Goal: Task Accomplishment & Management: Manage account settings

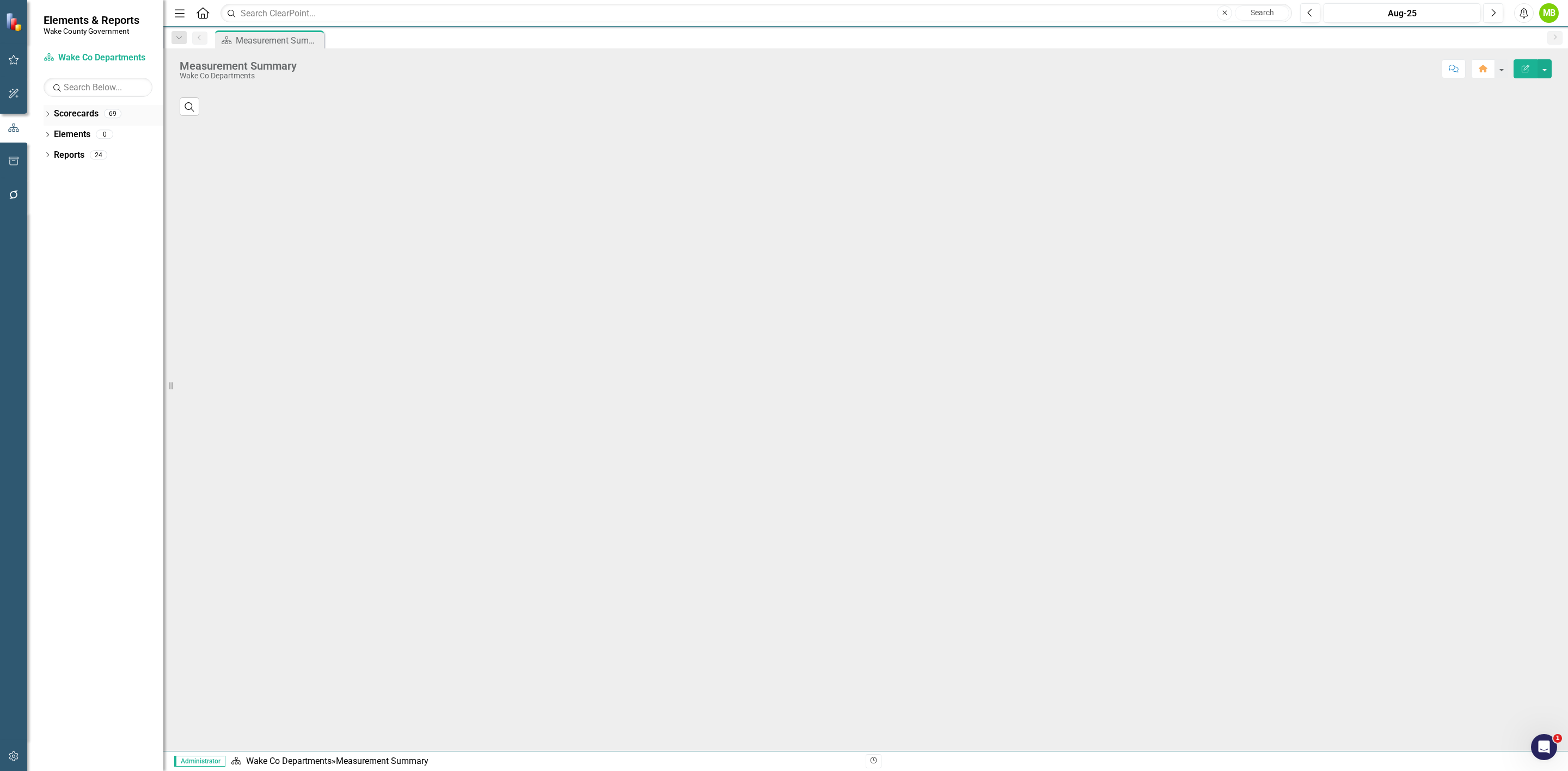
click at [48, 112] on icon "Dropdown" at bounding box center [47, 115] width 8 height 6
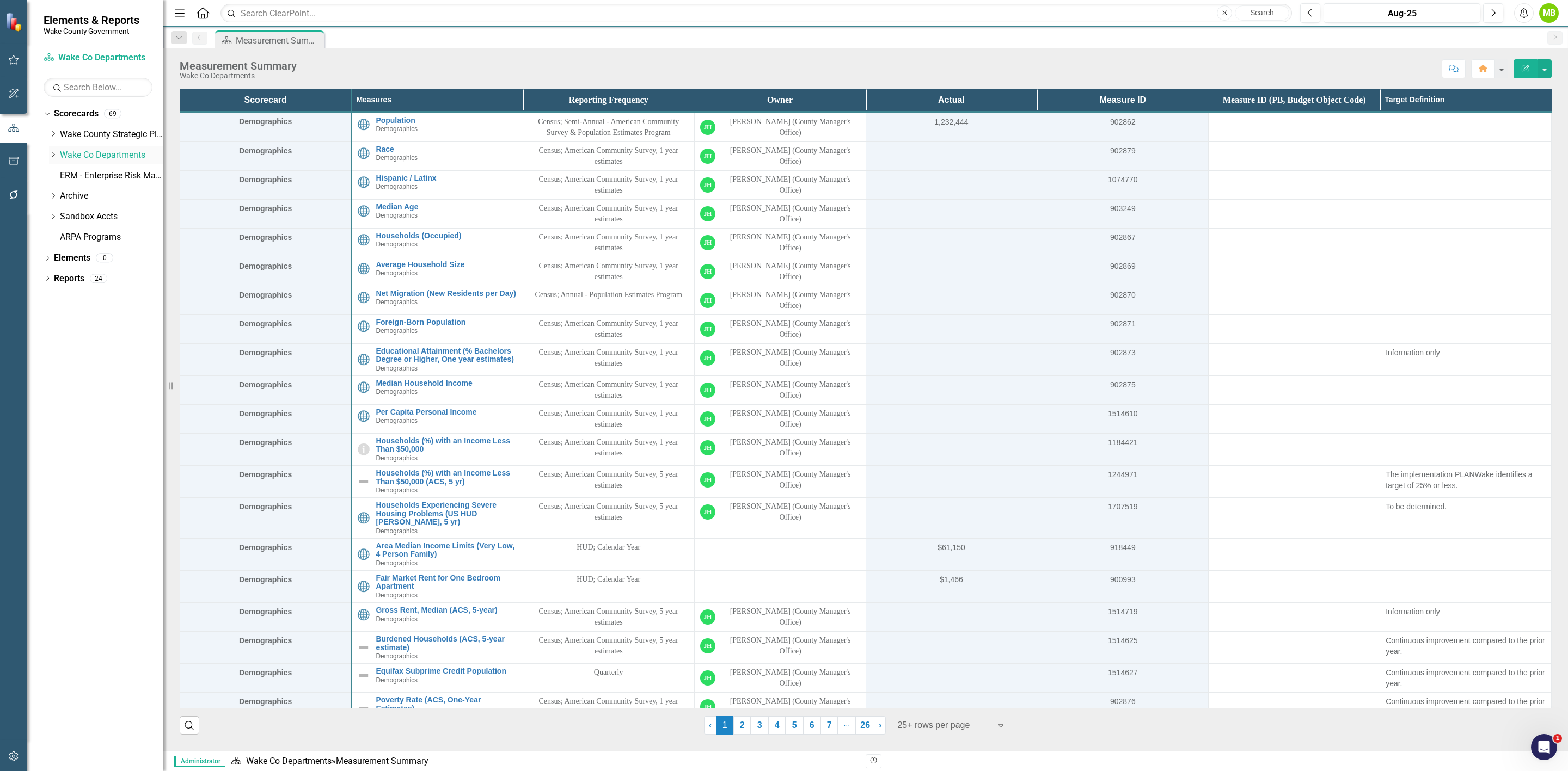
click at [57, 157] on icon "Dropdown" at bounding box center [52, 155] width 8 height 7
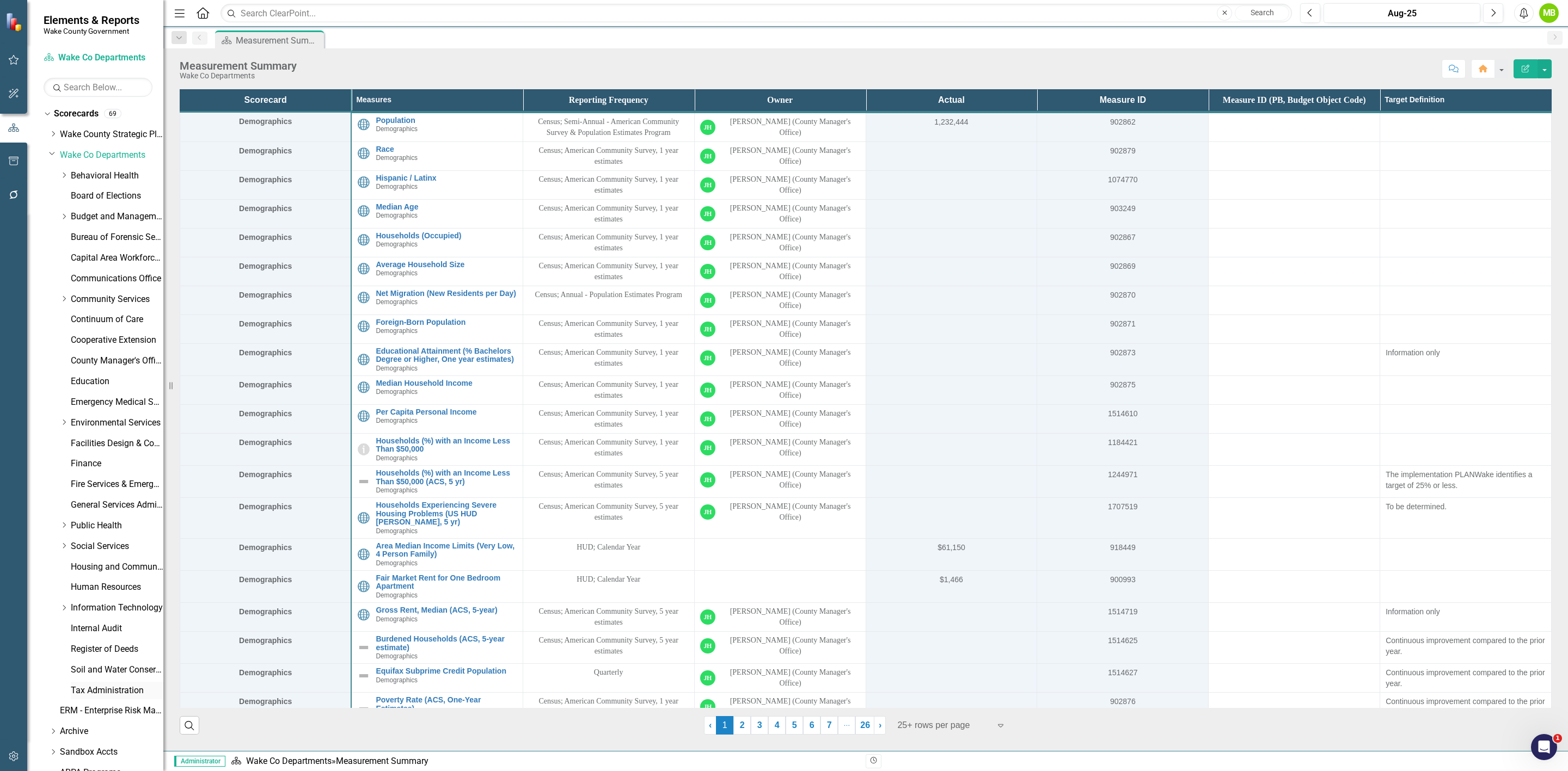
click at [115, 693] on link "Tax Administration" at bounding box center [117, 691] width 93 height 13
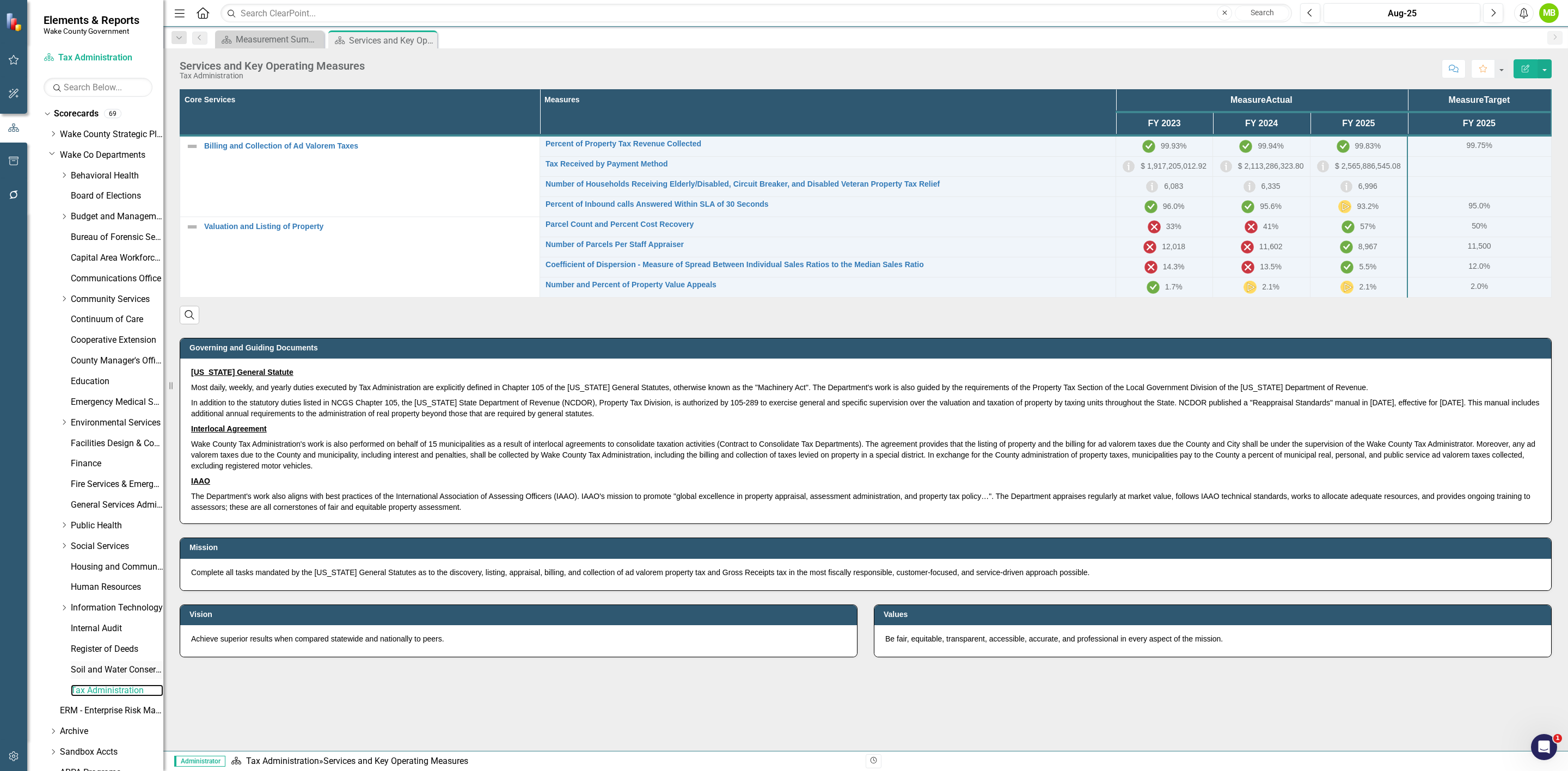
scroll to position [54, 0]
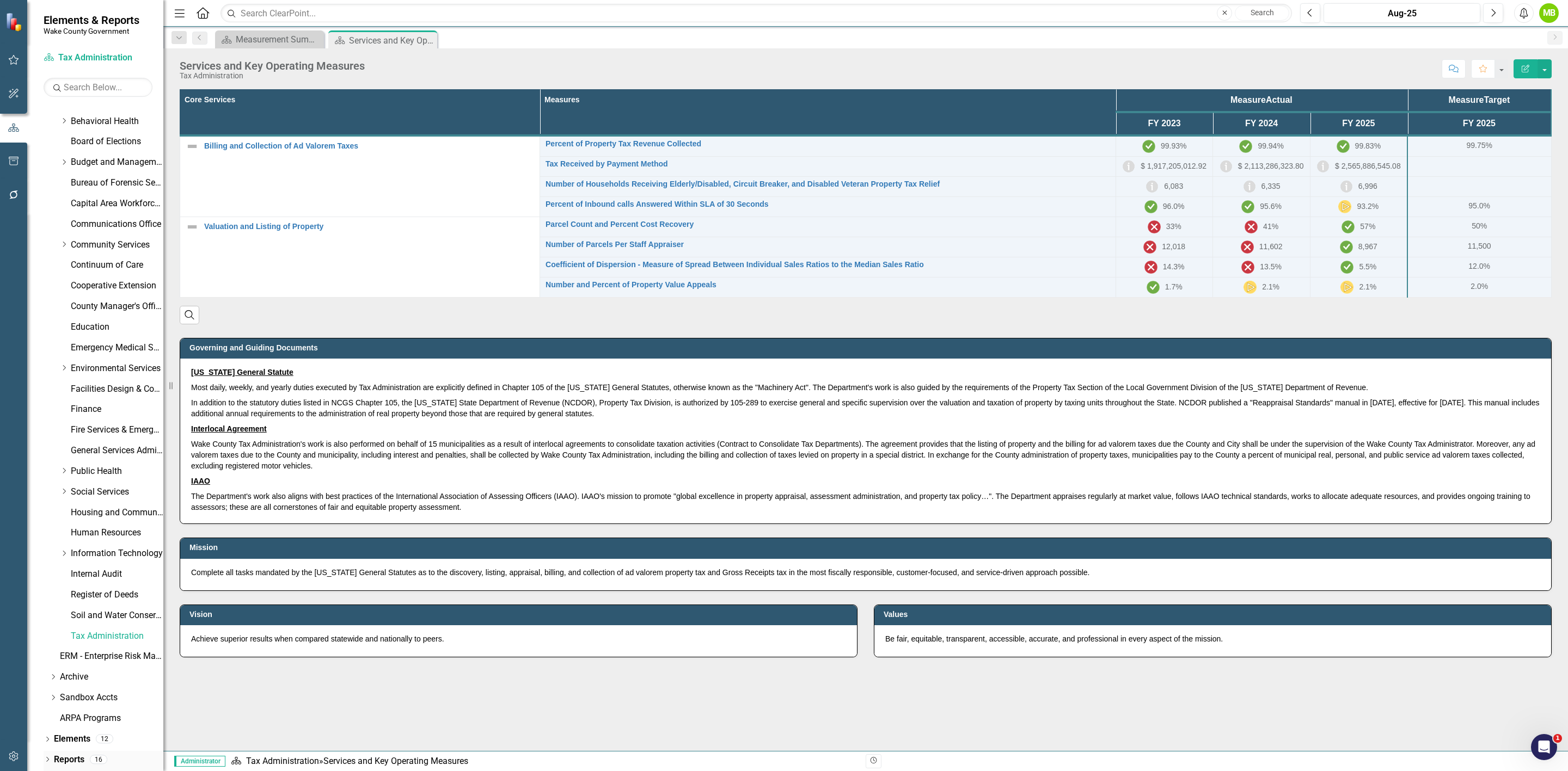
click at [71, 756] on link "Reports" at bounding box center [69, 760] width 30 height 13
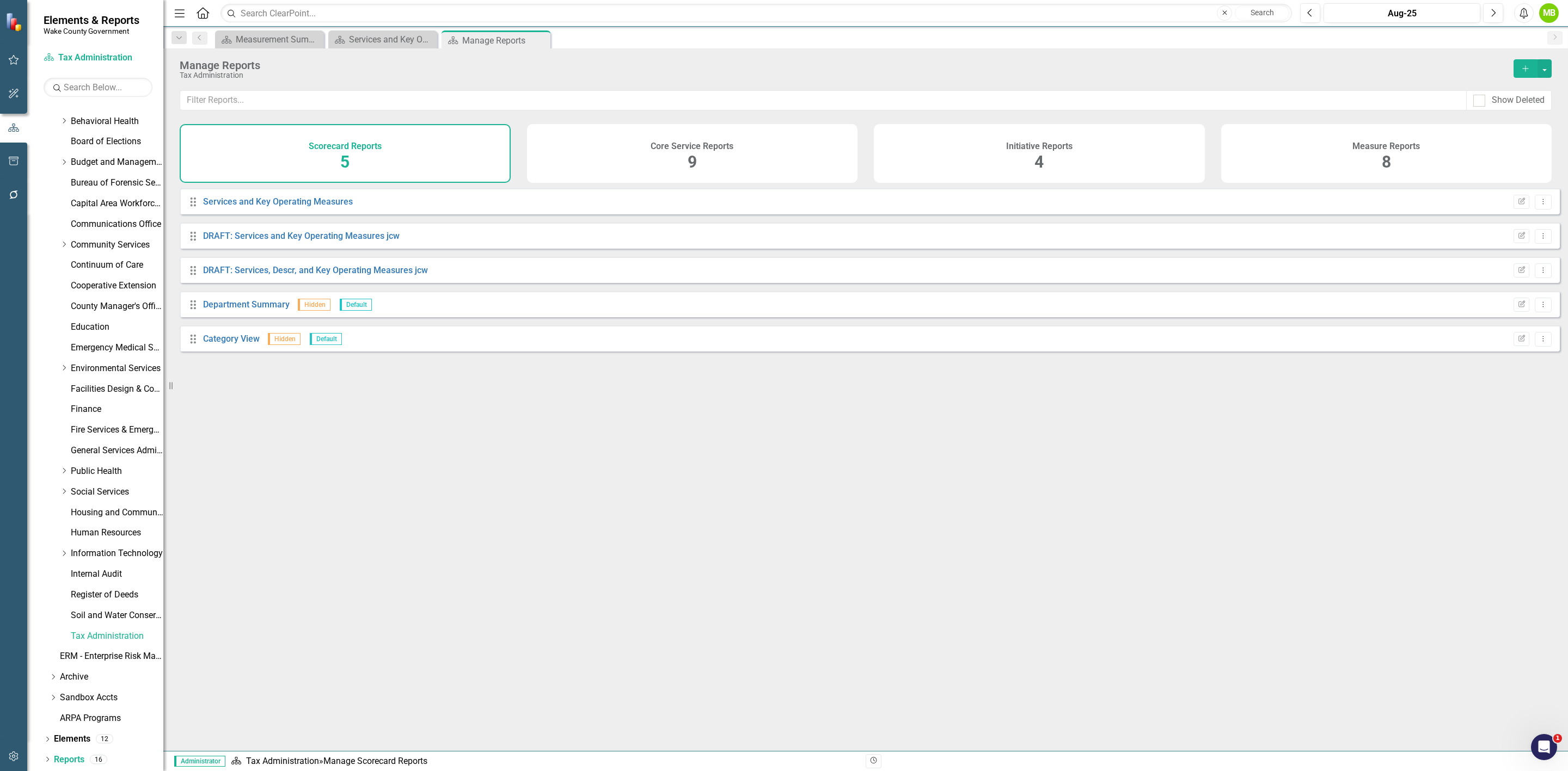
click at [1415, 151] on h4 "Measure Reports" at bounding box center [1386, 147] width 68 height 10
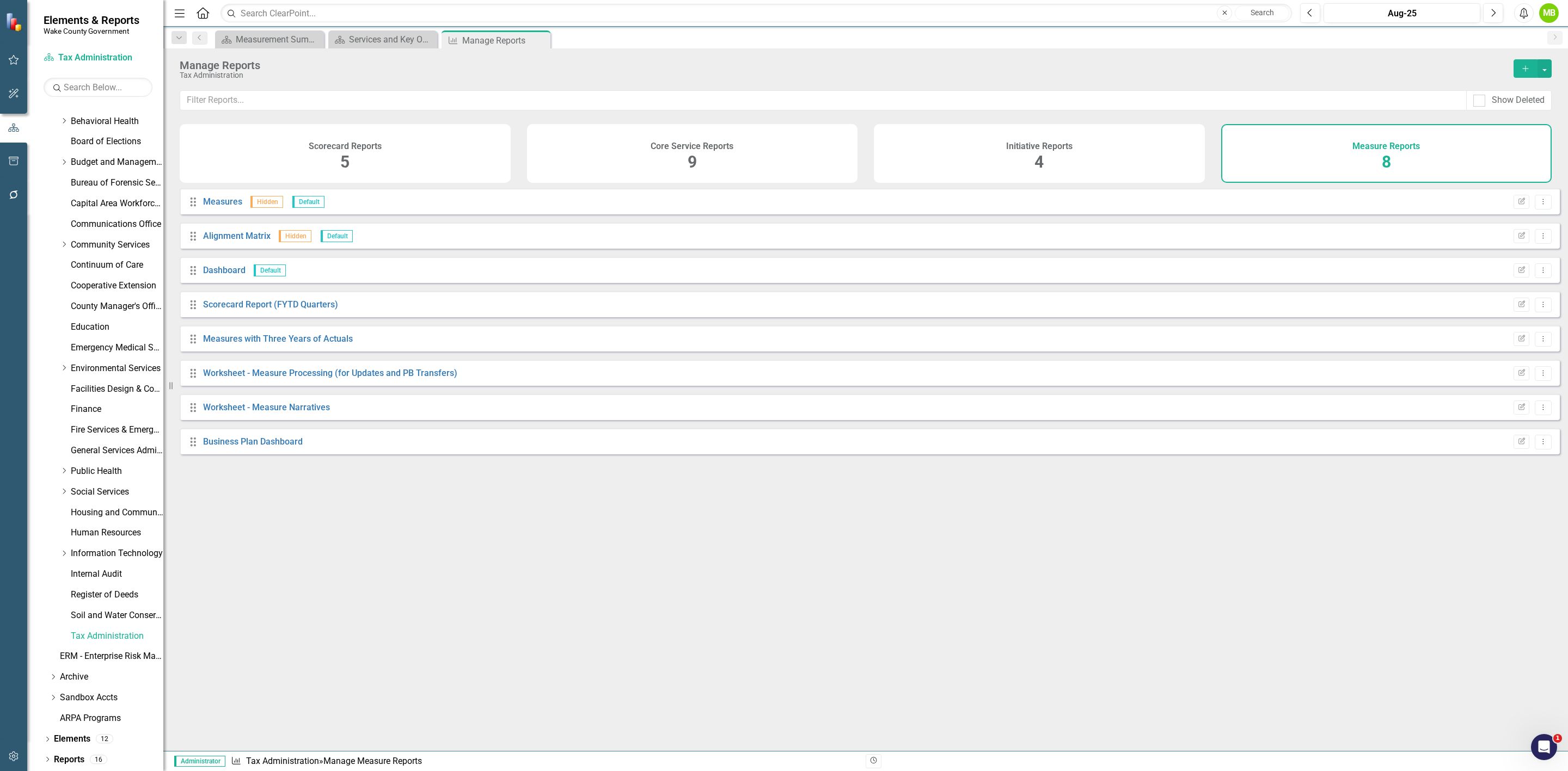
click at [765, 158] on div "Core Service Reports 9" at bounding box center [693, 153] width 331 height 59
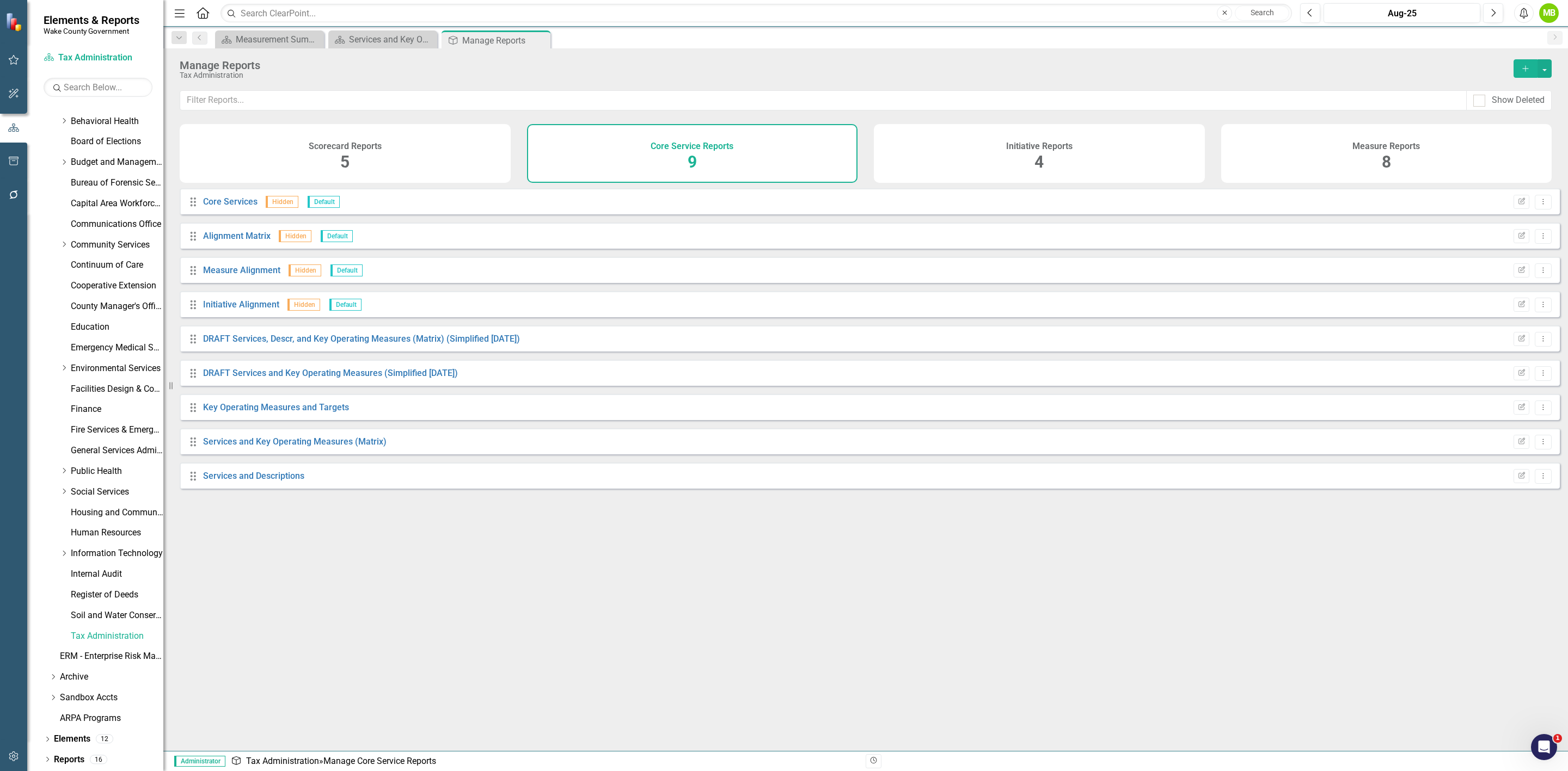
drag, startPoint x: 981, startPoint y: 160, endPoint x: 987, endPoint y: 160, distance: 6.0
click at [982, 160] on div "Initiative Reports 4" at bounding box center [1040, 153] width 331 height 59
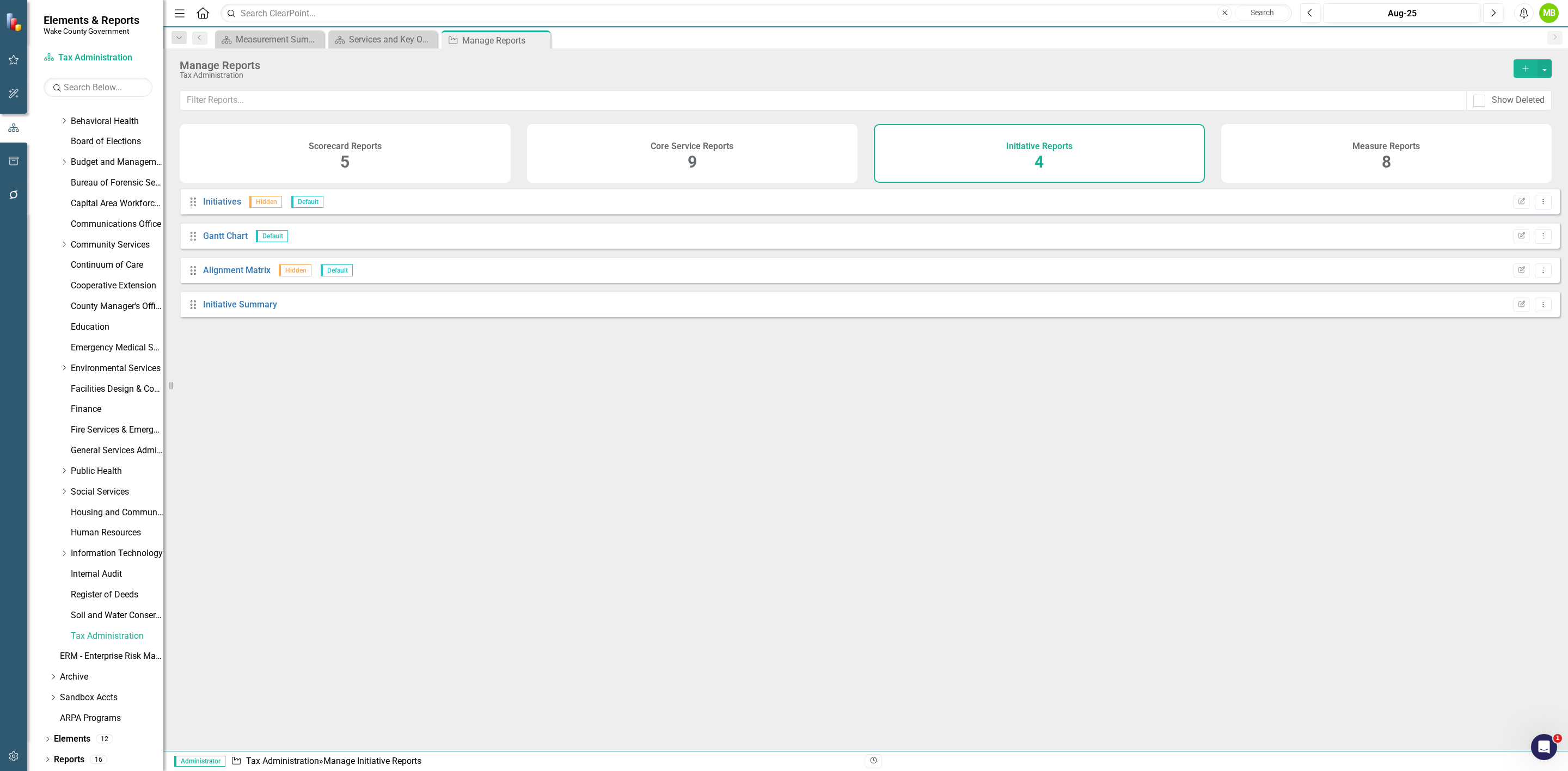
click at [1343, 153] on div "Measure Reports 8" at bounding box center [1387, 153] width 331 height 59
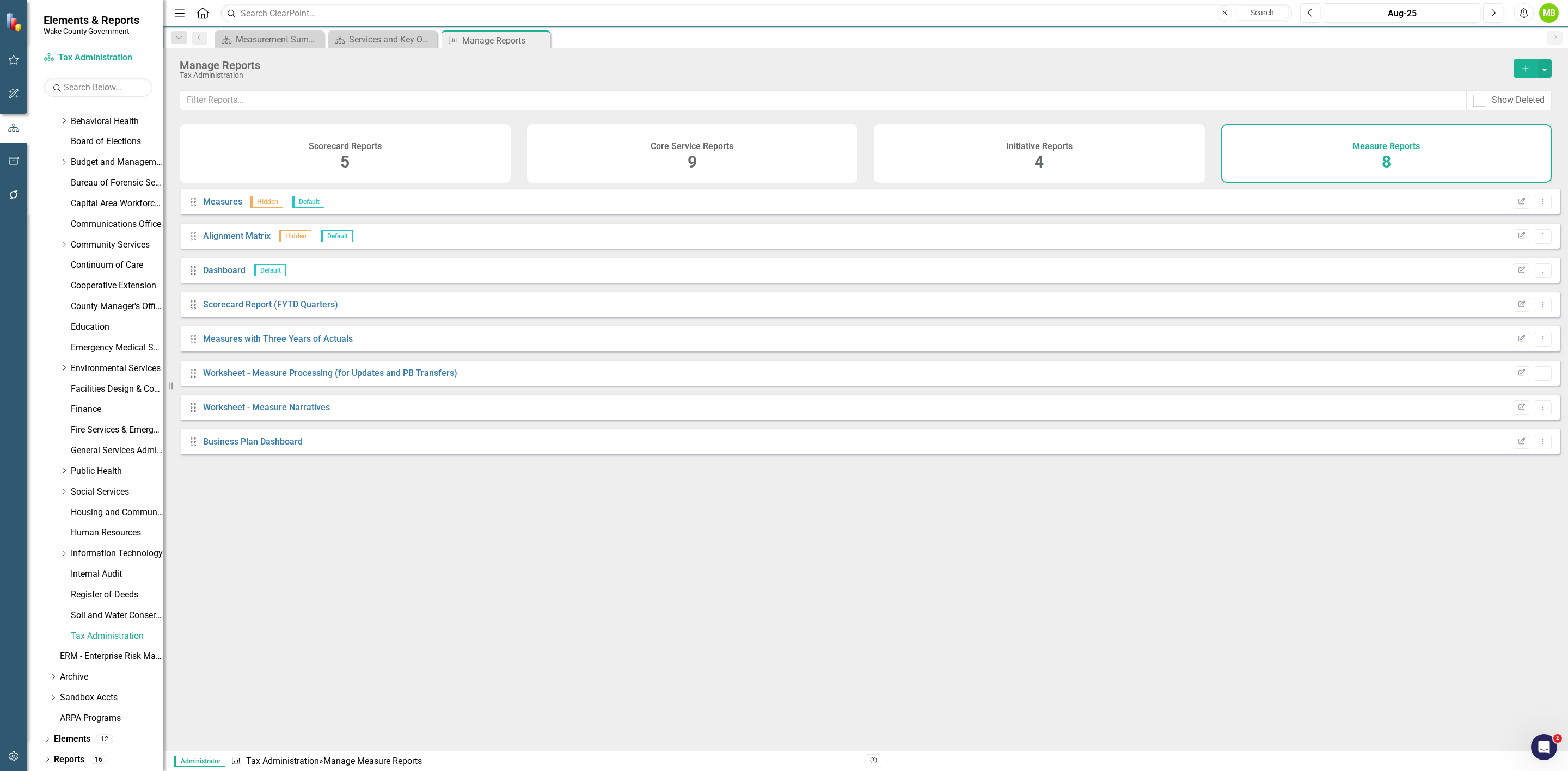
click at [402, 165] on div "Scorecard Reports 5" at bounding box center [345, 153] width 331 height 59
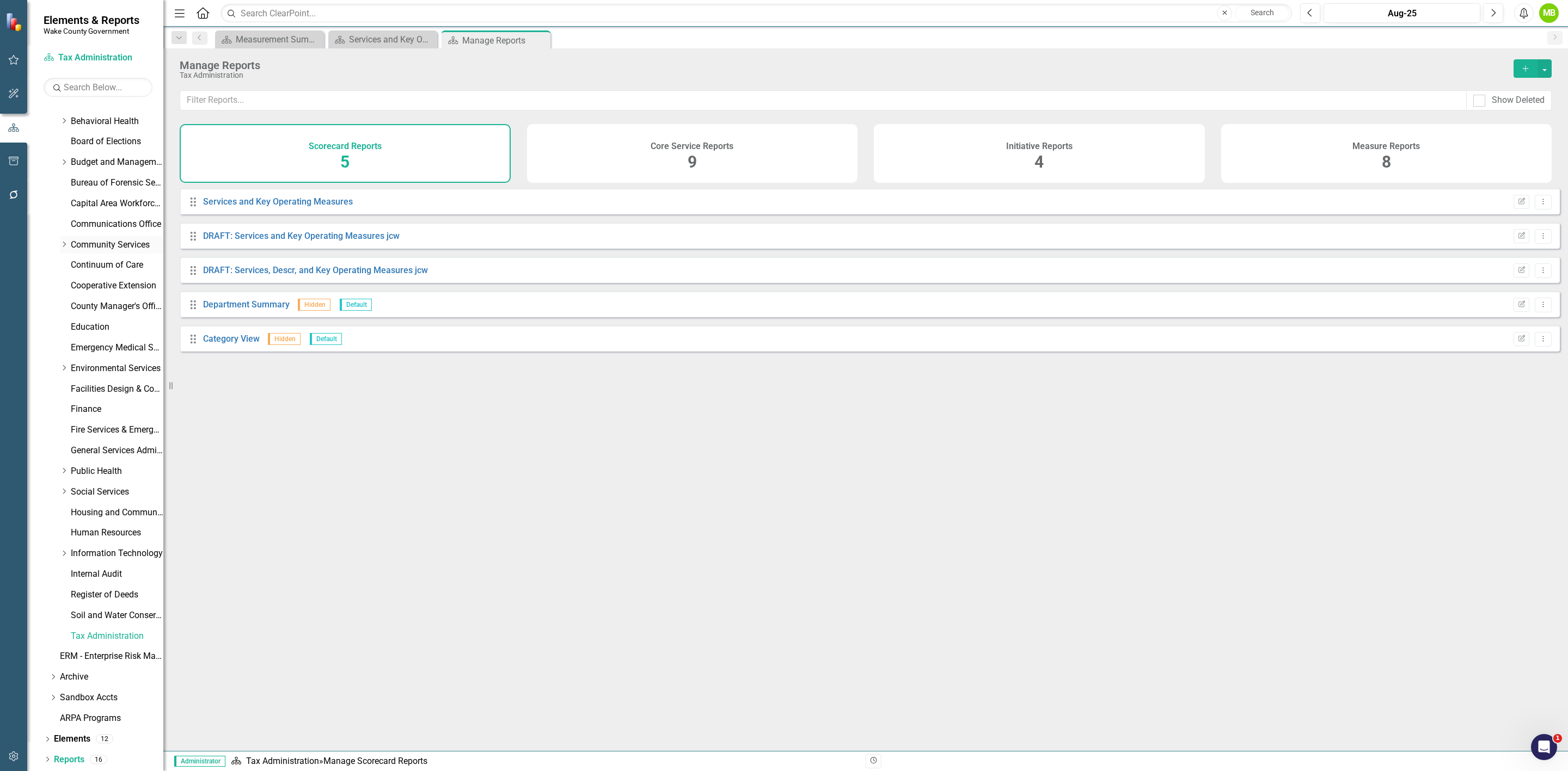
click at [96, 245] on link "Community Services" at bounding box center [117, 245] width 93 height 13
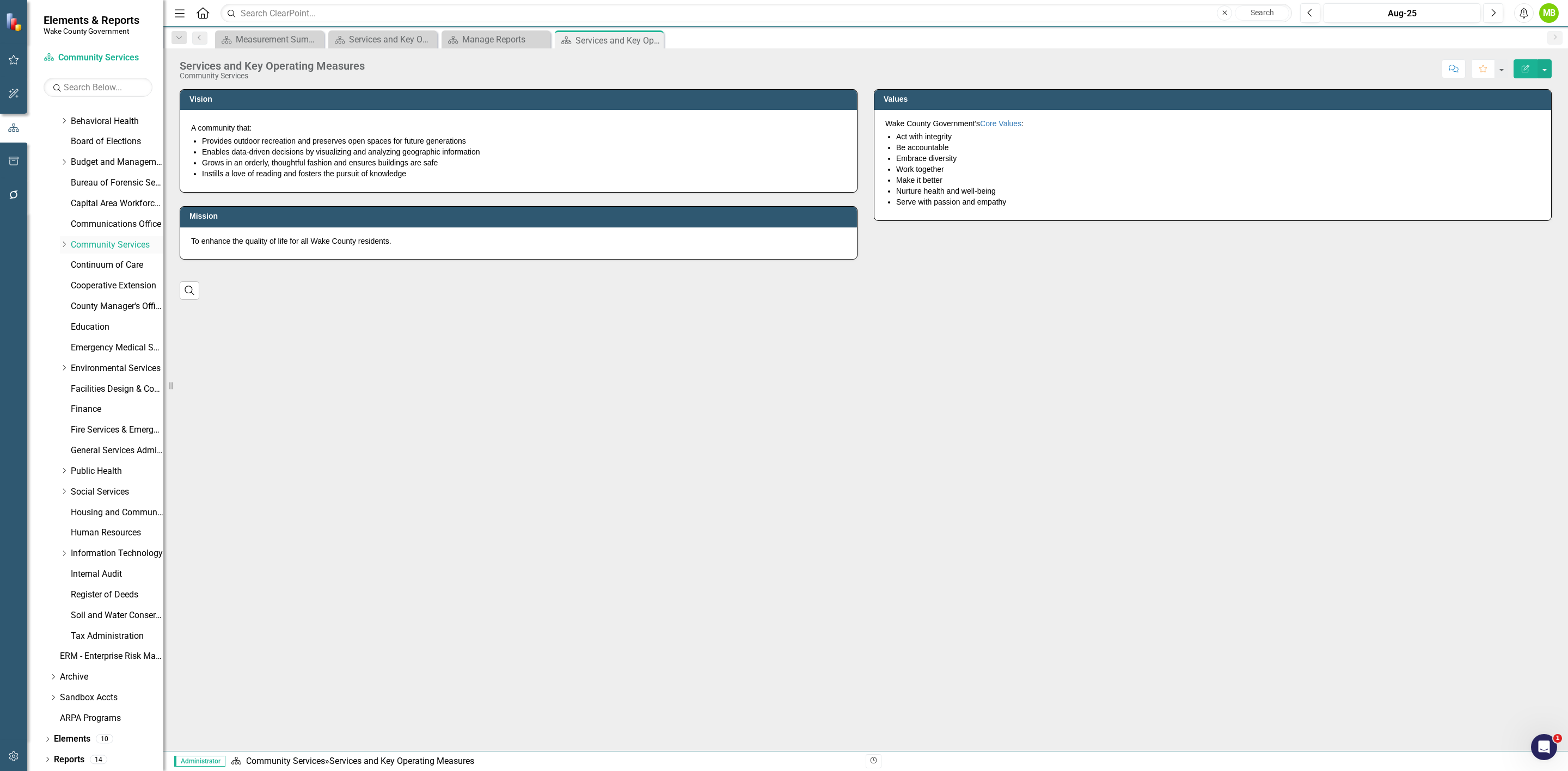
click at [62, 242] on icon "Dropdown" at bounding box center [63, 244] width 8 height 7
click at [111, 304] on link "Planning, Development and Inspections (PDI)" at bounding box center [122, 307] width 82 height 13
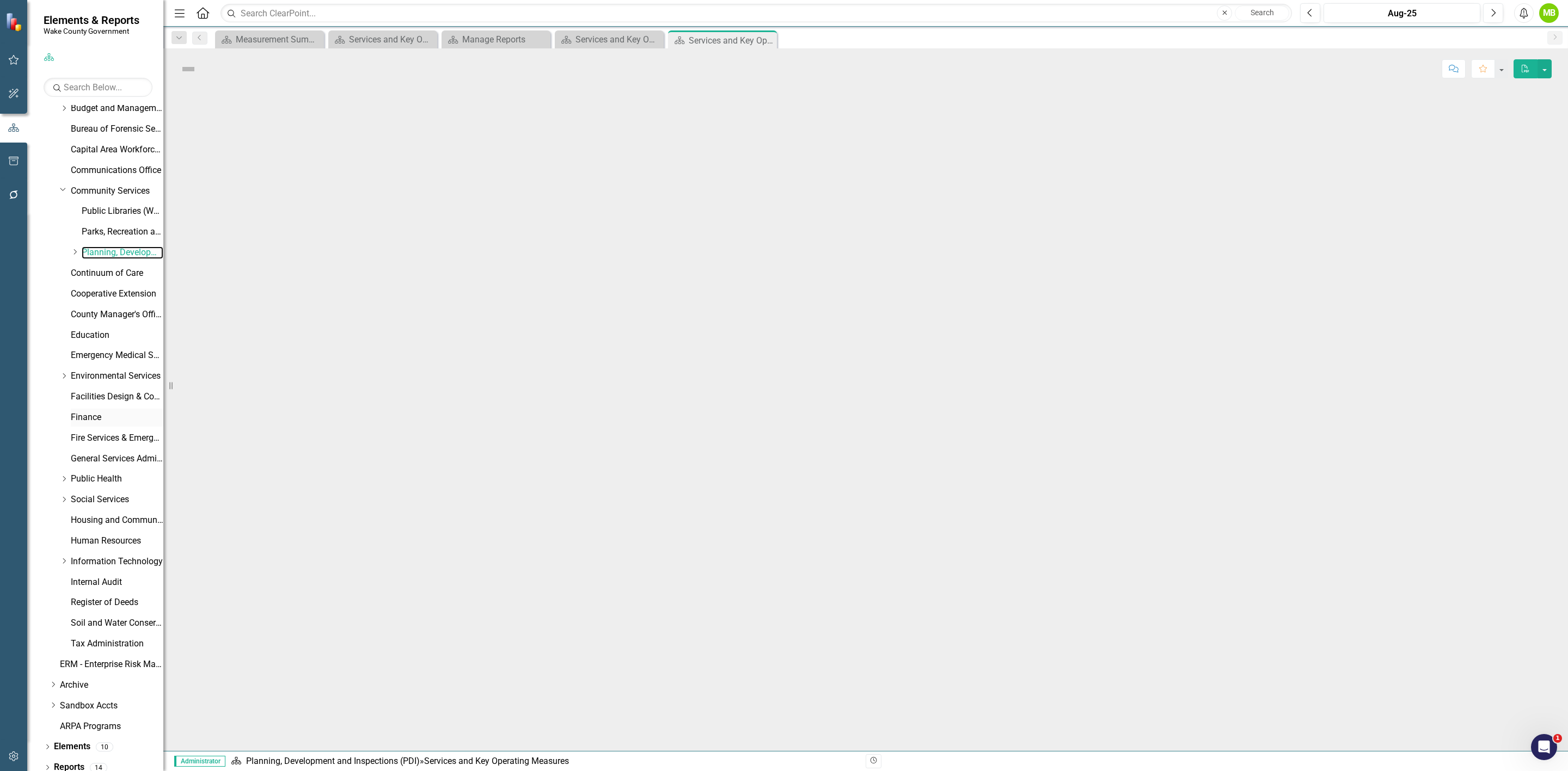
scroll to position [116, 0]
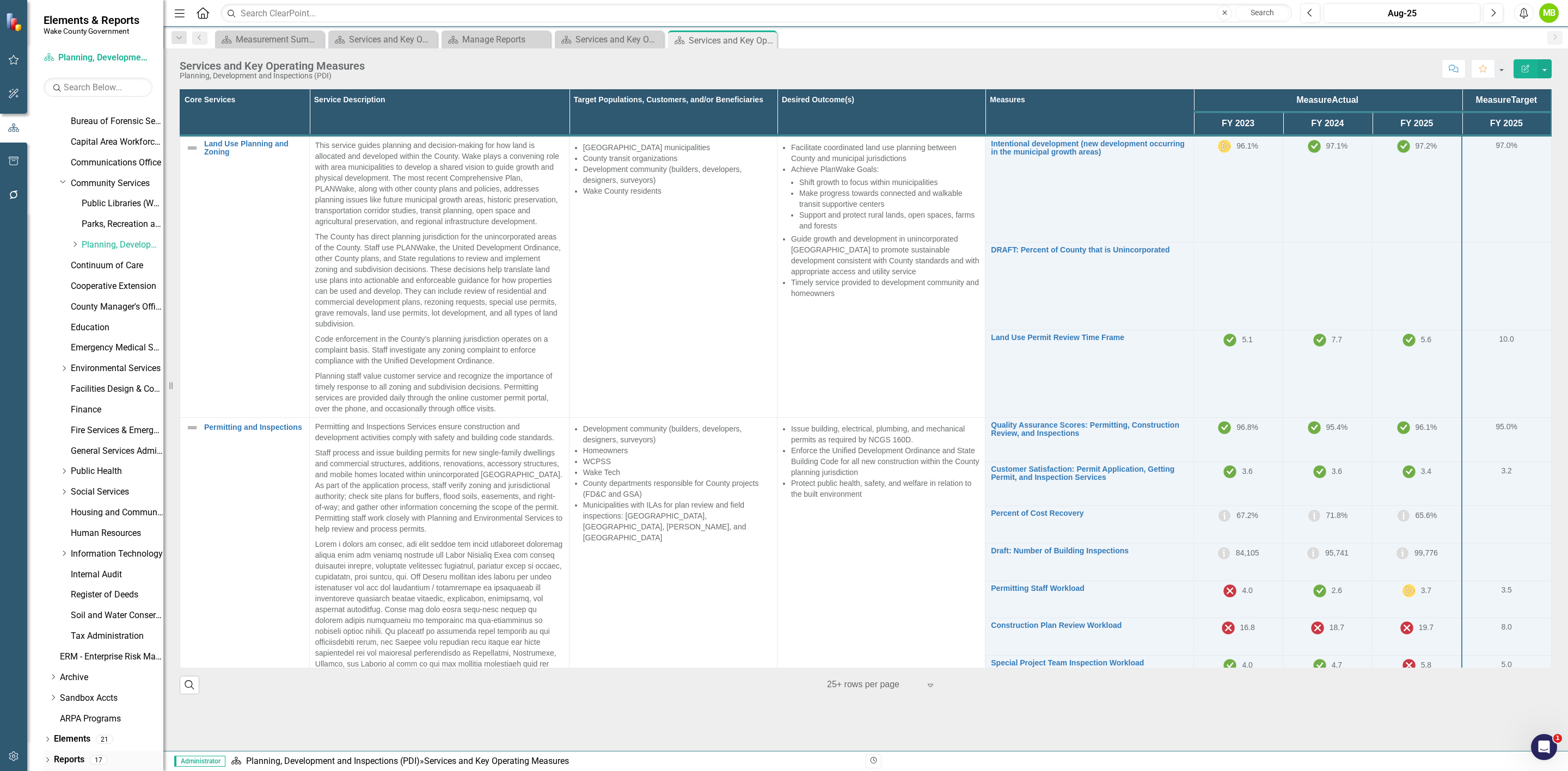
click at [77, 760] on link "Reports" at bounding box center [69, 760] width 30 height 13
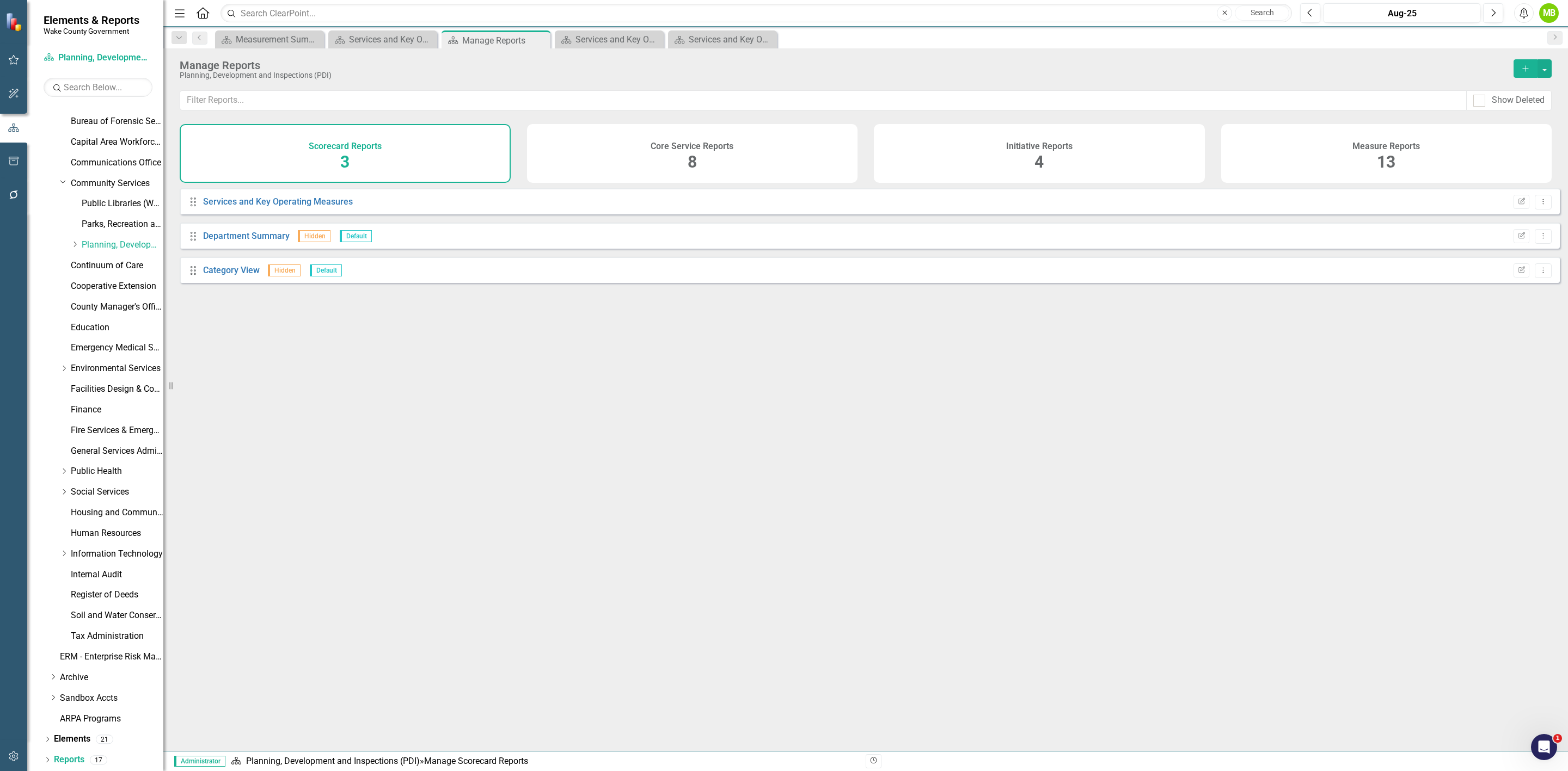
click at [1308, 157] on div "Measure Reports 13" at bounding box center [1387, 153] width 331 height 59
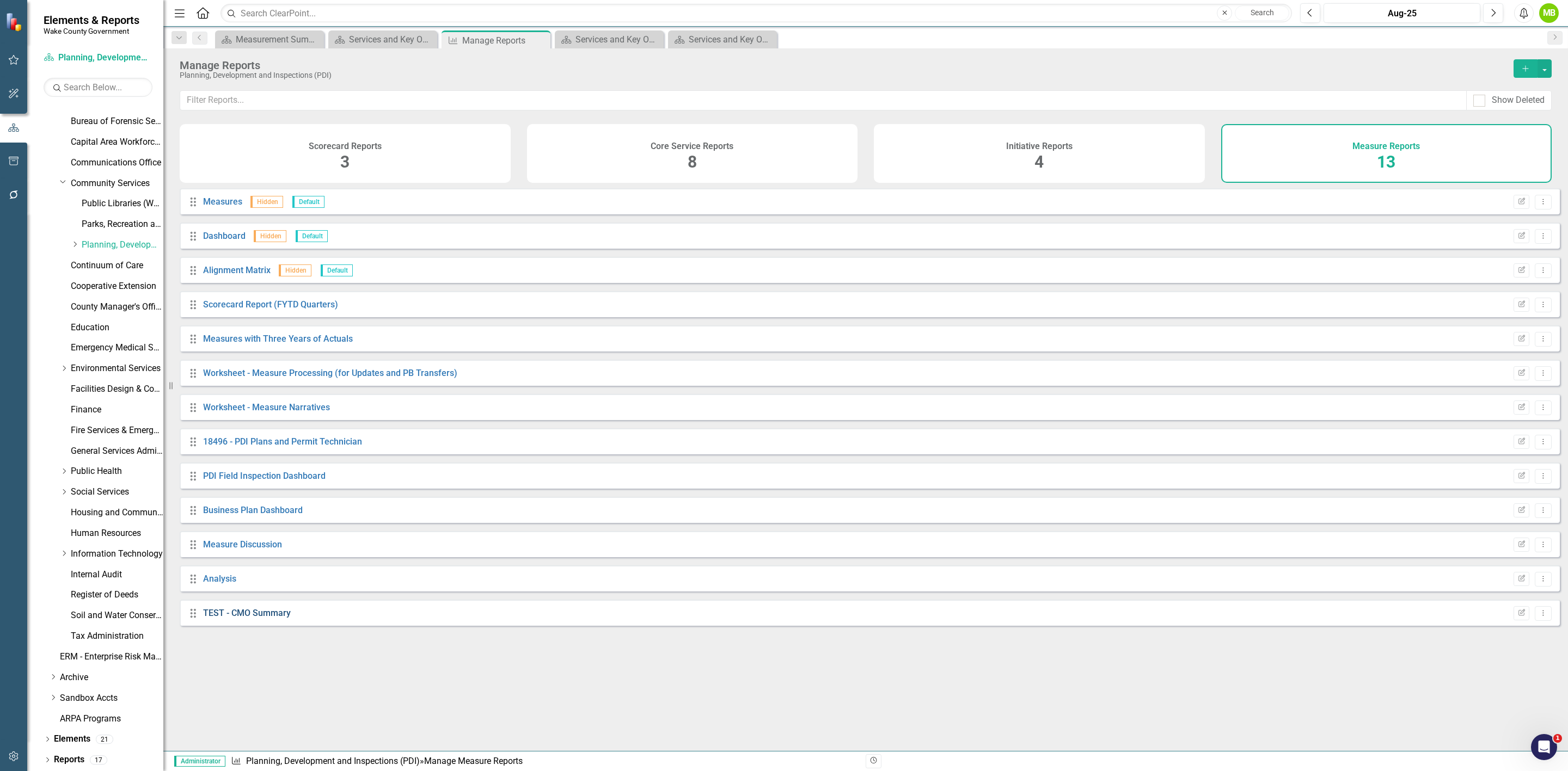
click at [282, 618] on link "TEST - CMO Summary" at bounding box center [247, 613] width 88 height 10
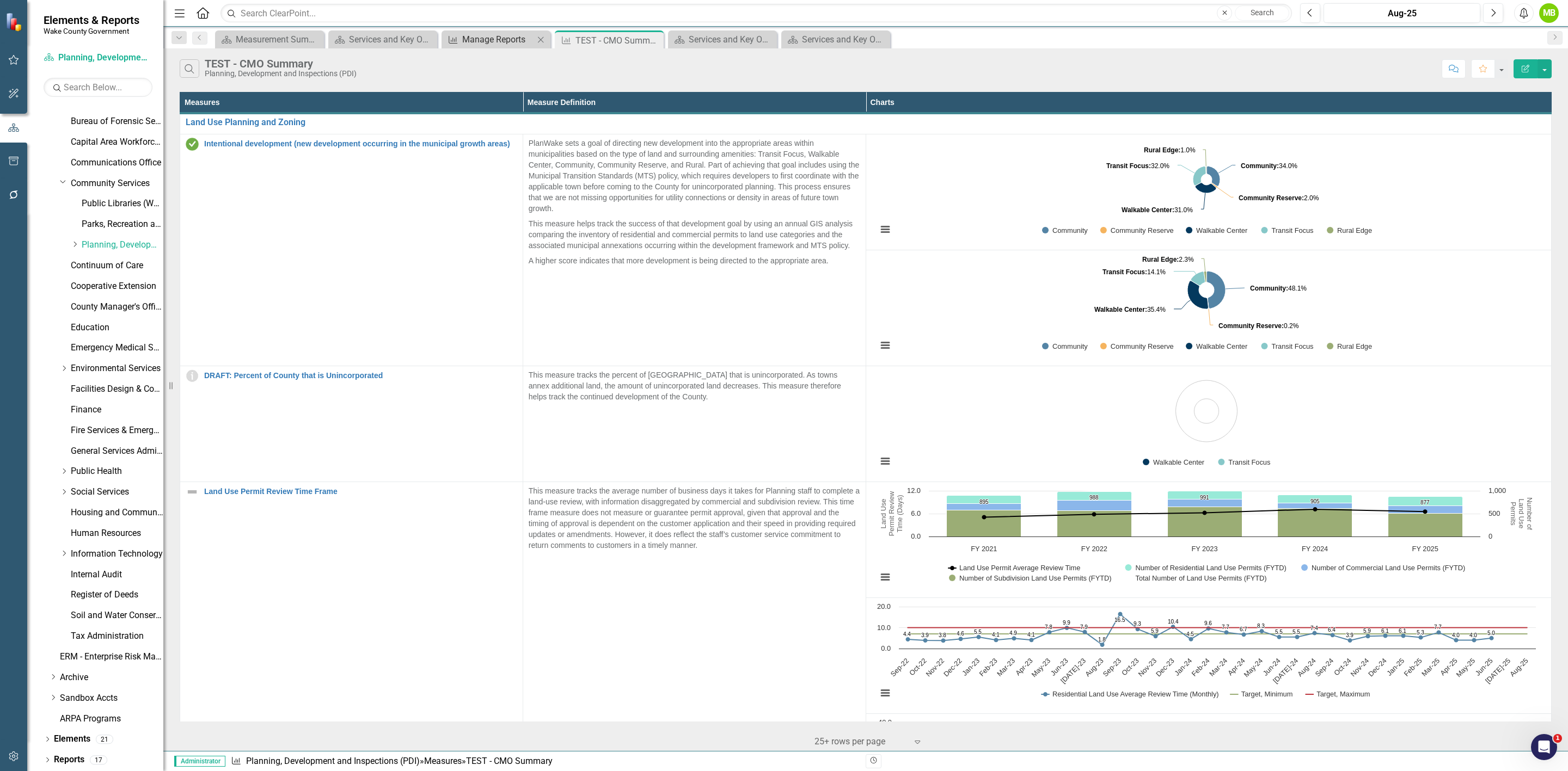
click at [484, 44] on div "Manage Reports" at bounding box center [498, 40] width 72 height 13
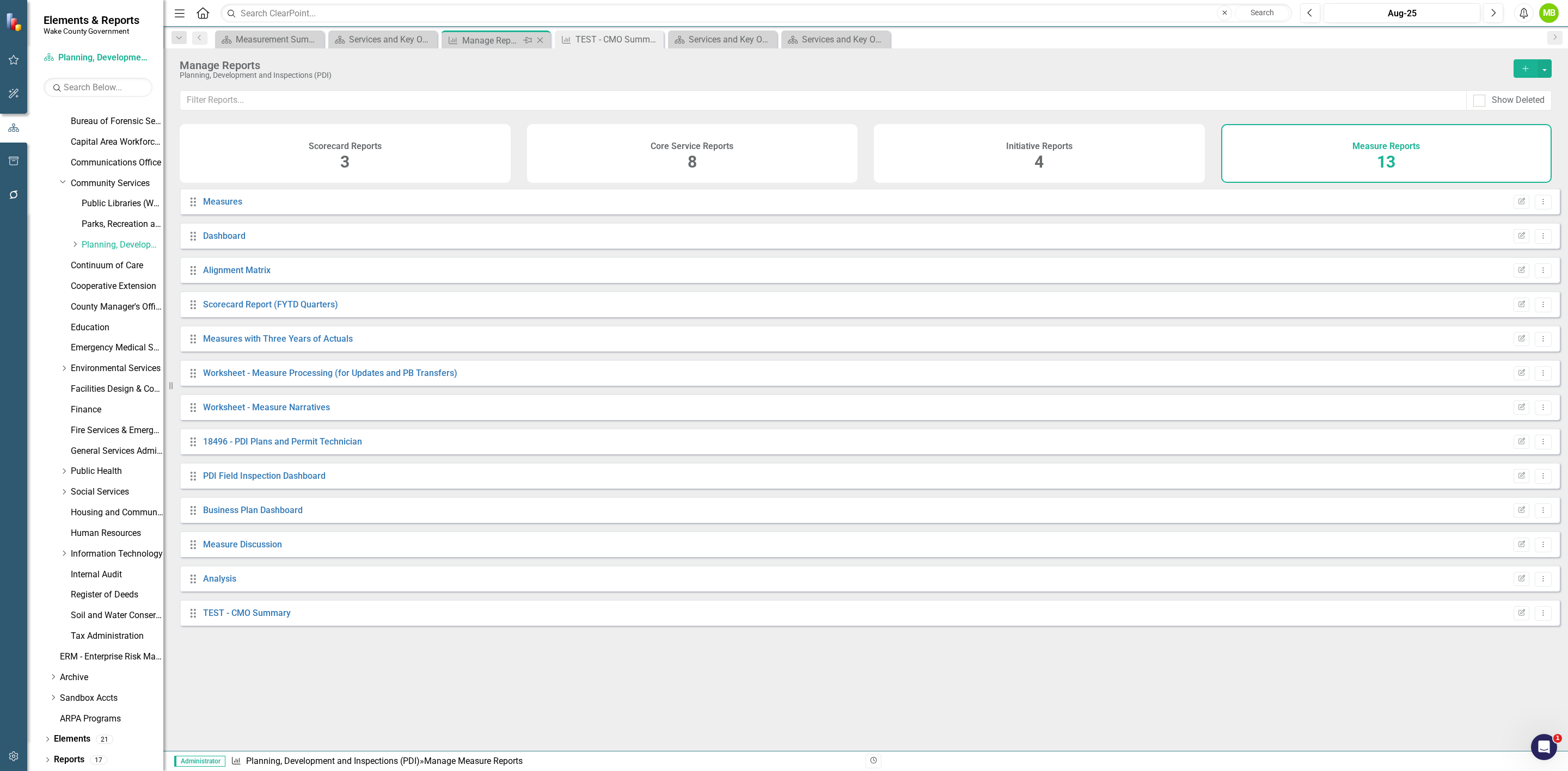
click at [494, 36] on div "Manage Reports" at bounding box center [491, 40] width 58 height 13
click at [977, 144] on div "Initiative Reports 4" at bounding box center [1040, 153] width 331 height 59
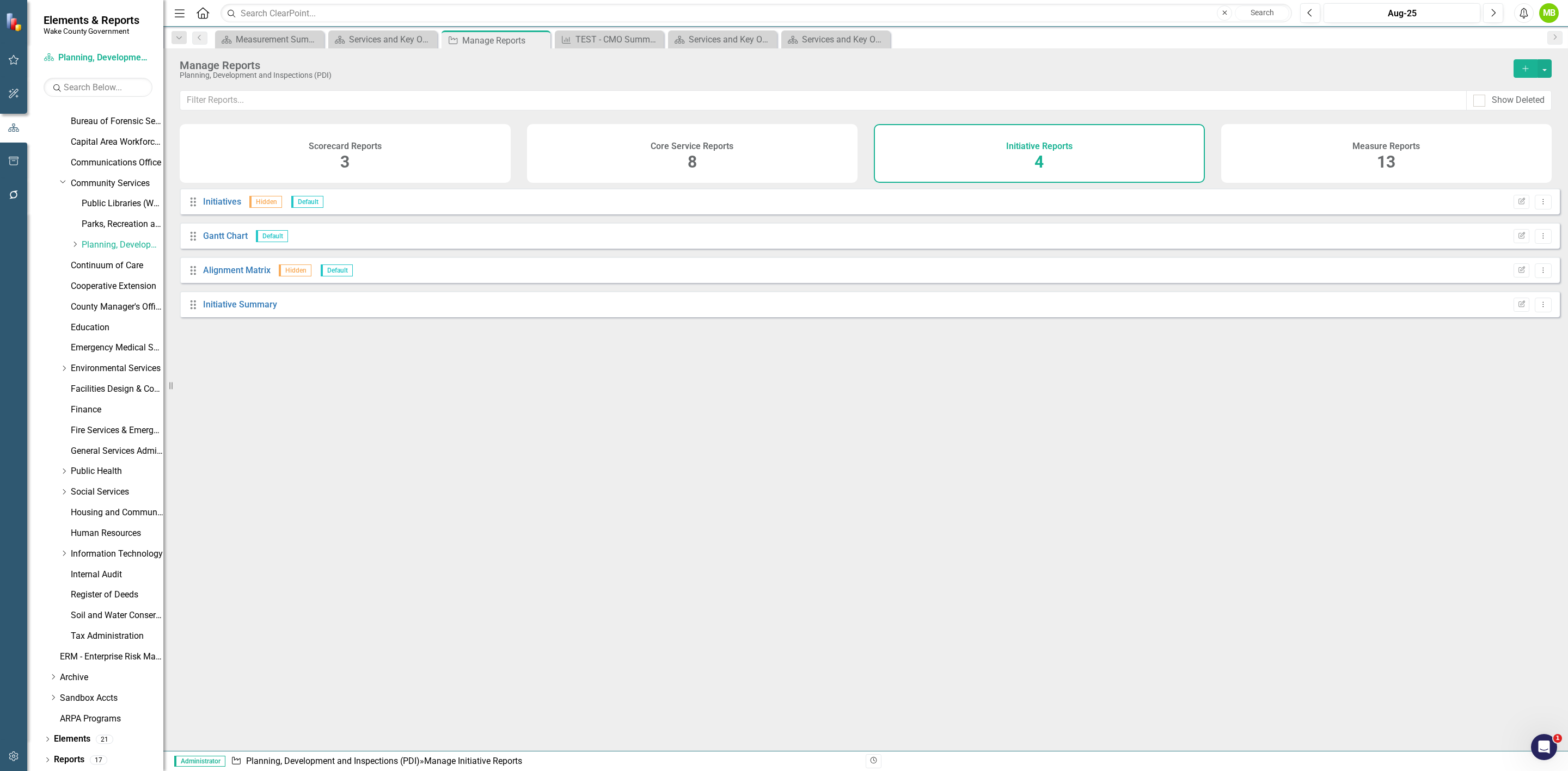
click at [732, 162] on div "Core Service Reports 8" at bounding box center [693, 153] width 331 height 59
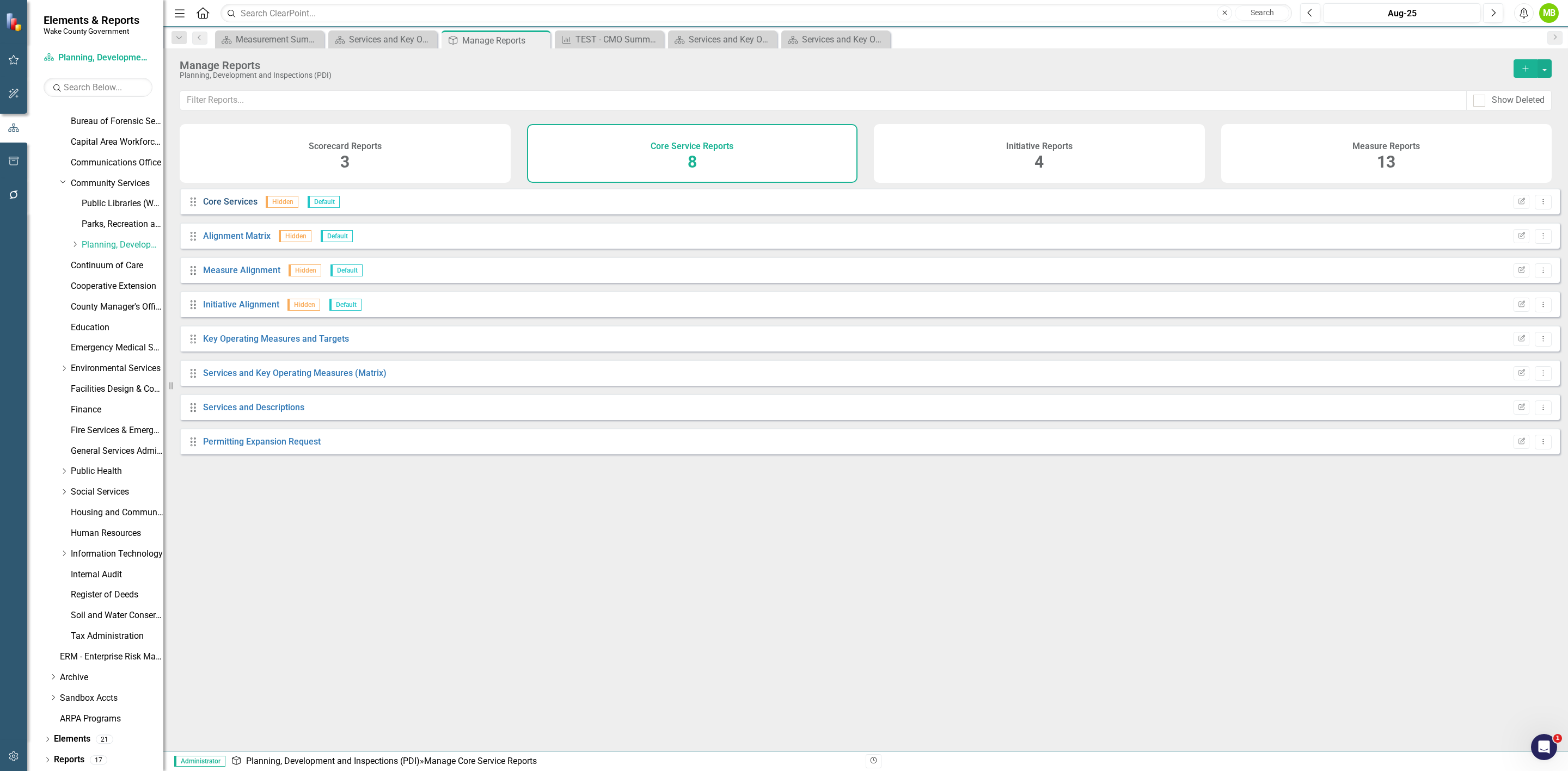
click at [219, 207] on link "Core Services" at bounding box center [230, 201] width 54 height 10
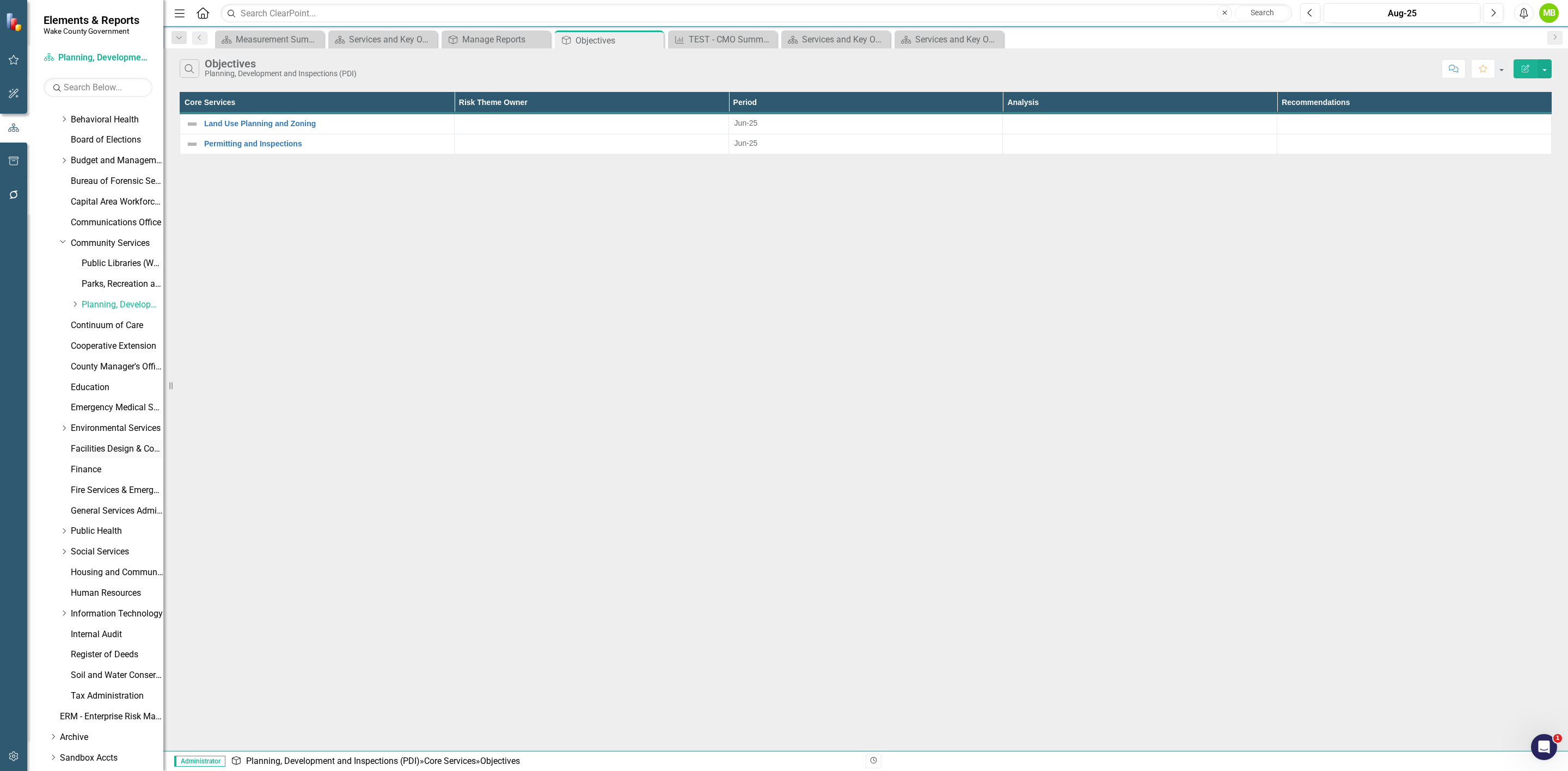
scroll to position [116, 0]
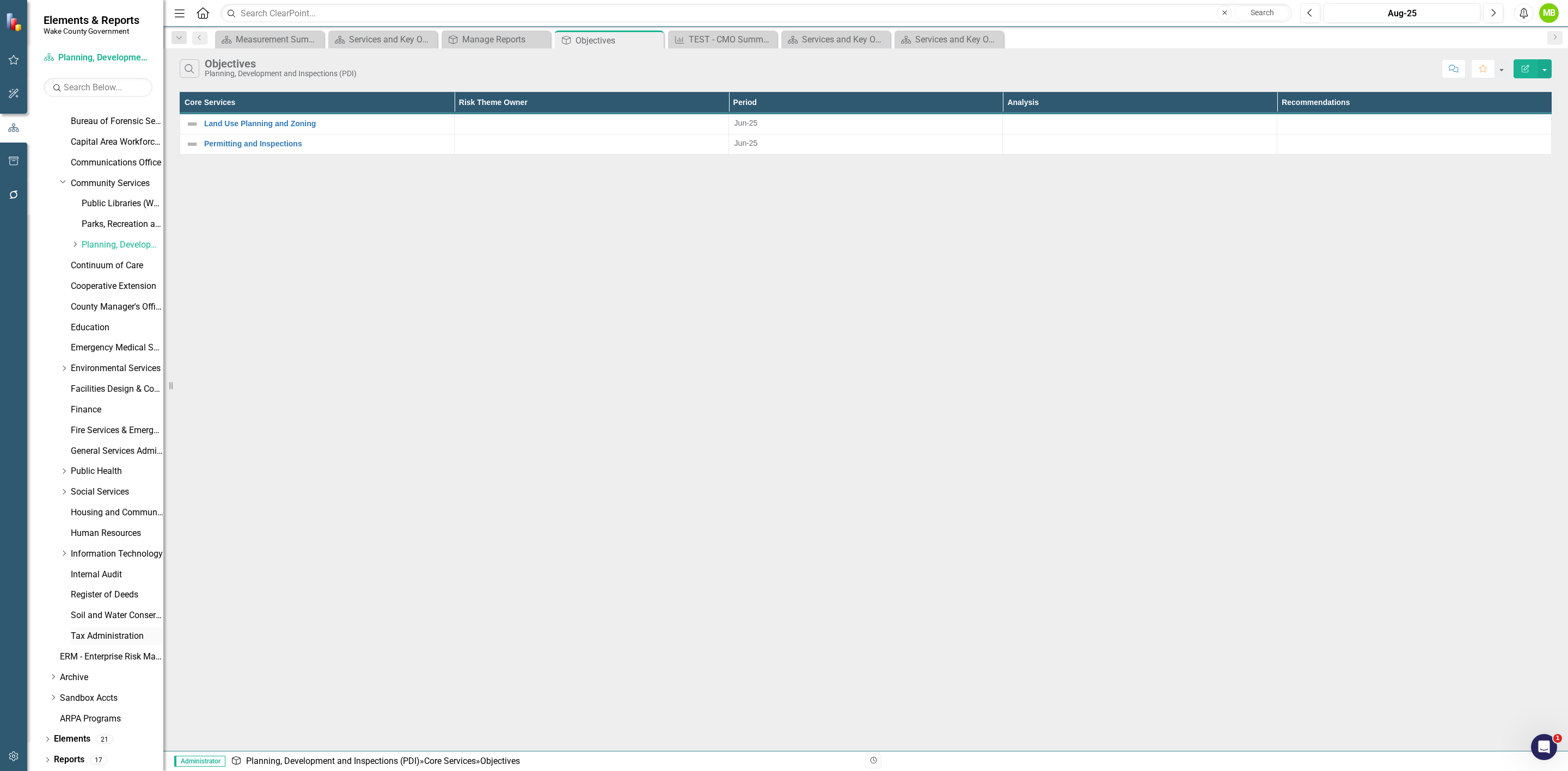
click at [114, 637] on link "Tax Administration" at bounding box center [117, 637] width 93 height 13
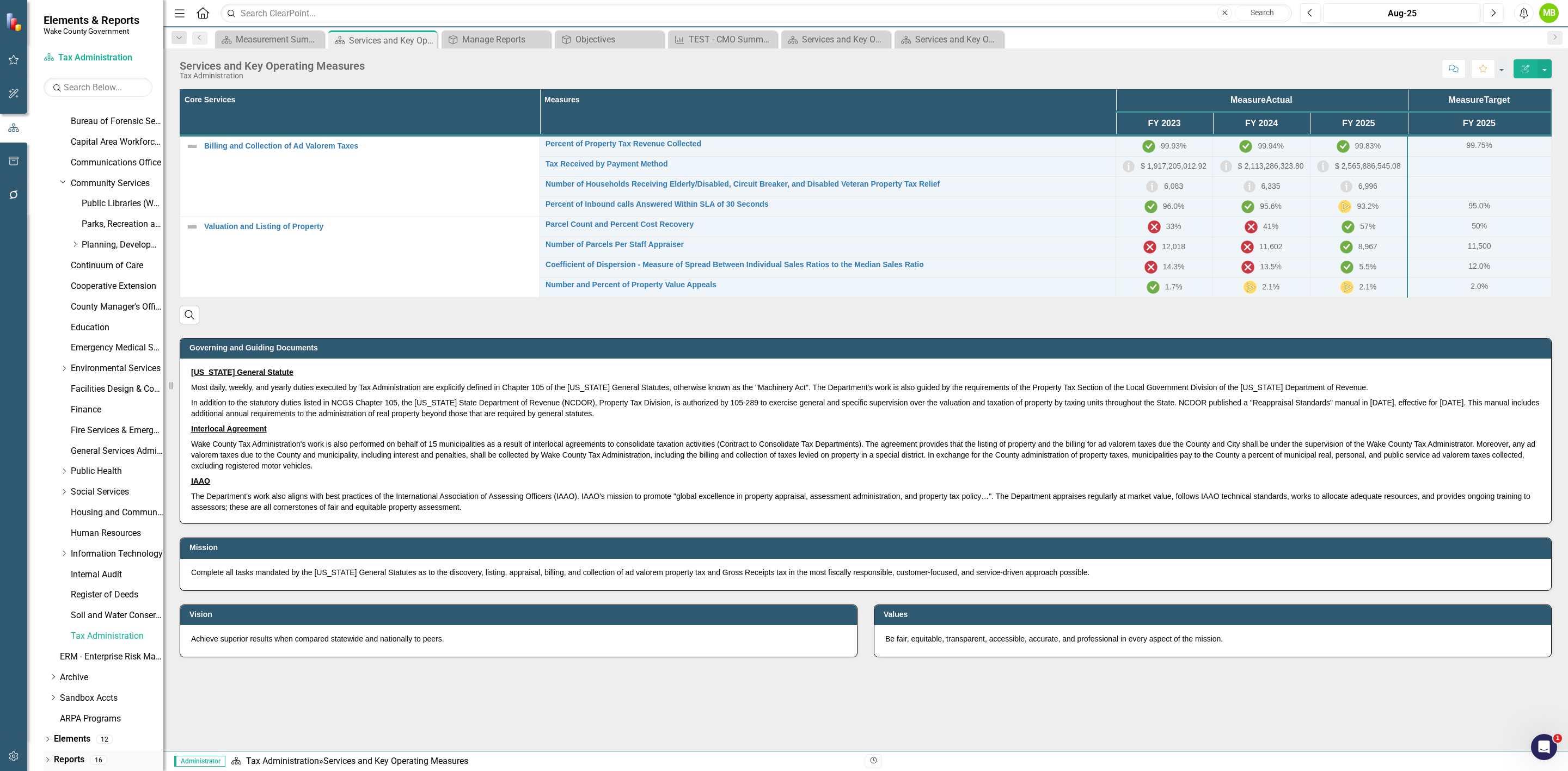
click at [62, 763] on link "Reports" at bounding box center [69, 760] width 30 height 13
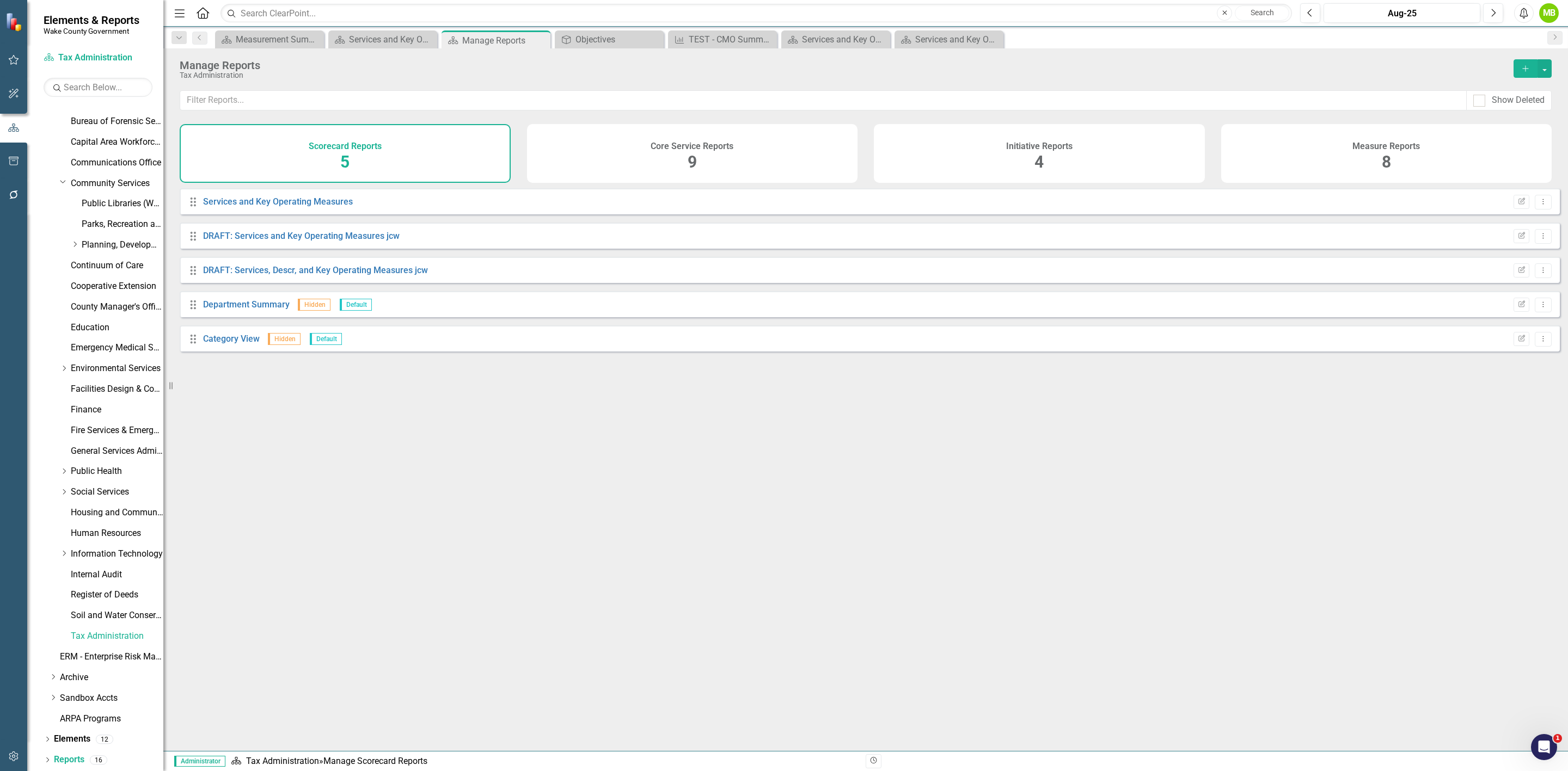
click at [616, 157] on div "Core Service Reports 9" at bounding box center [693, 153] width 331 height 59
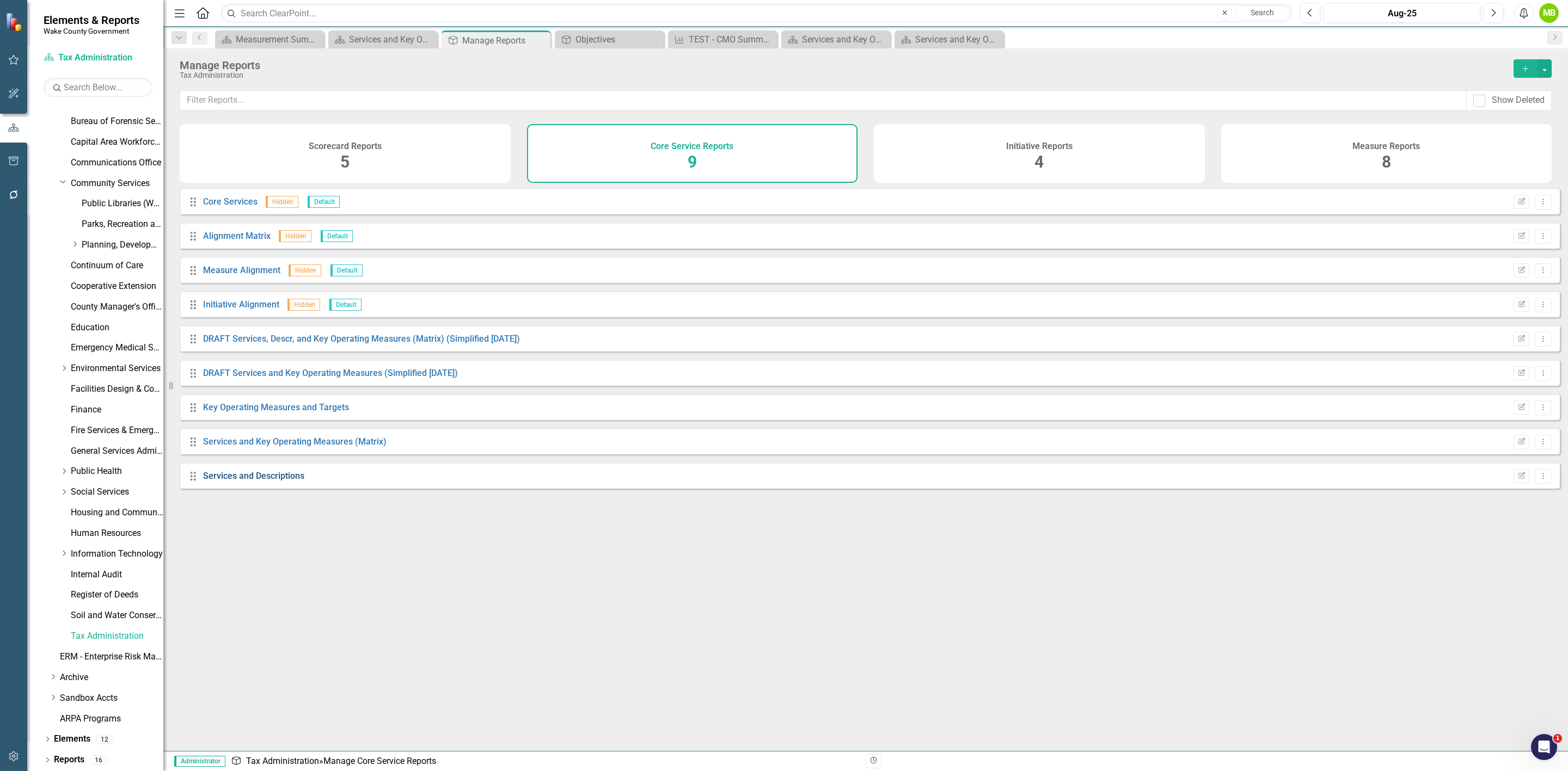
click at [271, 481] on link "Services and Descriptions" at bounding box center [254, 476] width 101 height 10
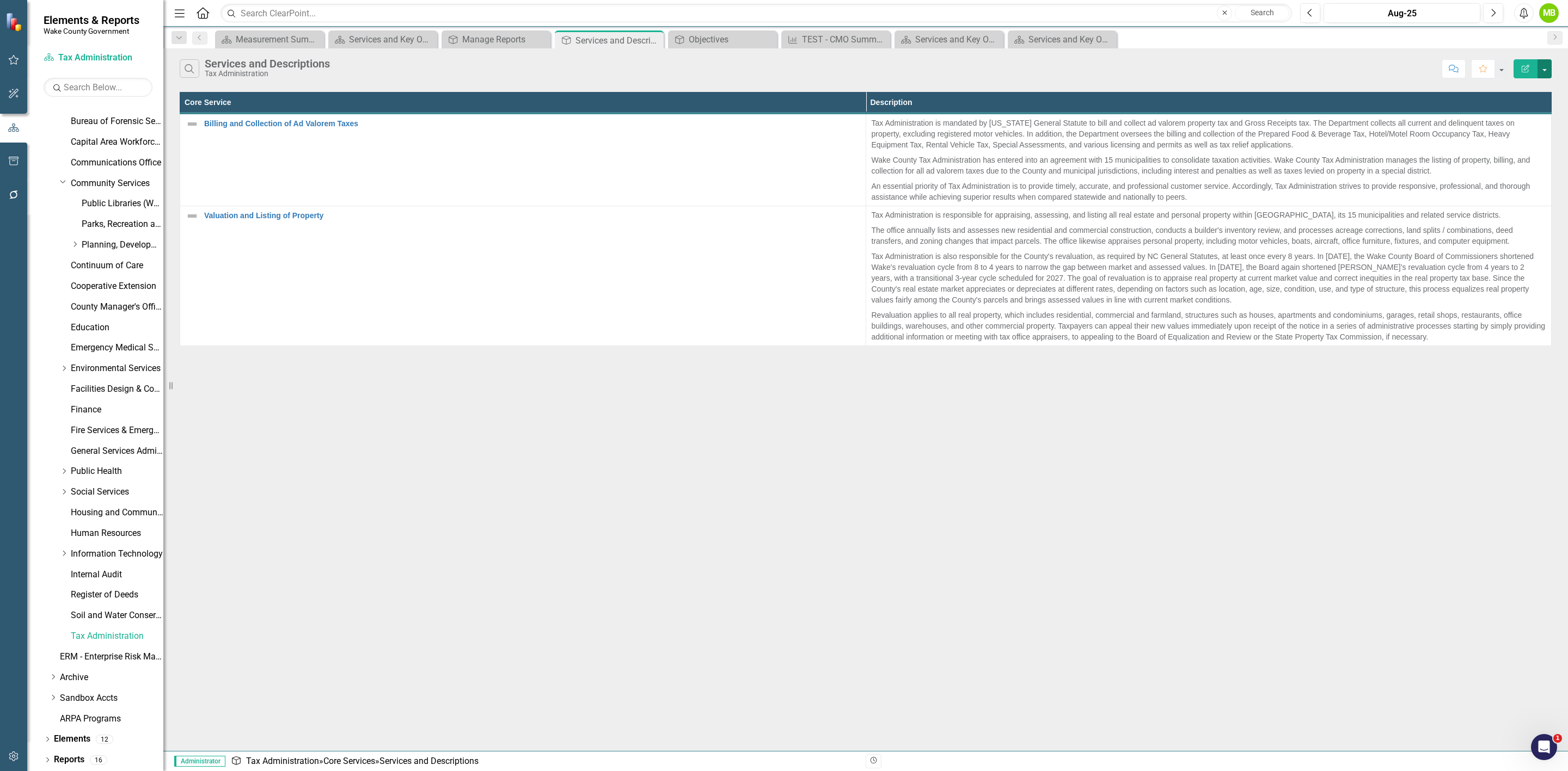
click at [1545, 74] on button "button" at bounding box center [1544, 68] width 14 height 19
click at [475, 37] on div "Manage Reports" at bounding box center [498, 40] width 72 height 13
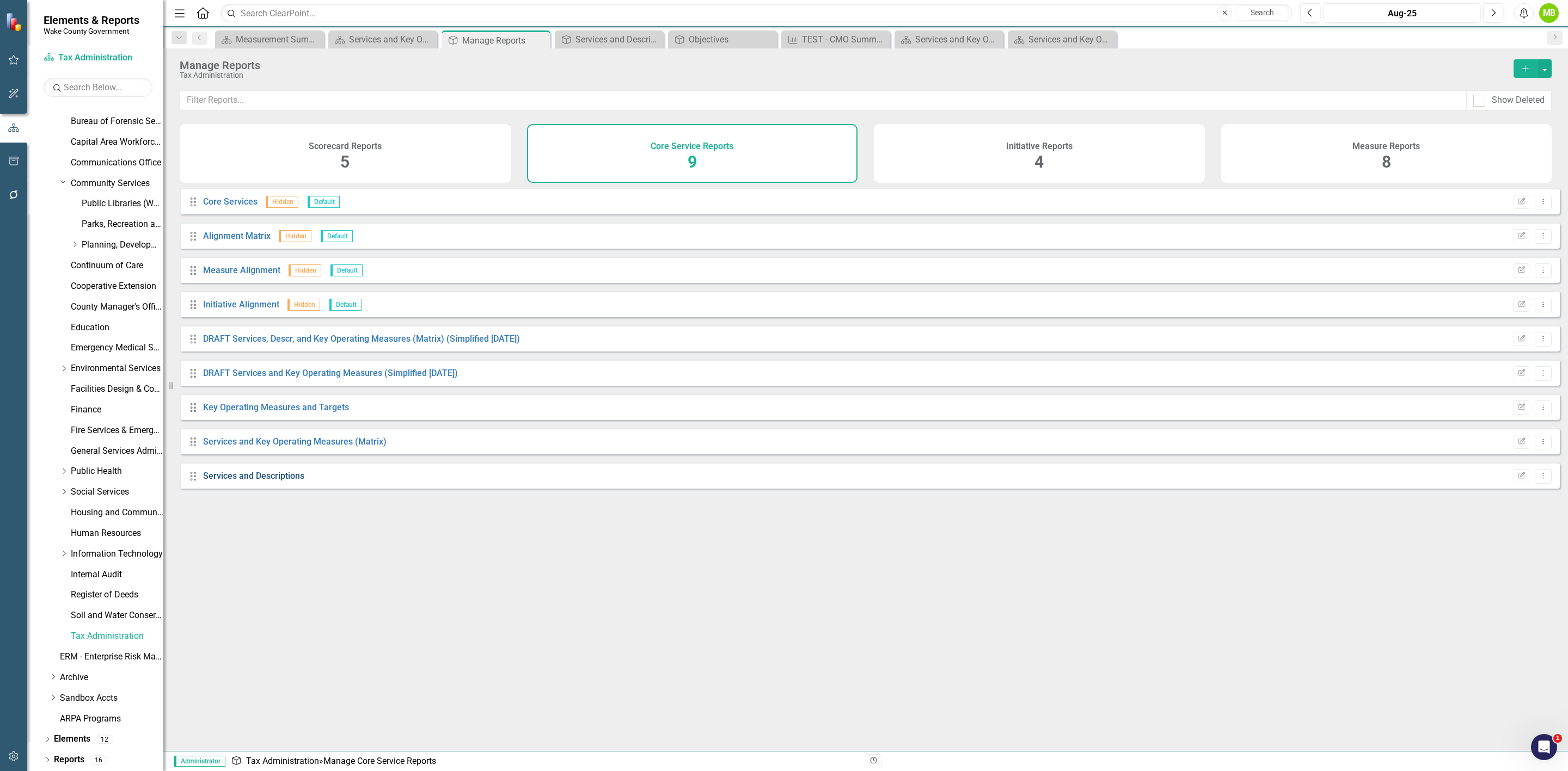
click at [261, 481] on link "Services and Descriptions" at bounding box center [254, 476] width 101 height 10
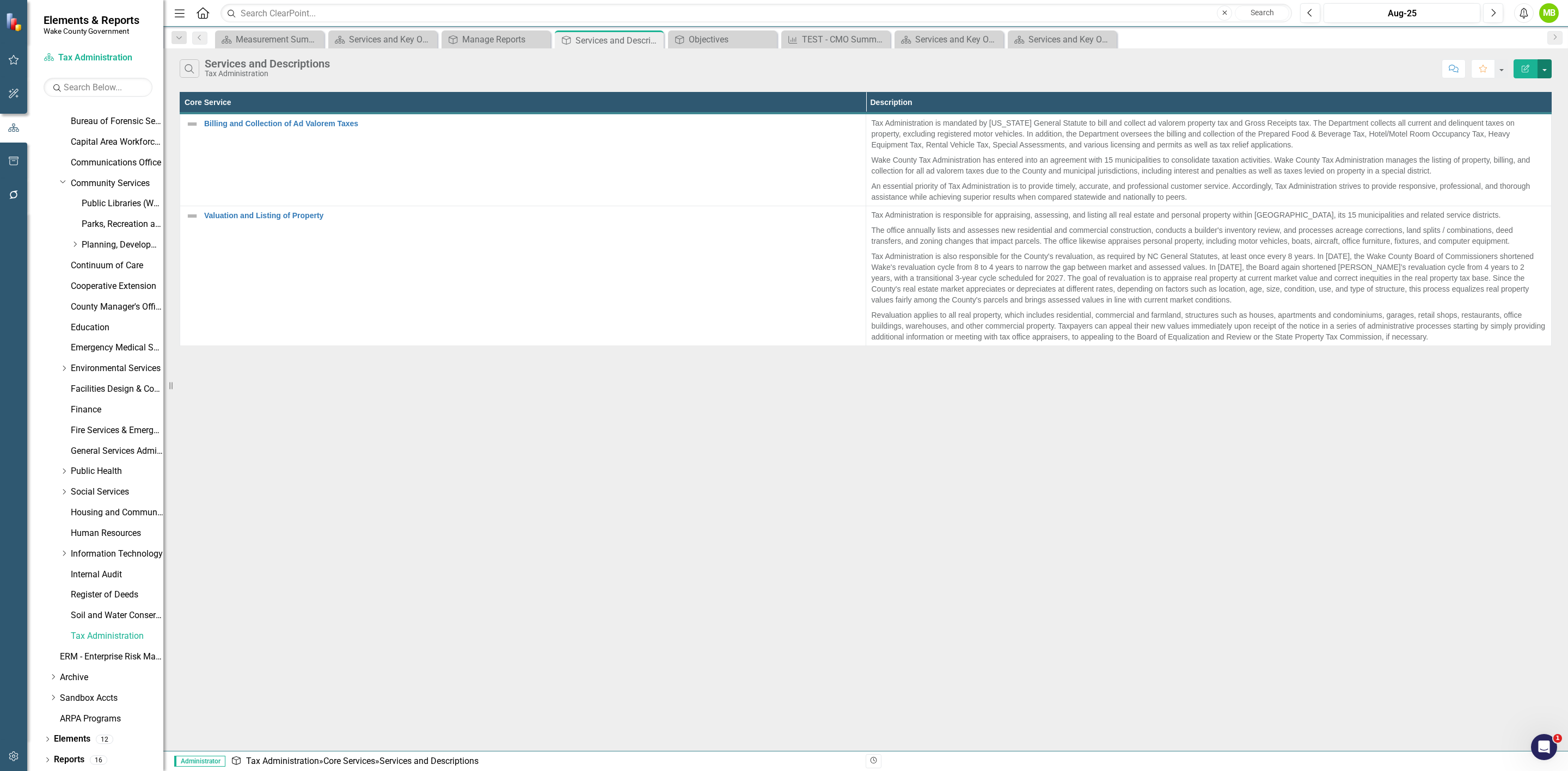
click at [1542, 67] on button "button" at bounding box center [1544, 68] width 14 height 19
click at [1522, 85] on link "Edit Report Edit Report" at bounding box center [1508, 89] width 86 height 20
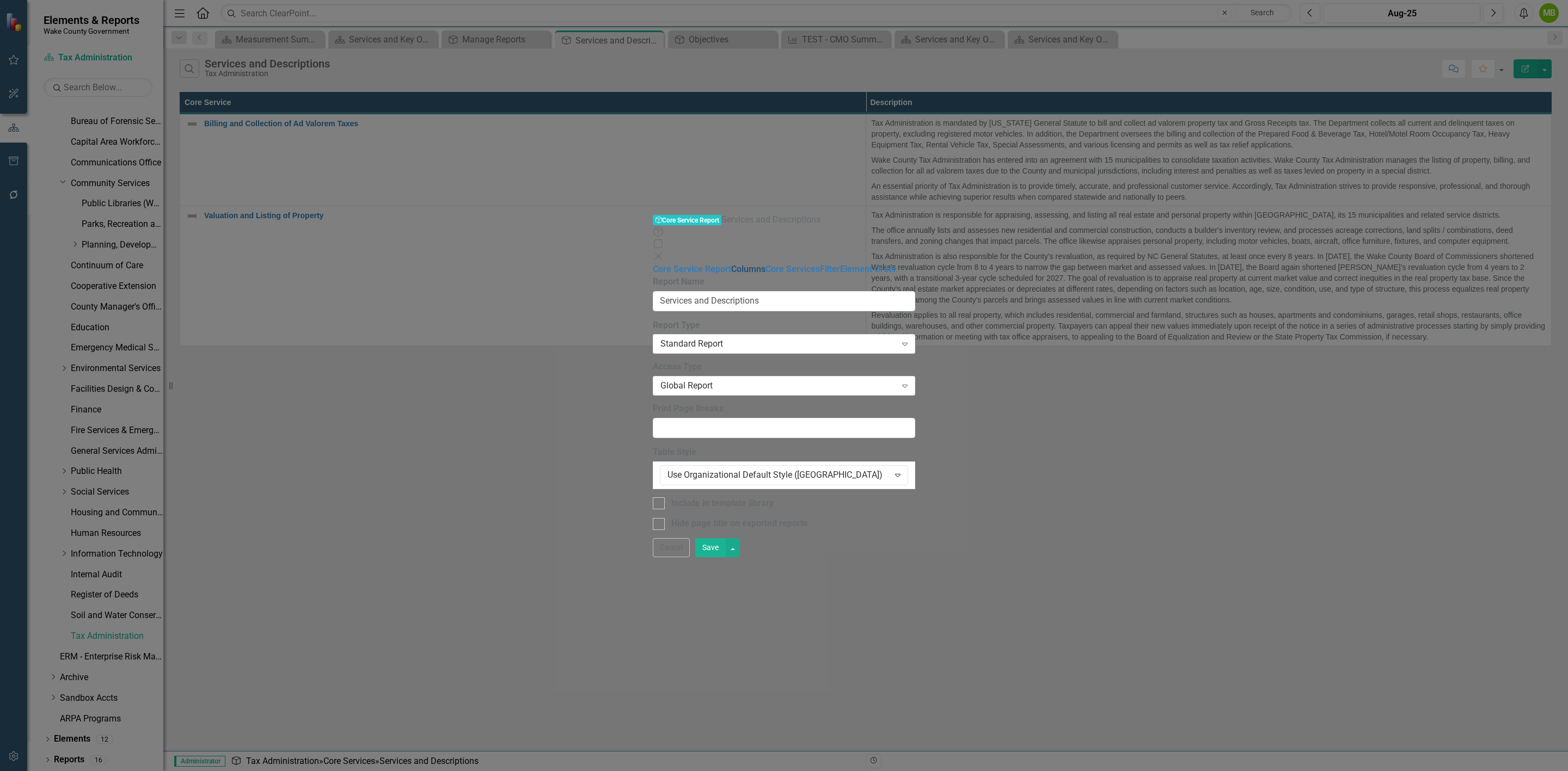
click at [731, 264] on link "Columns" at bounding box center [748, 269] width 34 height 10
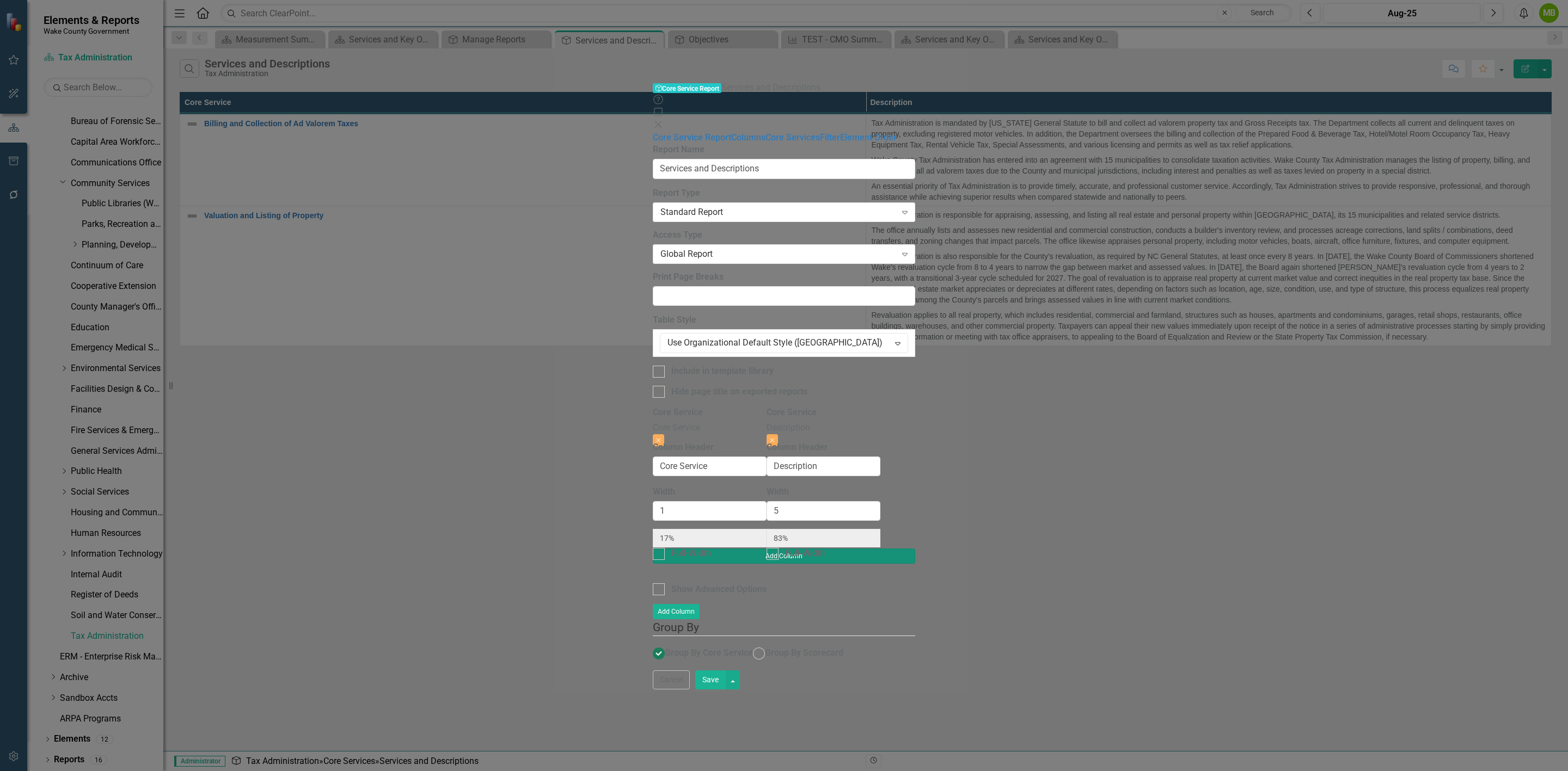
click at [915, 549] on button "Add Column" at bounding box center [783, 556] width 262 height 15
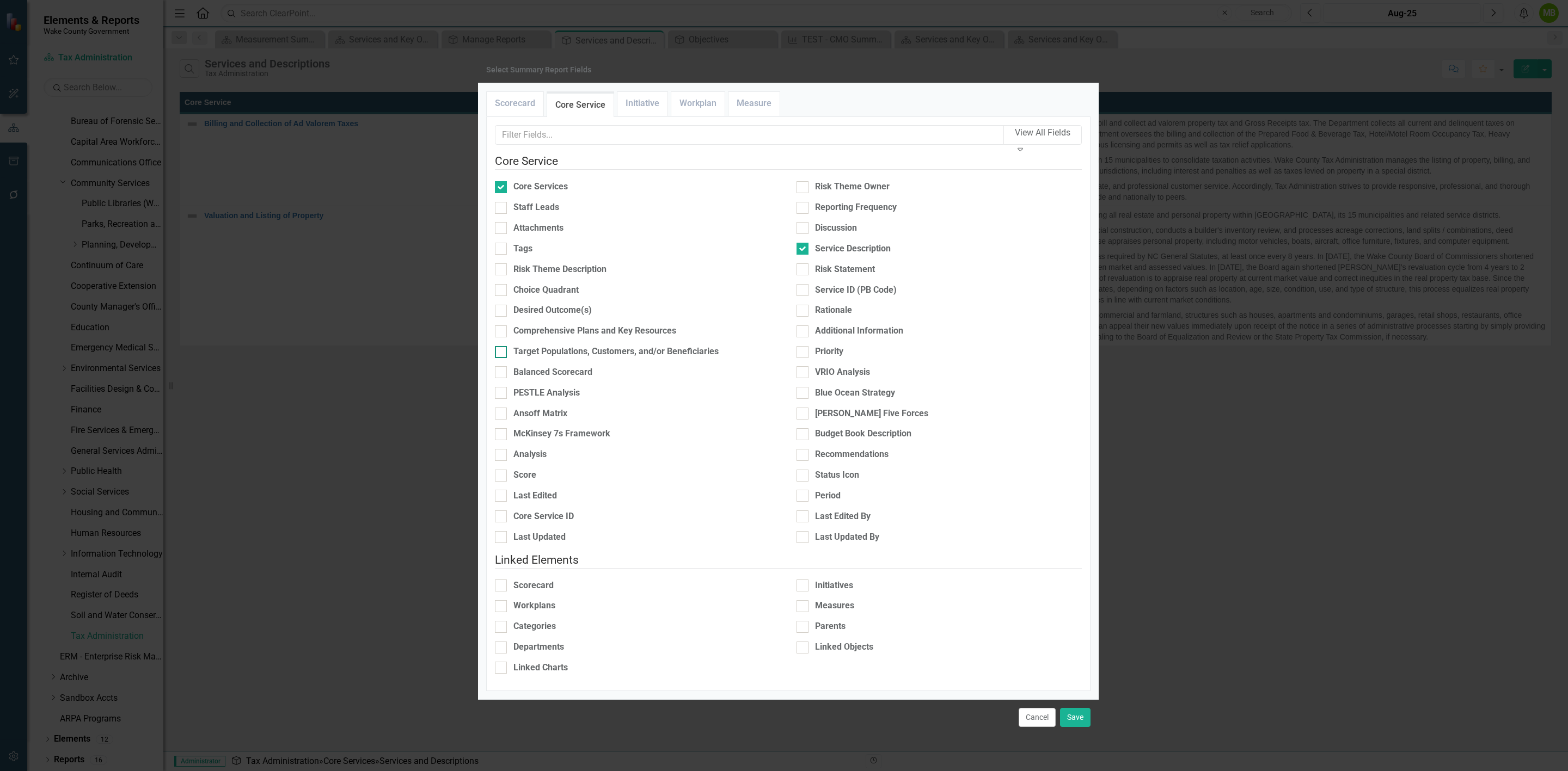
click at [565, 358] on div "Target Populations, Customers, and/or Beneficiaries" at bounding box center [615, 352] width 205 height 13
click at [502, 353] on input "Target Populations, Customers, and/or Beneficiaries" at bounding box center [499, 350] width 7 height 7
checkbox input "true"
click at [518, 317] on div "Desired Outcome(s)" at bounding box center [637, 310] width 285 height 13
click at [502, 312] on input "Desired Outcome(s)" at bounding box center [499, 309] width 7 height 7
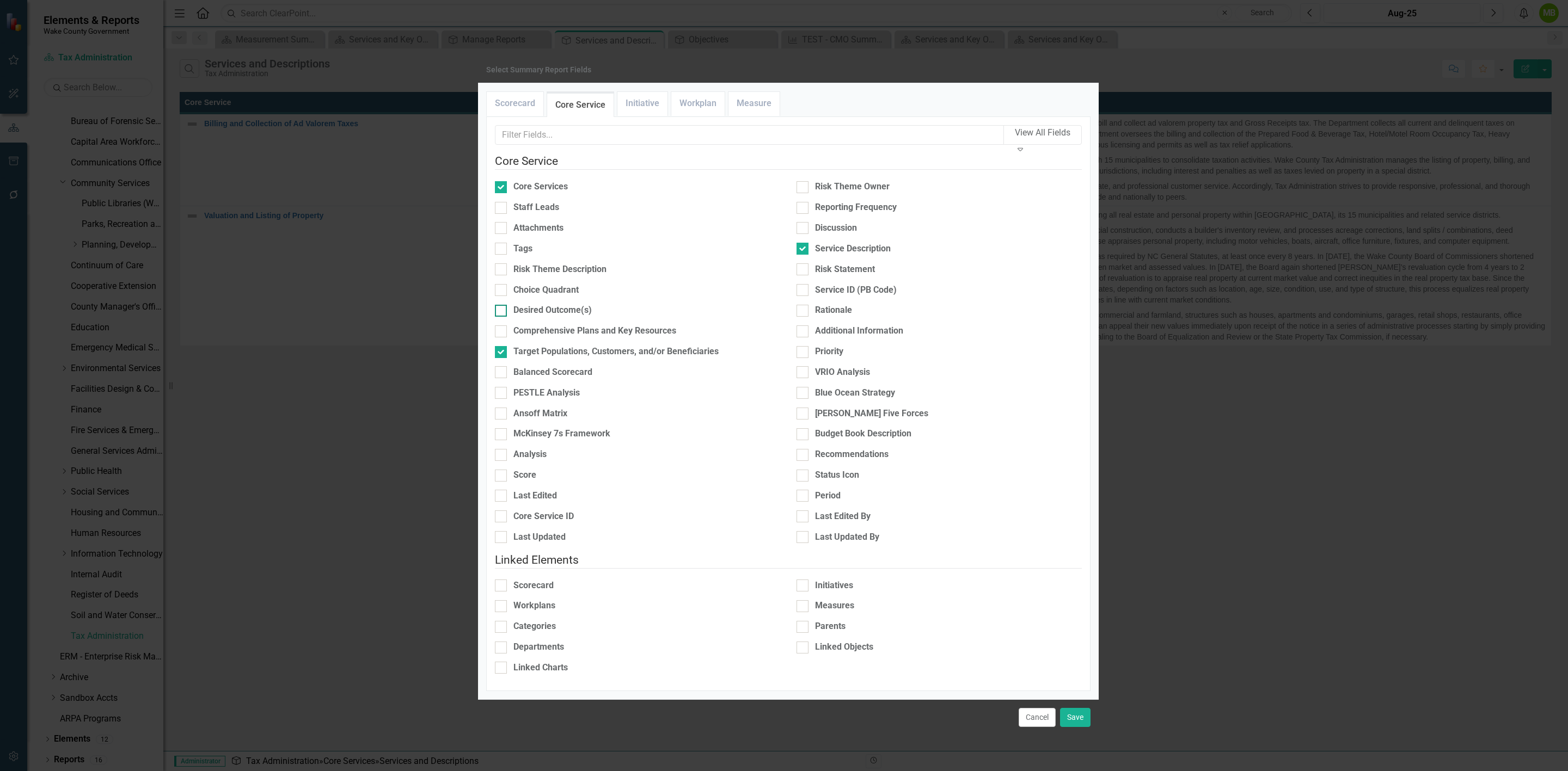
checkbox input "true"
click at [1071, 708] on button "Save" at bounding box center [1075, 717] width 30 height 19
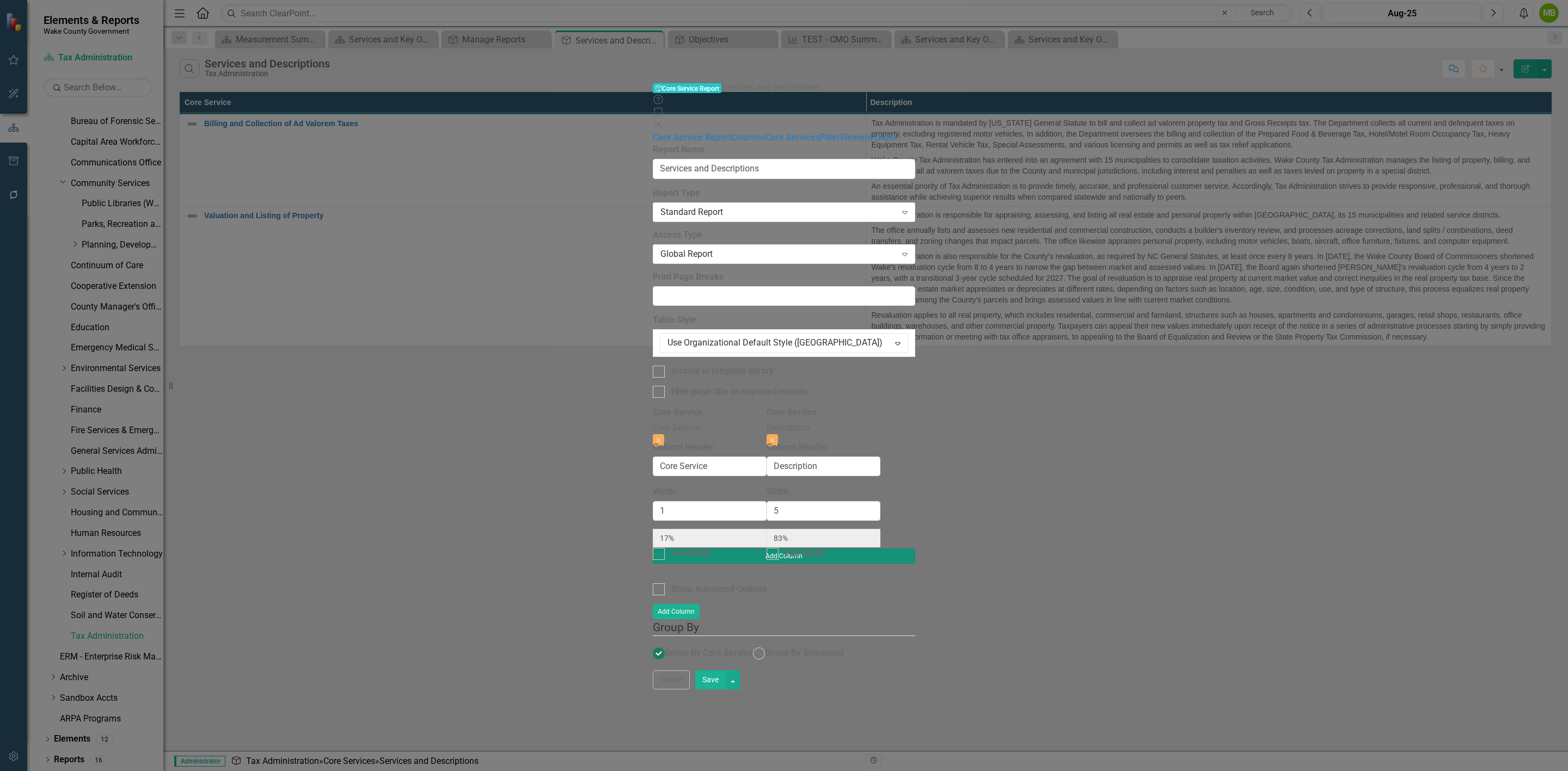
type input "13%"
type input "63%"
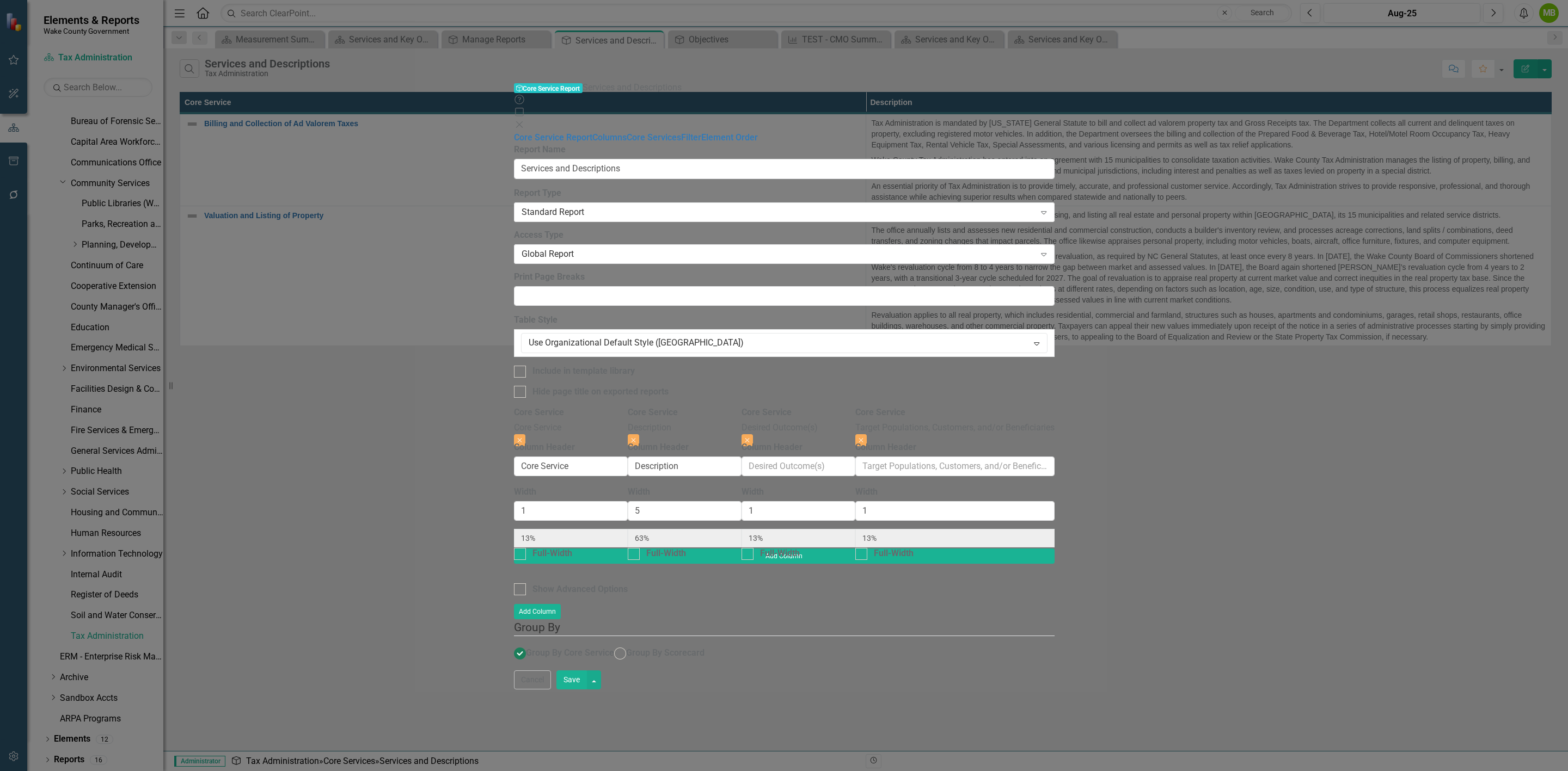
click at [587, 689] on button "Save" at bounding box center [572, 680] width 30 height 19
radio input "true"
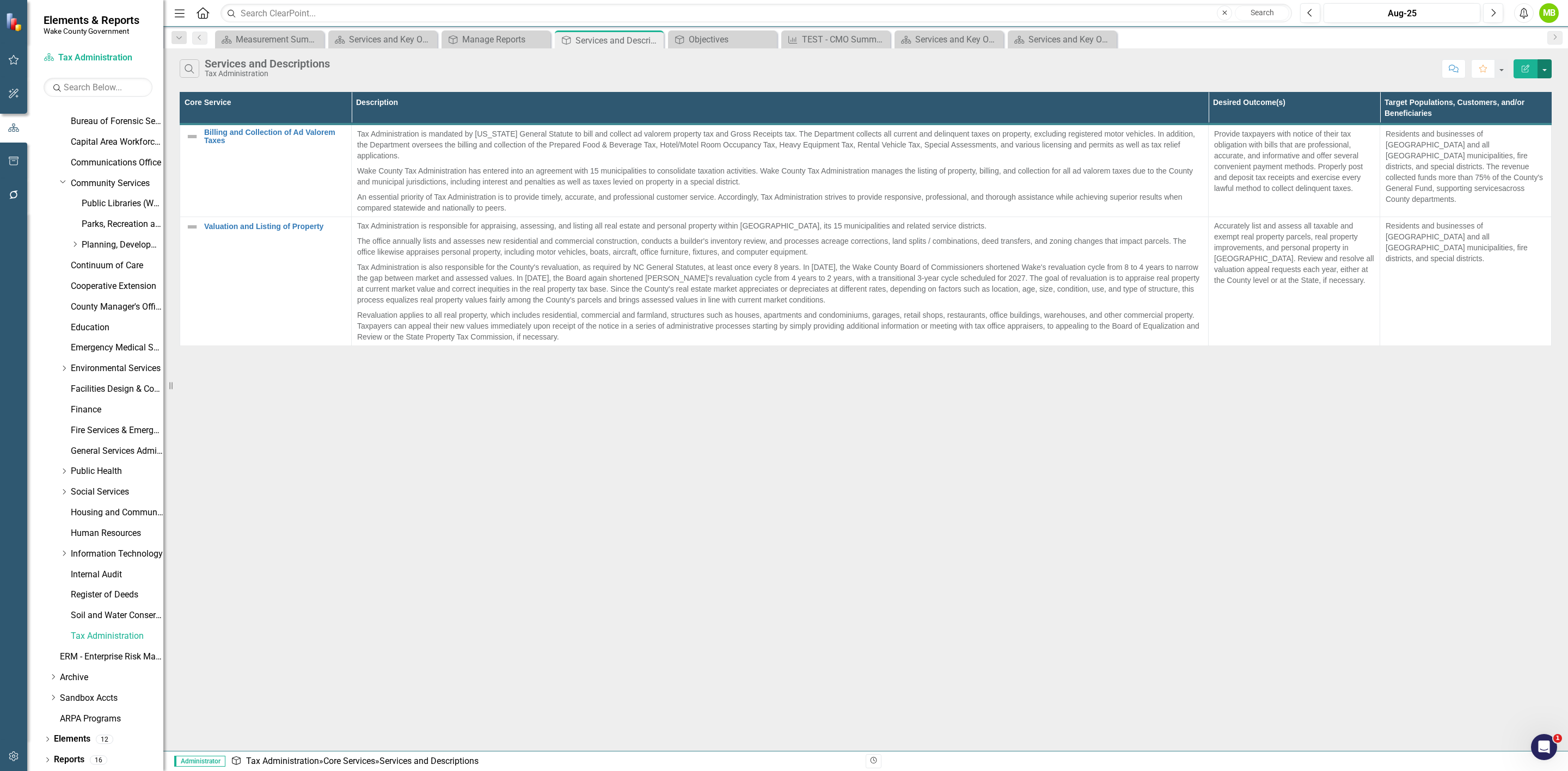
click at [1544, 74] on button "button" at bounding box center [1544, 68] width 14 height 19
click at [1526, 91] on link "Edit Report Edit Report" at bounding box center [1508, 89] width 86 height 20
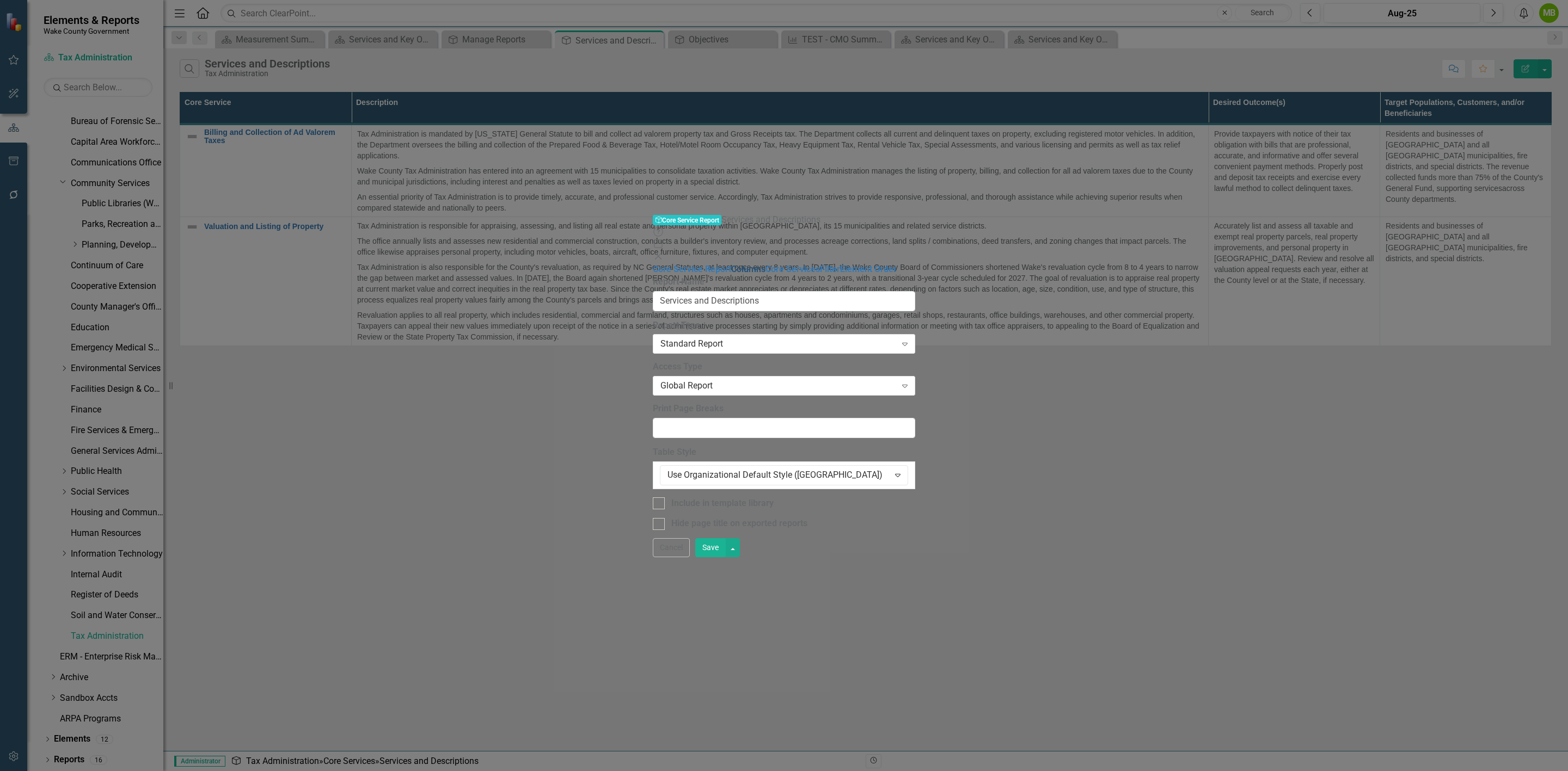
click at [731, 264] on link "Columns" at bounding box center [748, 269] width 34 height 10
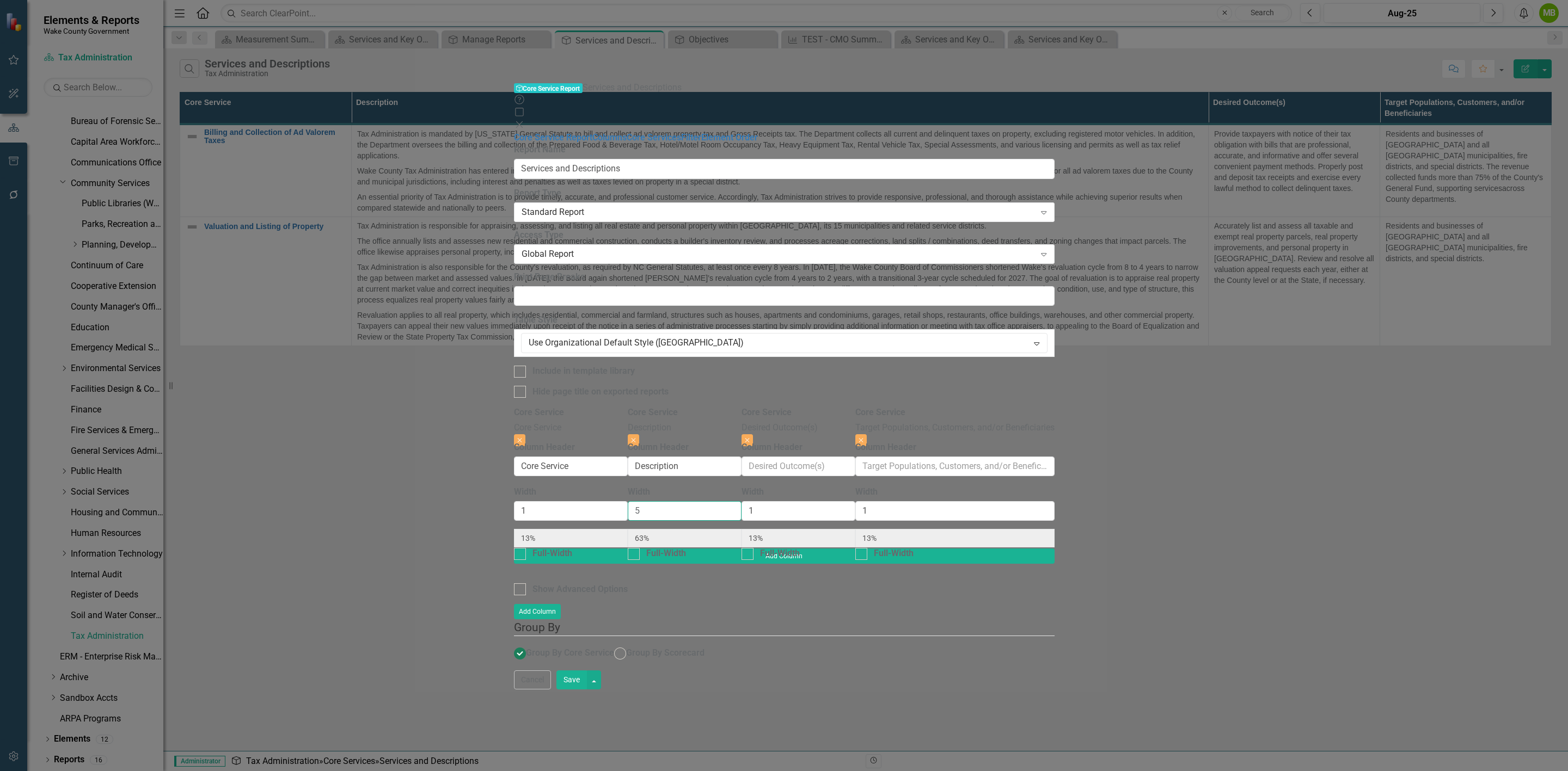
click at [684, 406] on div "Core Service Core Service Close Column Header Core Service Width 1 13% Full-Wid…" at bounding box center [784, 477] width 541 height 142
type input "4"
type input "14%"
type input "57%"
type input "14%"
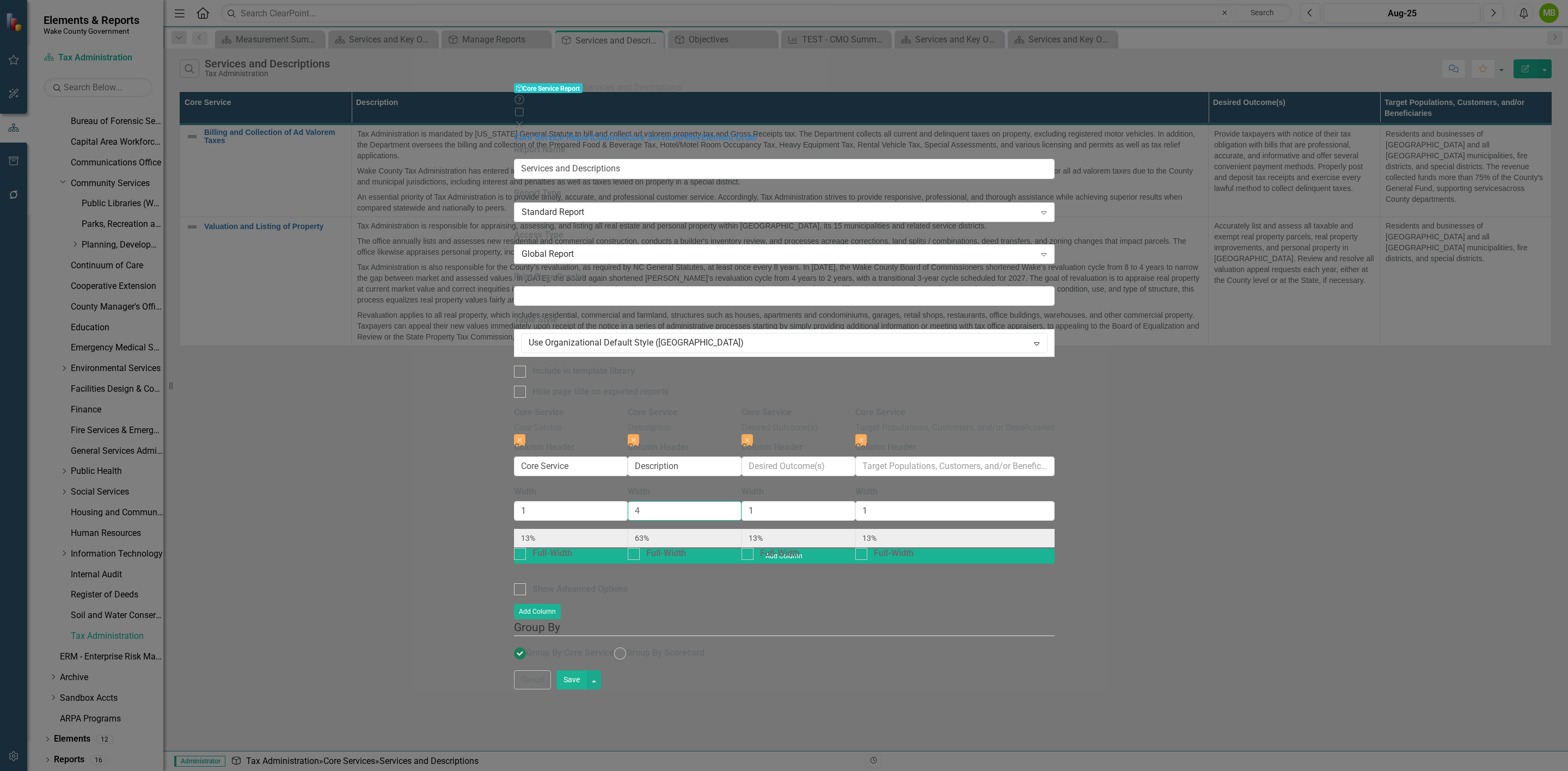
type input "14%"
type input "4"
click at [918, 406] on div "To add columns to your report, click on the "Select Columns" button below. All …" at bounding box center [784, 539] width 541 height 264
drag, startPoint x: 995, startPoint y: 142, endPoint x: 978, endPoint y: 145, distance: 17.3
click at [855, 501] on input "1" at bounding box center [798, 511] width 114 height 20
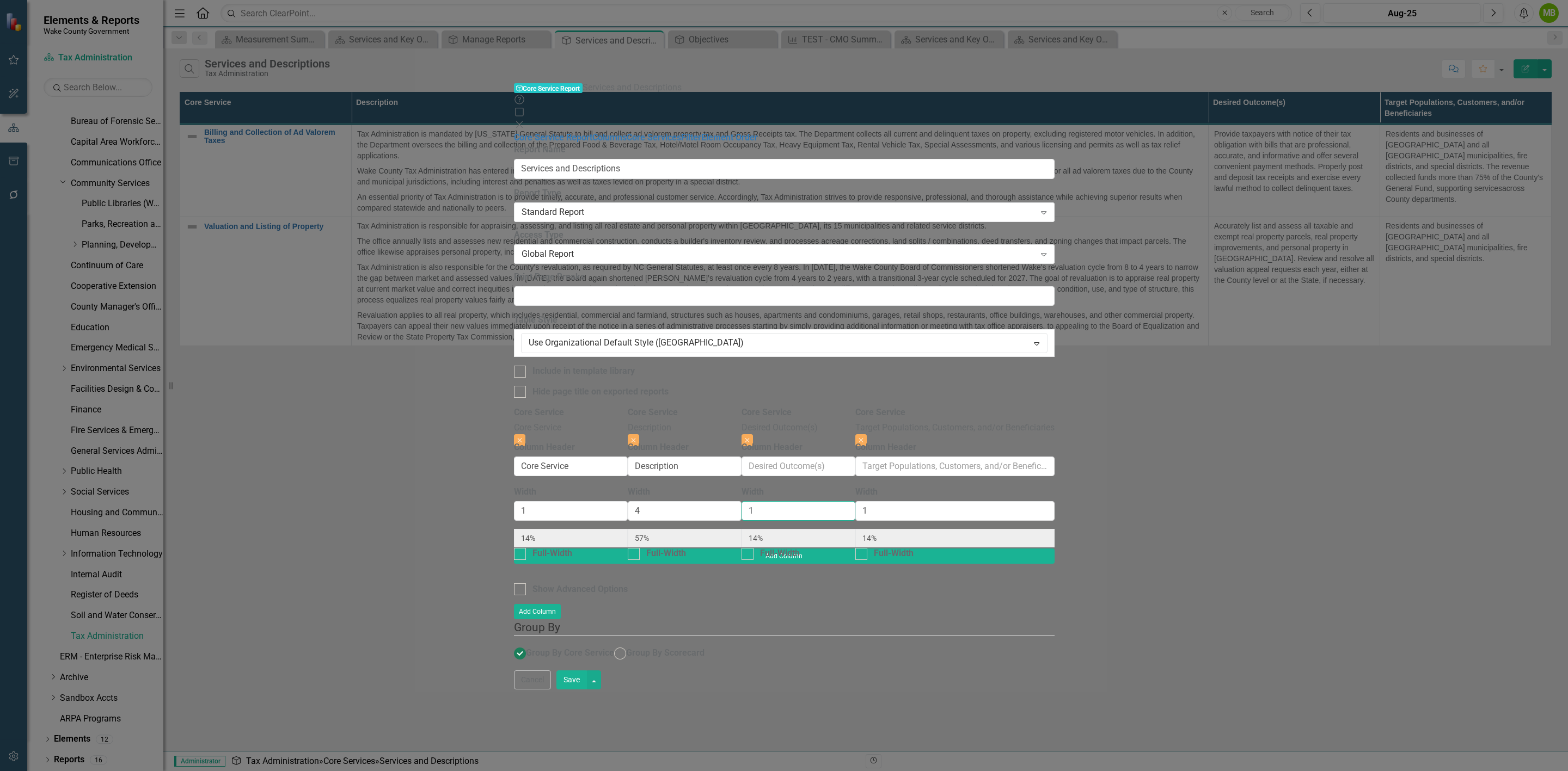
type input "2"
type input "13%"
type input "50%"
type input "25%"
type input "13%"
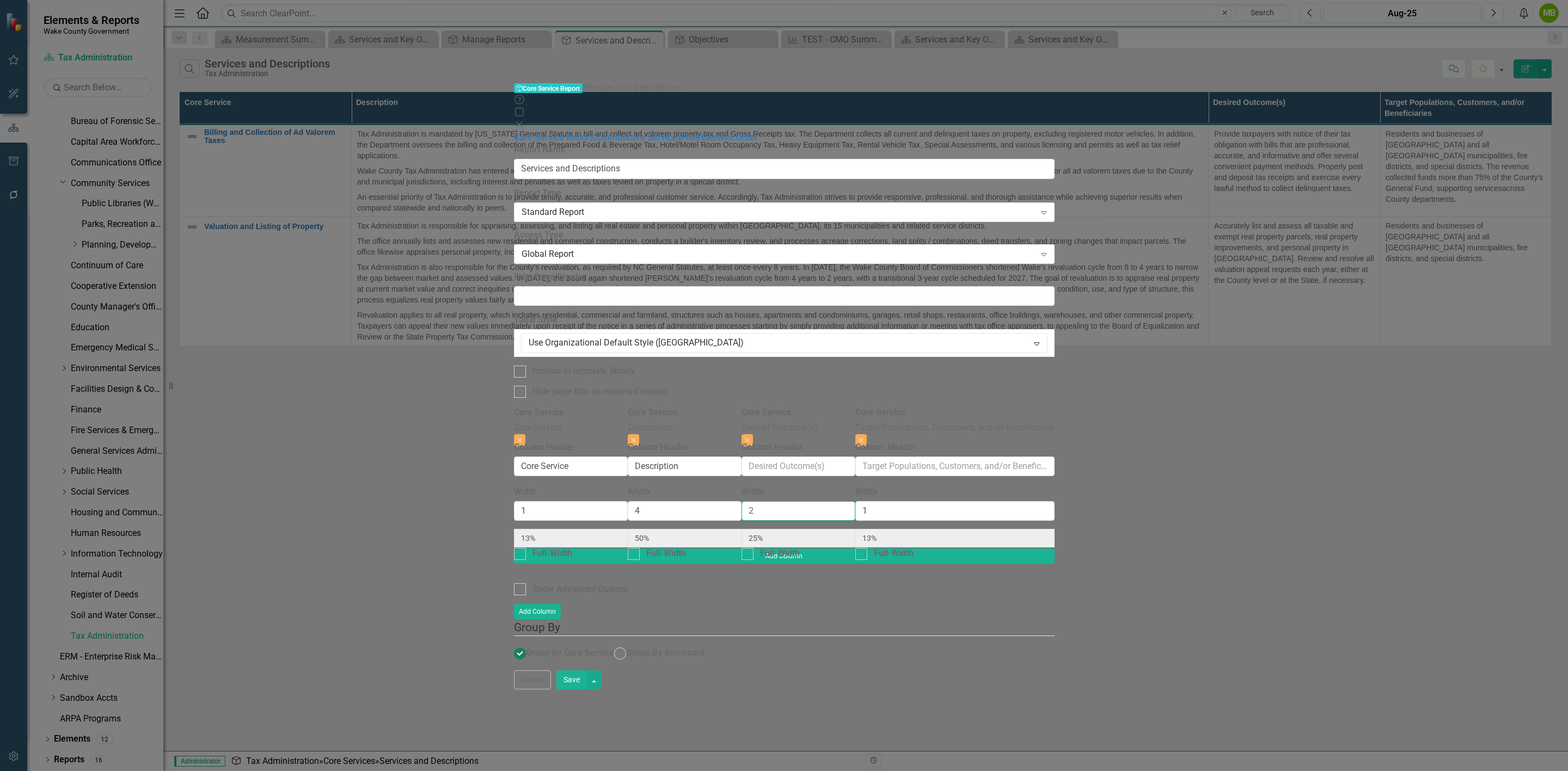
type input "2"
drag, startPoint x: 1255, startPoint y: 141, endPoint x: 1217, endPoint y: 146, distance: 38.3
click at [1055, 406] on div "Core Service Core Service Close Column Header Core Service Width 1 13% Full-Wid…" at bounding box center [784, 477] width 541 height 142
type input "2"
type input "11%"
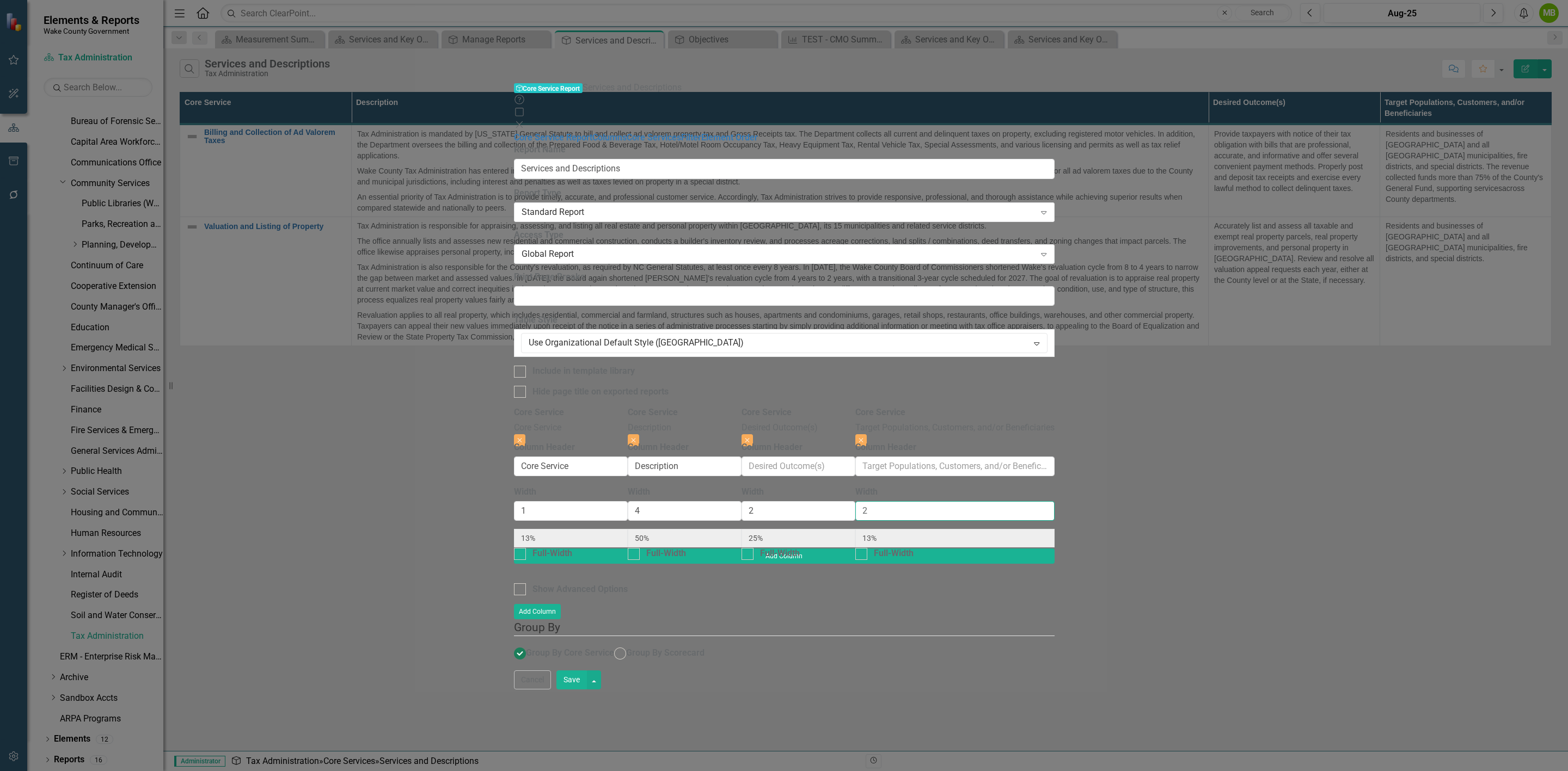
type input "44%"
type input "22%"
type input "2"
click at [1055, 406] on div "To add columns to your report, click on the "Select Columns" button below. All …" at bounding box center [784, 539] width 541 height 264
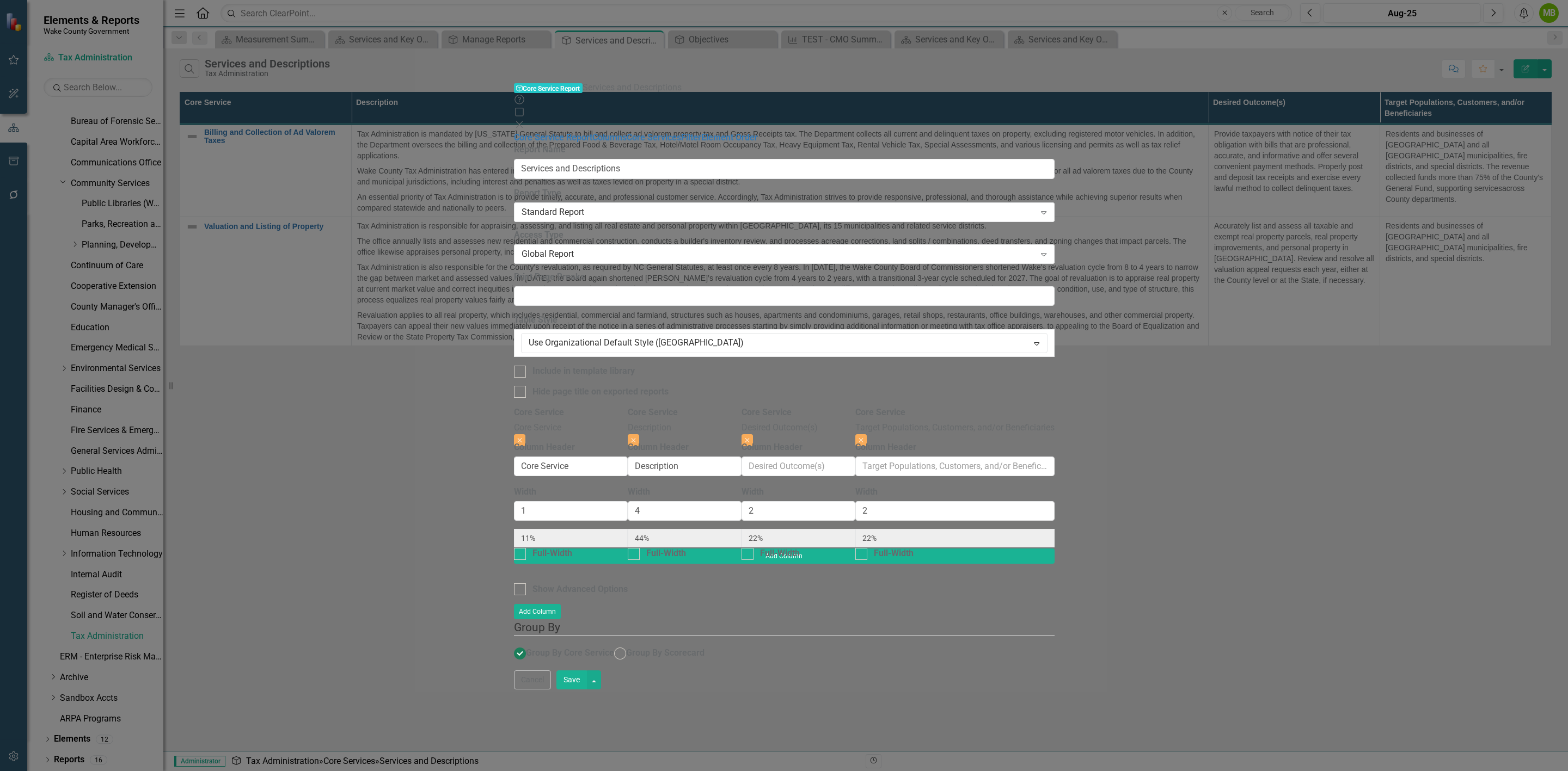
click at [587, 689] on button "Save" at bounding box center [572, 680] width 30 height 19
radio input "true"
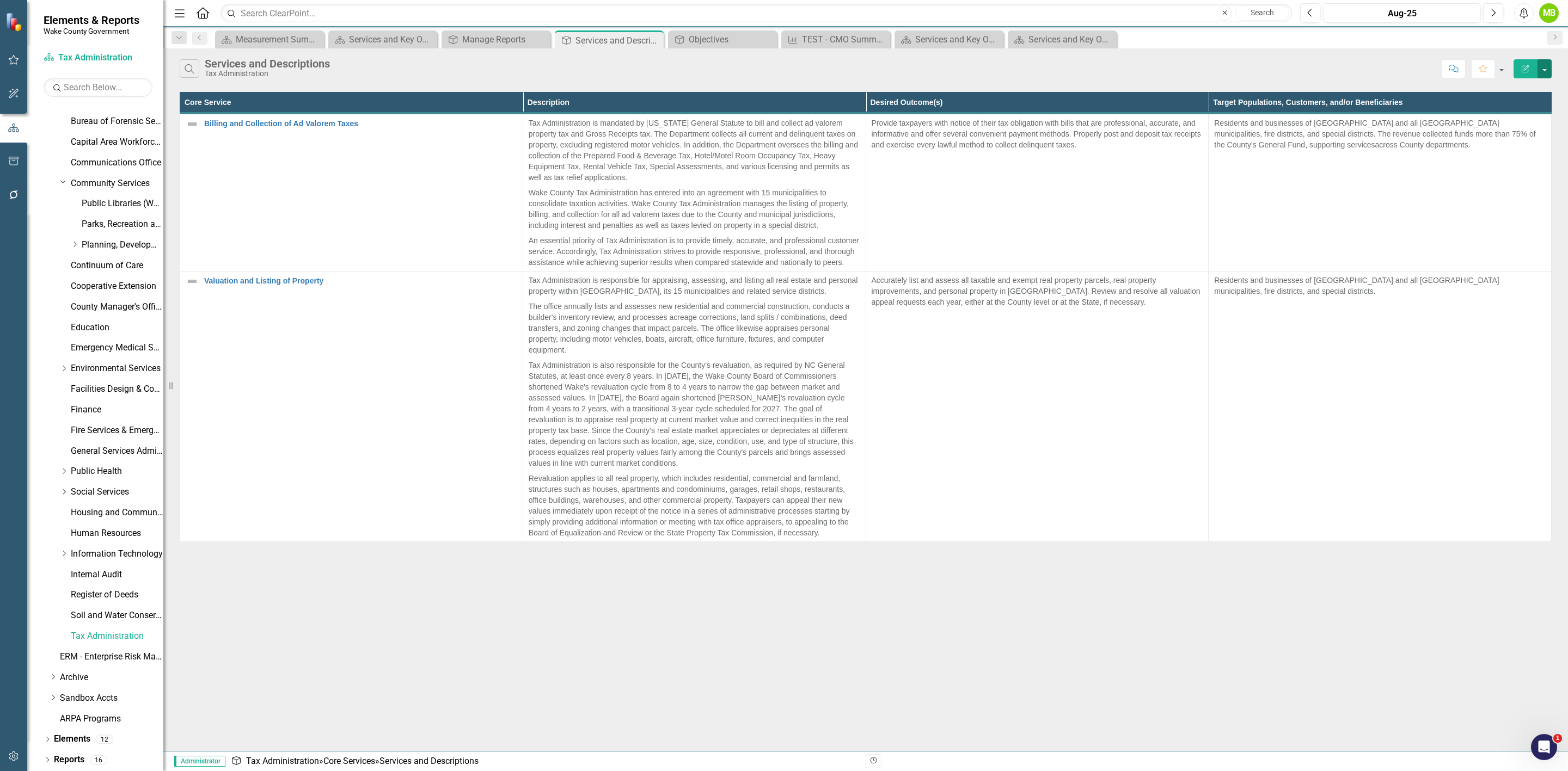
click at [1542, 74] on button "button" at bounding box center [1544, 68] width 14 height 19
click at [1507, 96] on link "Edit Report Edit Report" at bounding box center [1508, 89] width 86 height 20
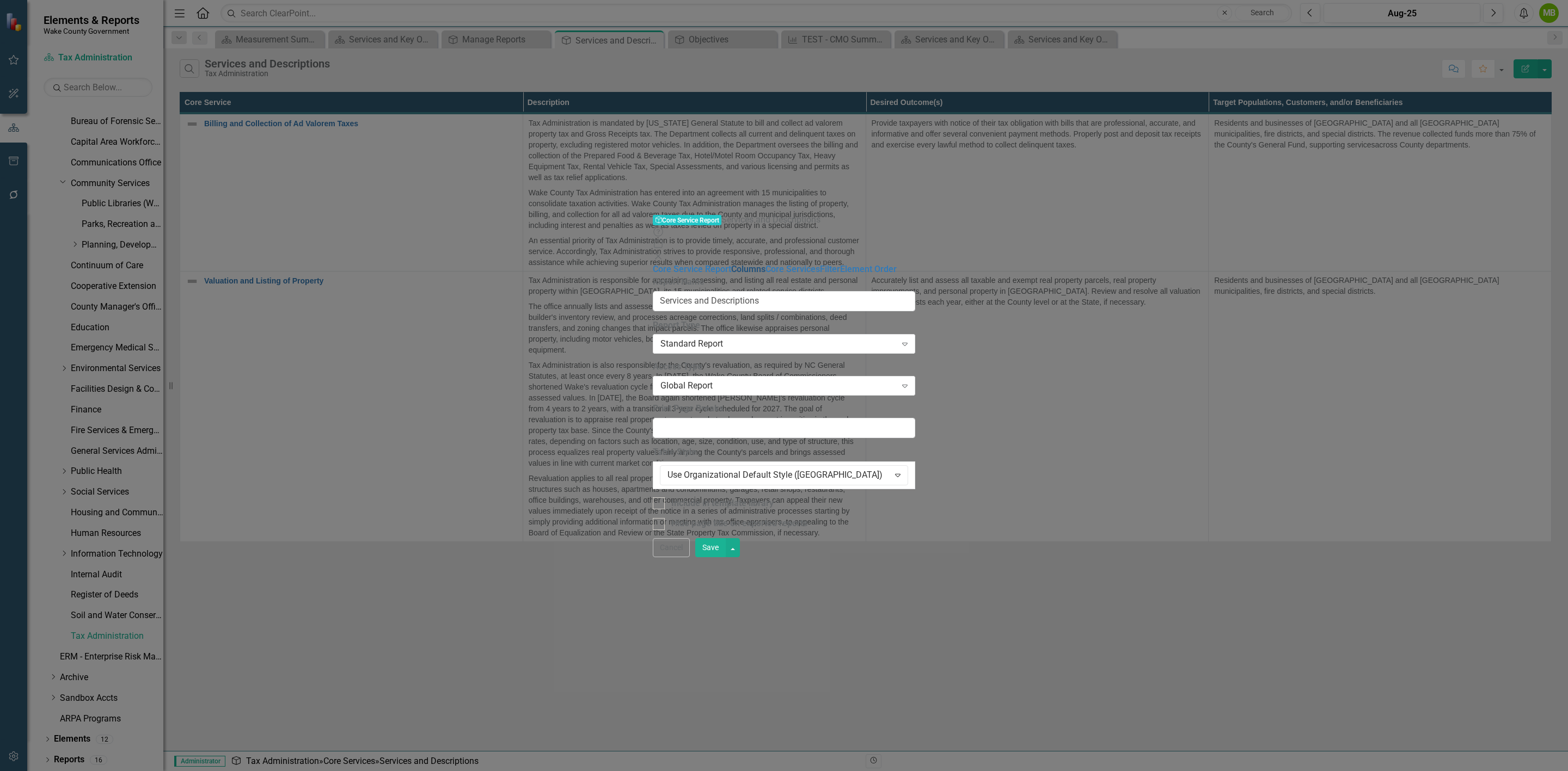
click at [731, 264] on link "Columns" at bounding box center [748, 269] width 34 height 10
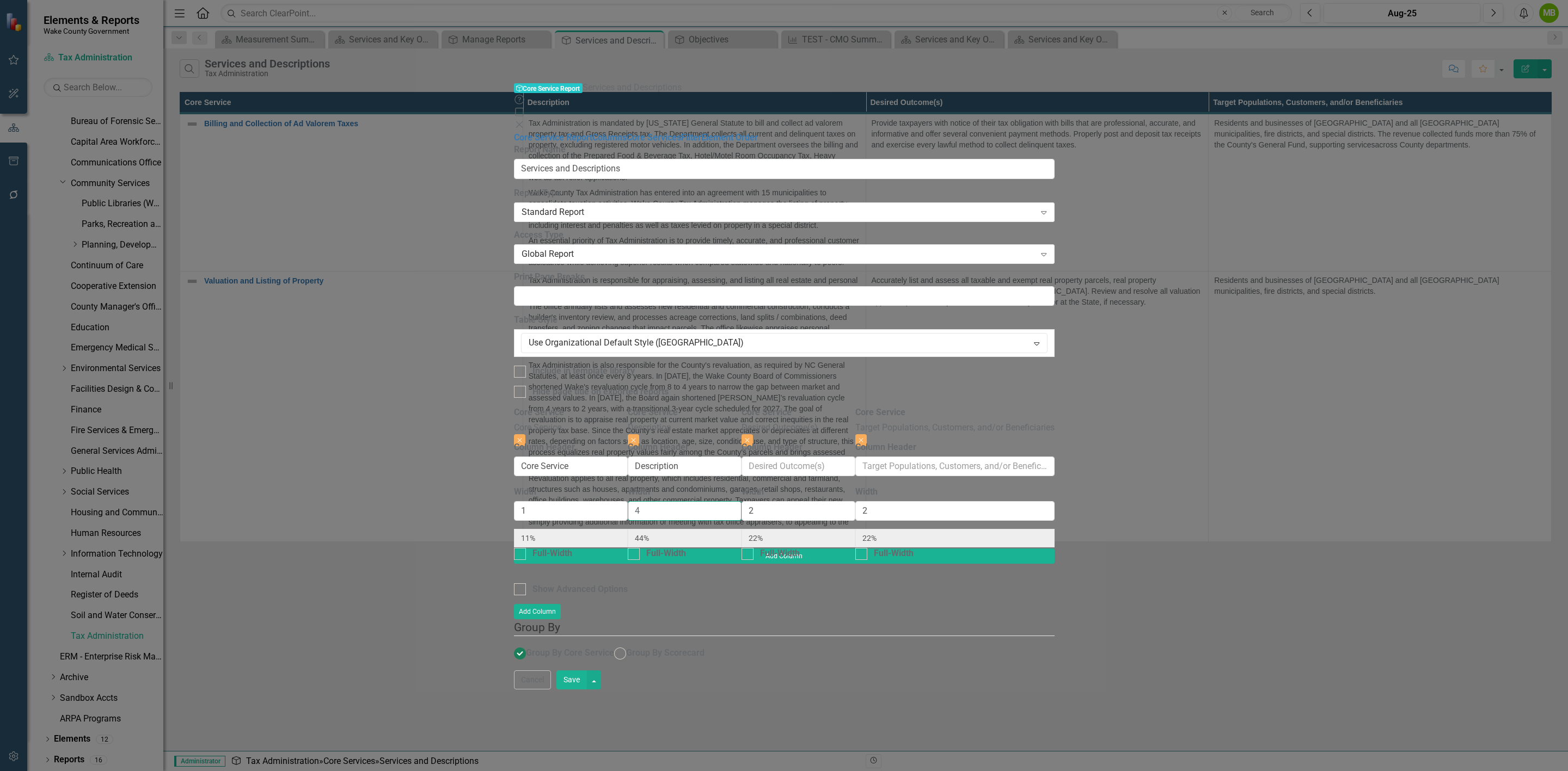
click at [701, 406] on div "Core Service Core Service Close Column Header Core Service Width 1 11% Full-Wid…" at bounding box center [784, 477] width 541 height 142
type input "6"
type input "9%"
type input "55%"
type input "18%"
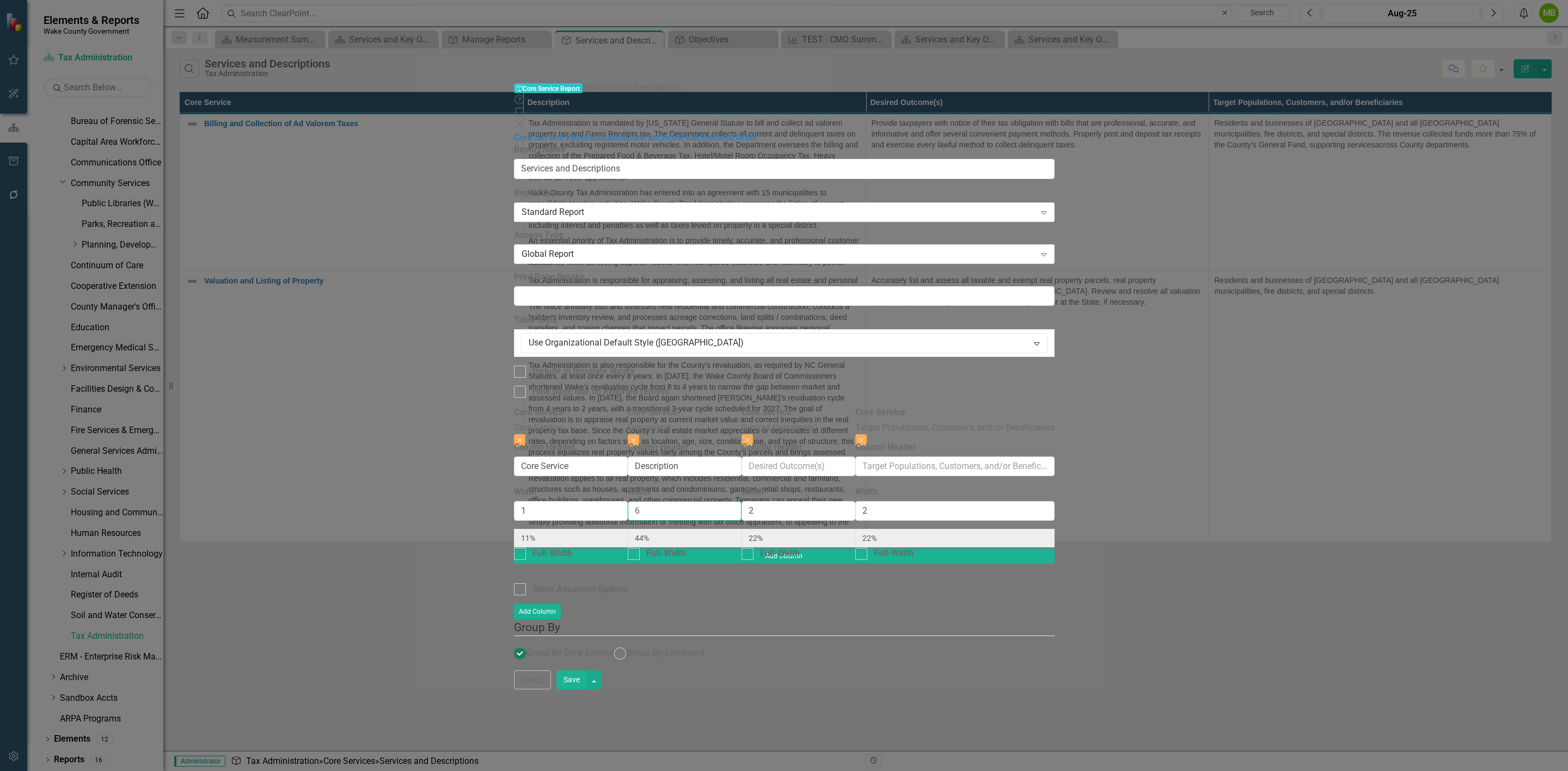
type input "18%"
type input "6"
click at [805, 406] on div "To add columns to your report, click on the "Select Columns" button below. All …" at bounding box center [784, 539] width 541 height 264
click at [587, 689] on button "Save" at bounding box center [572, 680] width 30 height 19
radio input "true"
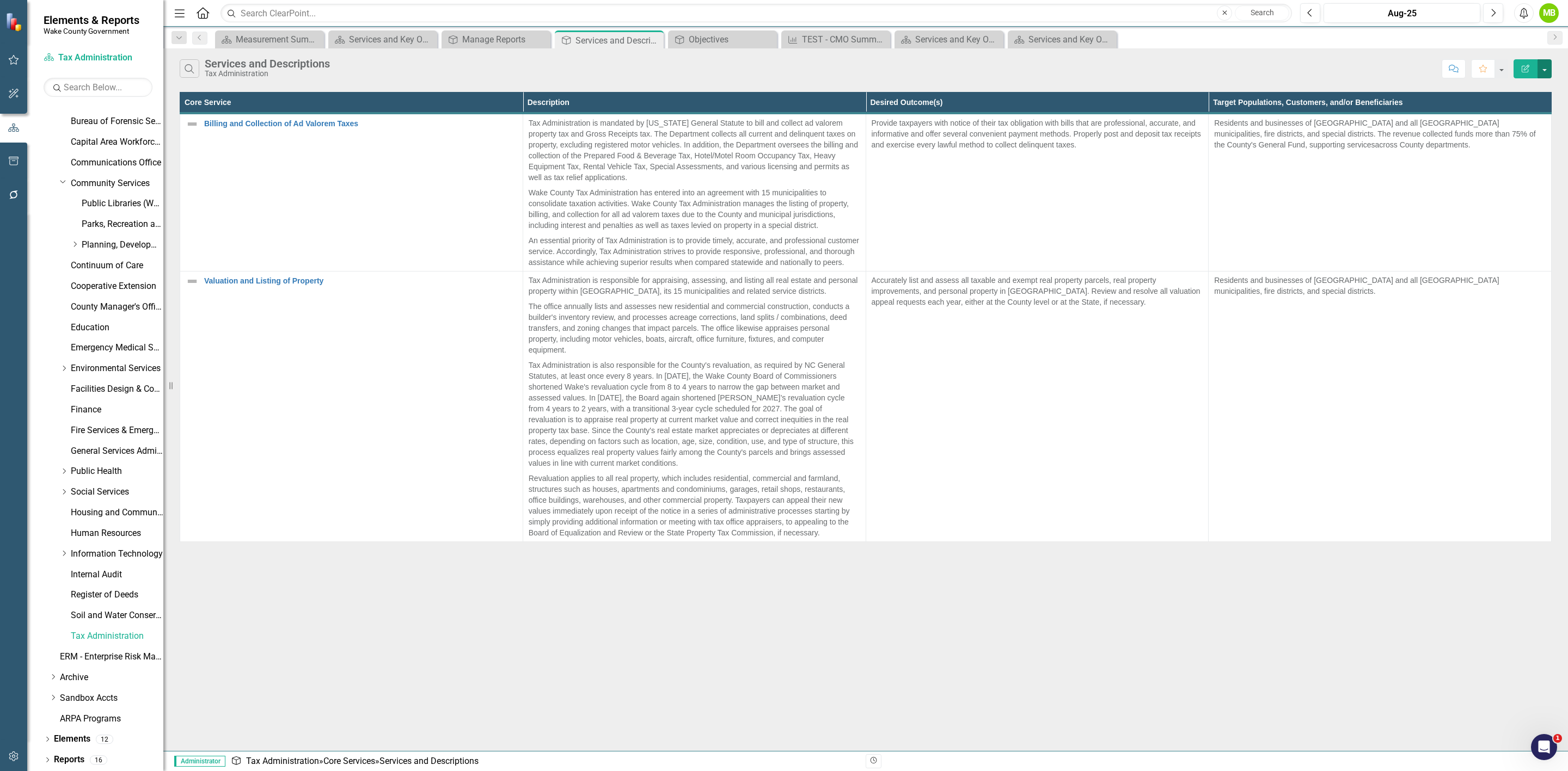
click at [1542, 75] on button "button" at bounding box center [1544, 68] width 14 height 19
click at [1525, 113] on link "PDF Export to PDF" at bounding box center [1508, 111] width 86 height 20
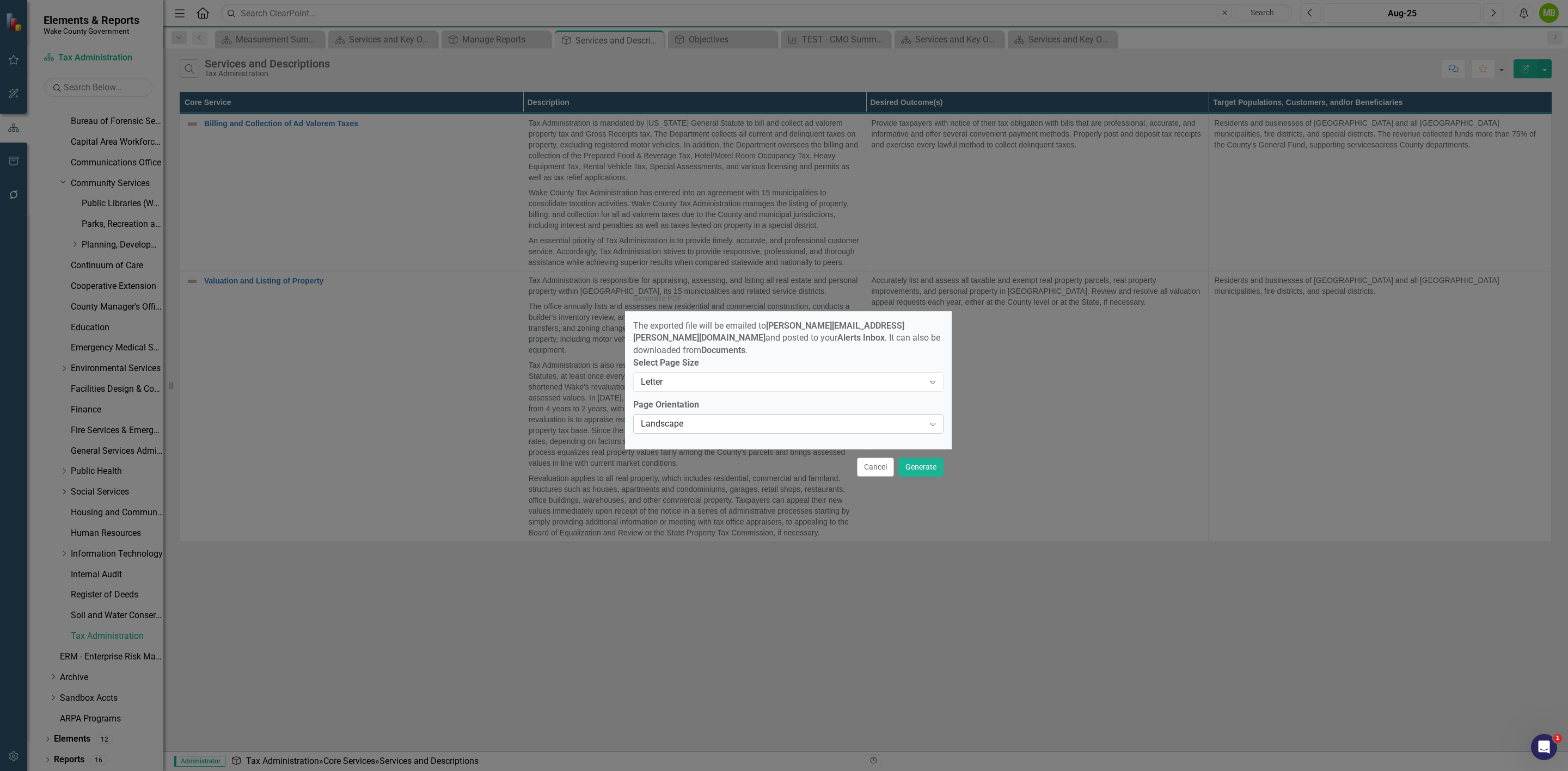
click at [920, 420] on div "Landscape" at bounding box center [783, 424] width 284 height 13
click at [923, 469] on button "Generate" at bounding box center [921, 467] width 45 height 19
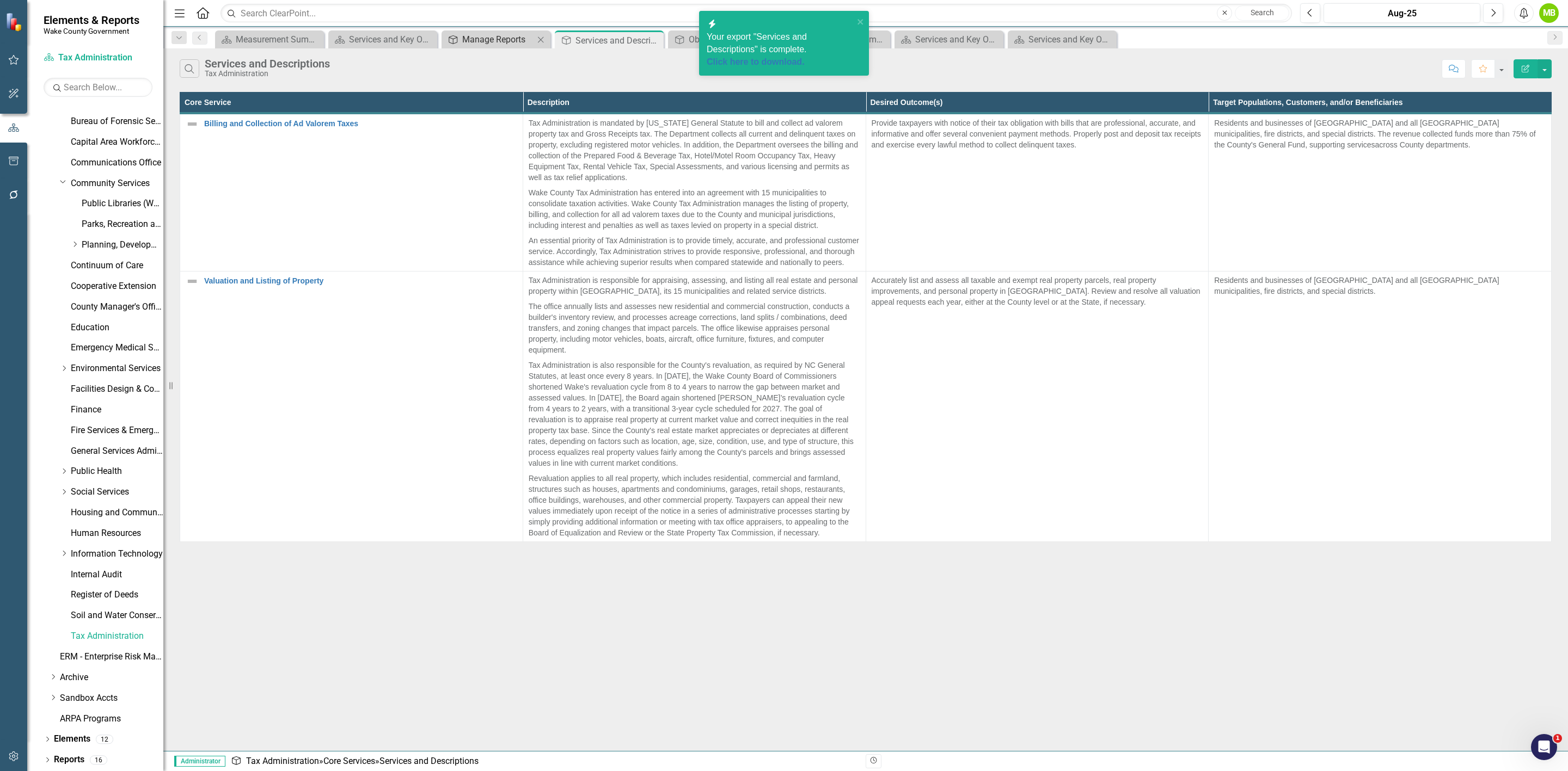
click at [486, 38] on div "Manage Reports" at bounding box center [498, 40] width 72 height 13
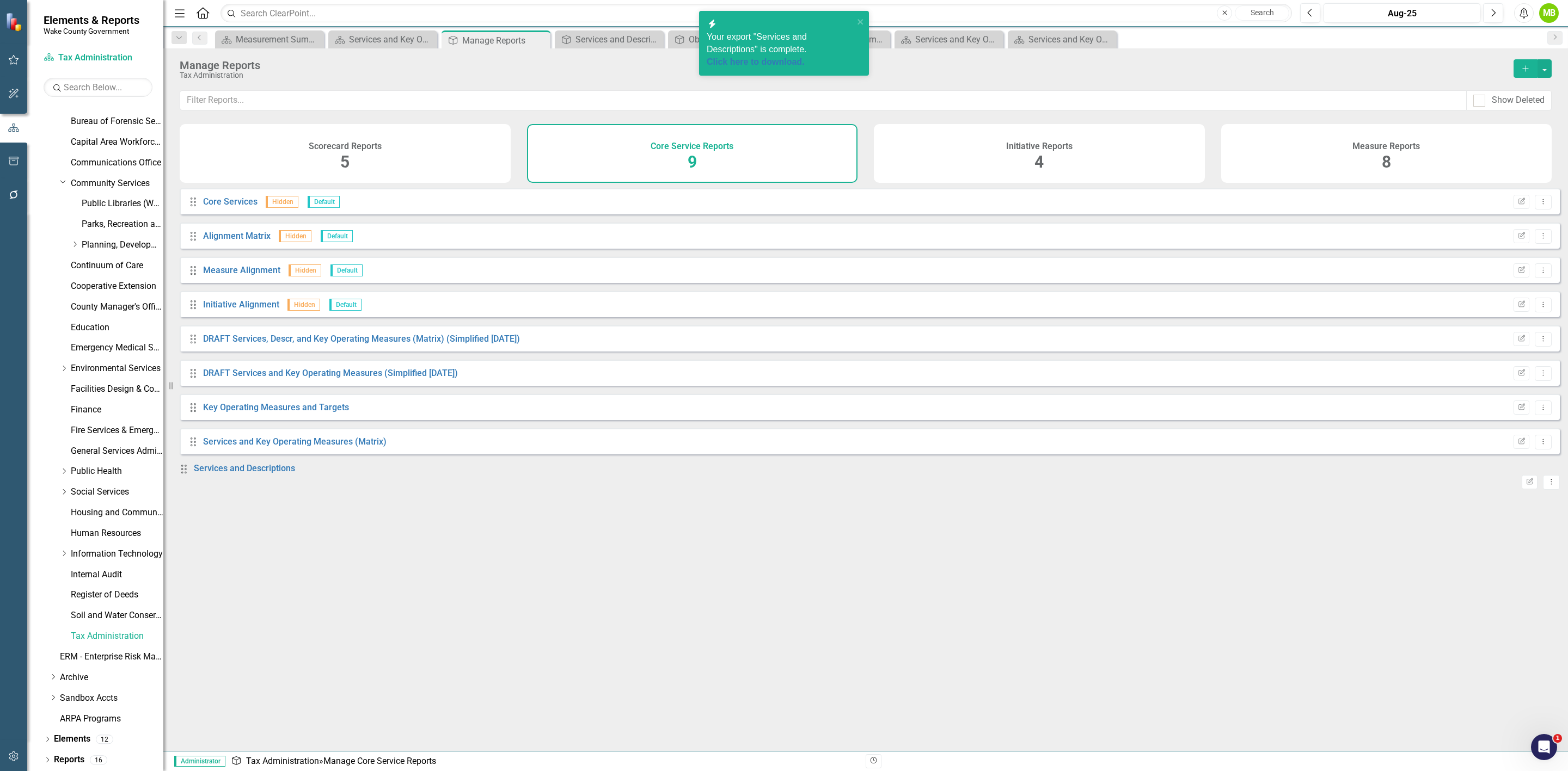
click at [1377, 173] on div "Measure Reports 8" at bounding box center [1387, 153] width 331 height 59
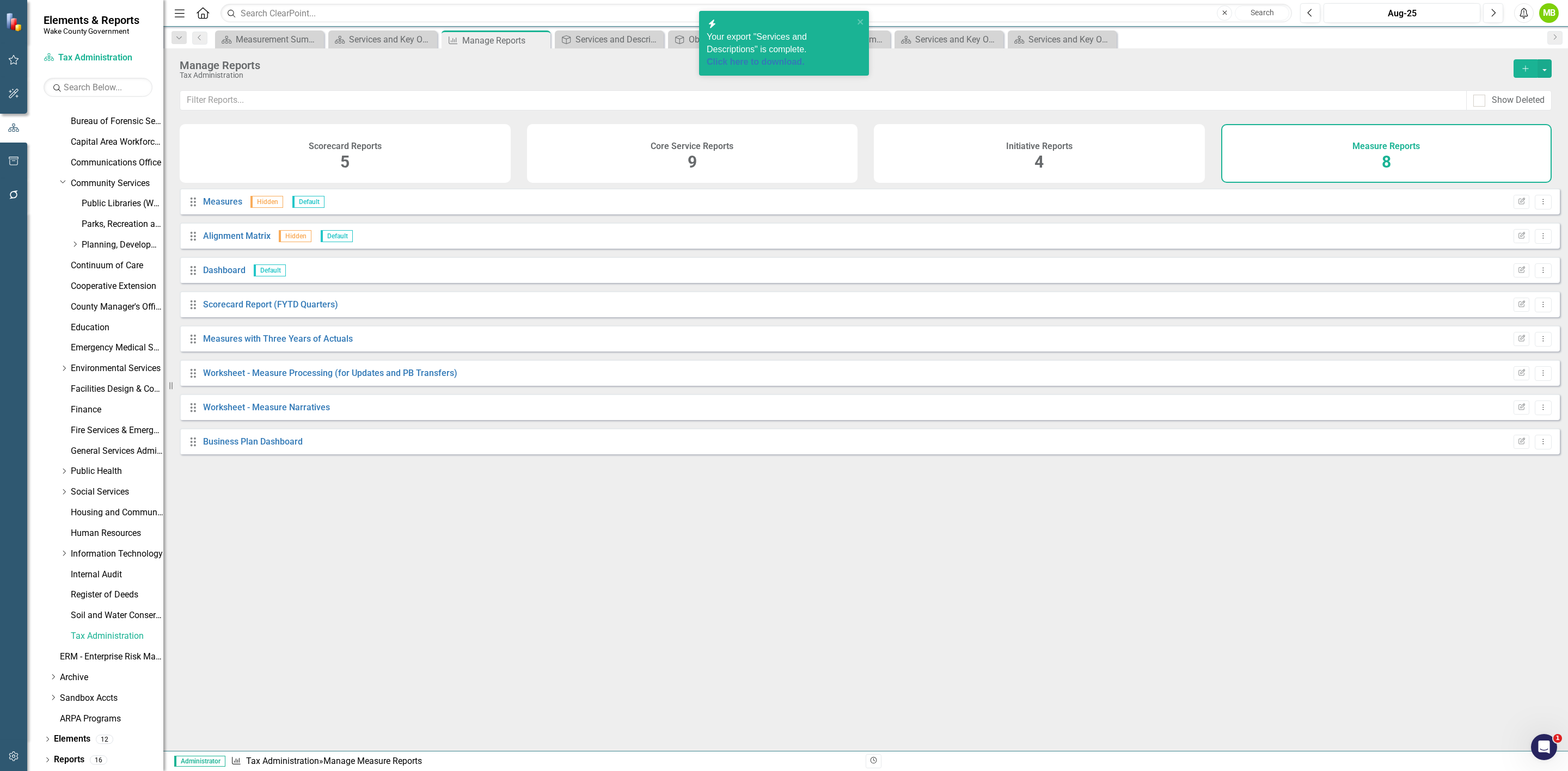
click at [1523, 69] on icon "Add" at bounding box center [1525, 68] width 10 height 8
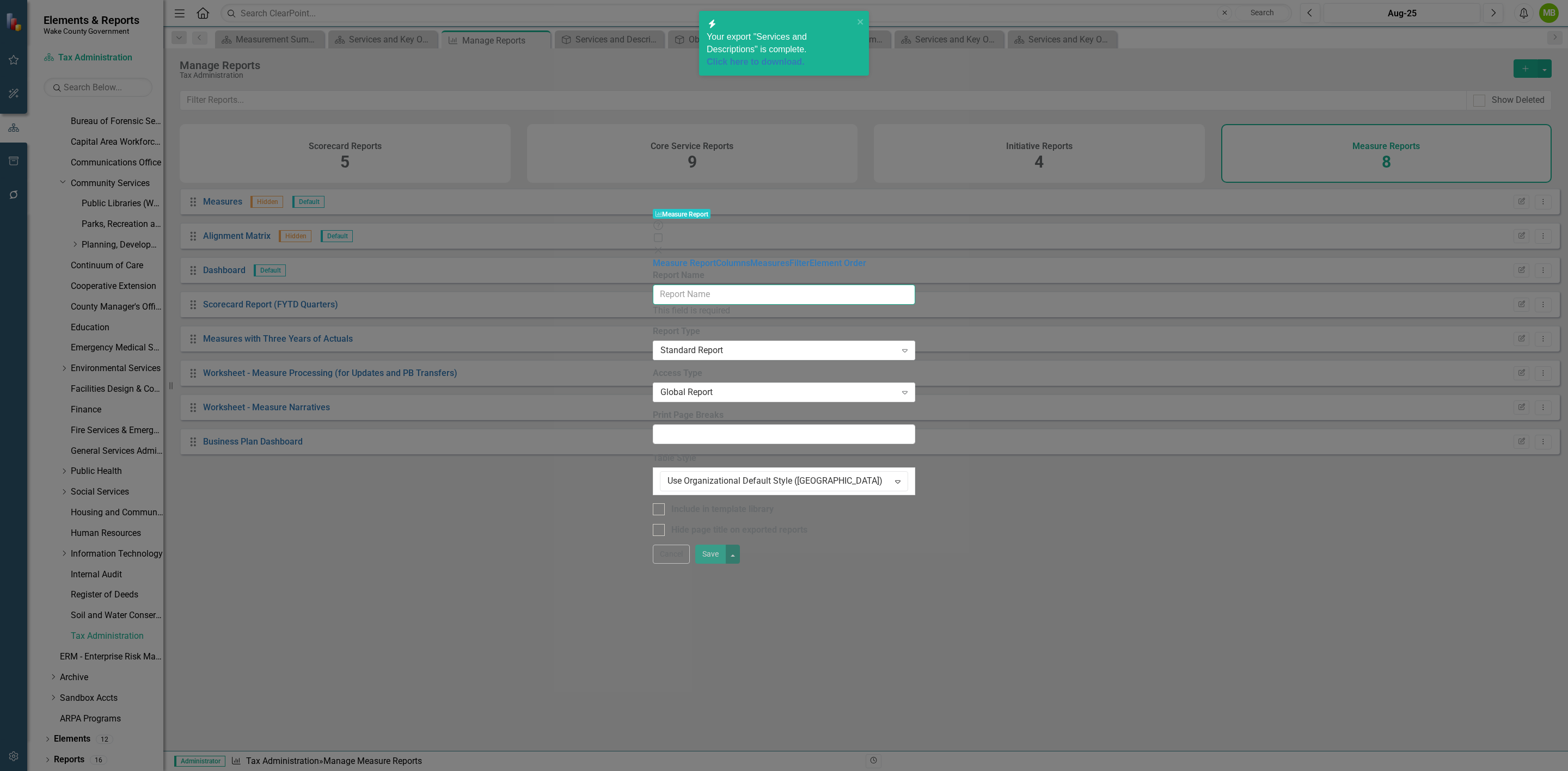
click at [653, 285] on input "Report Name" at bounding box center [783, 295] width 262 height 20
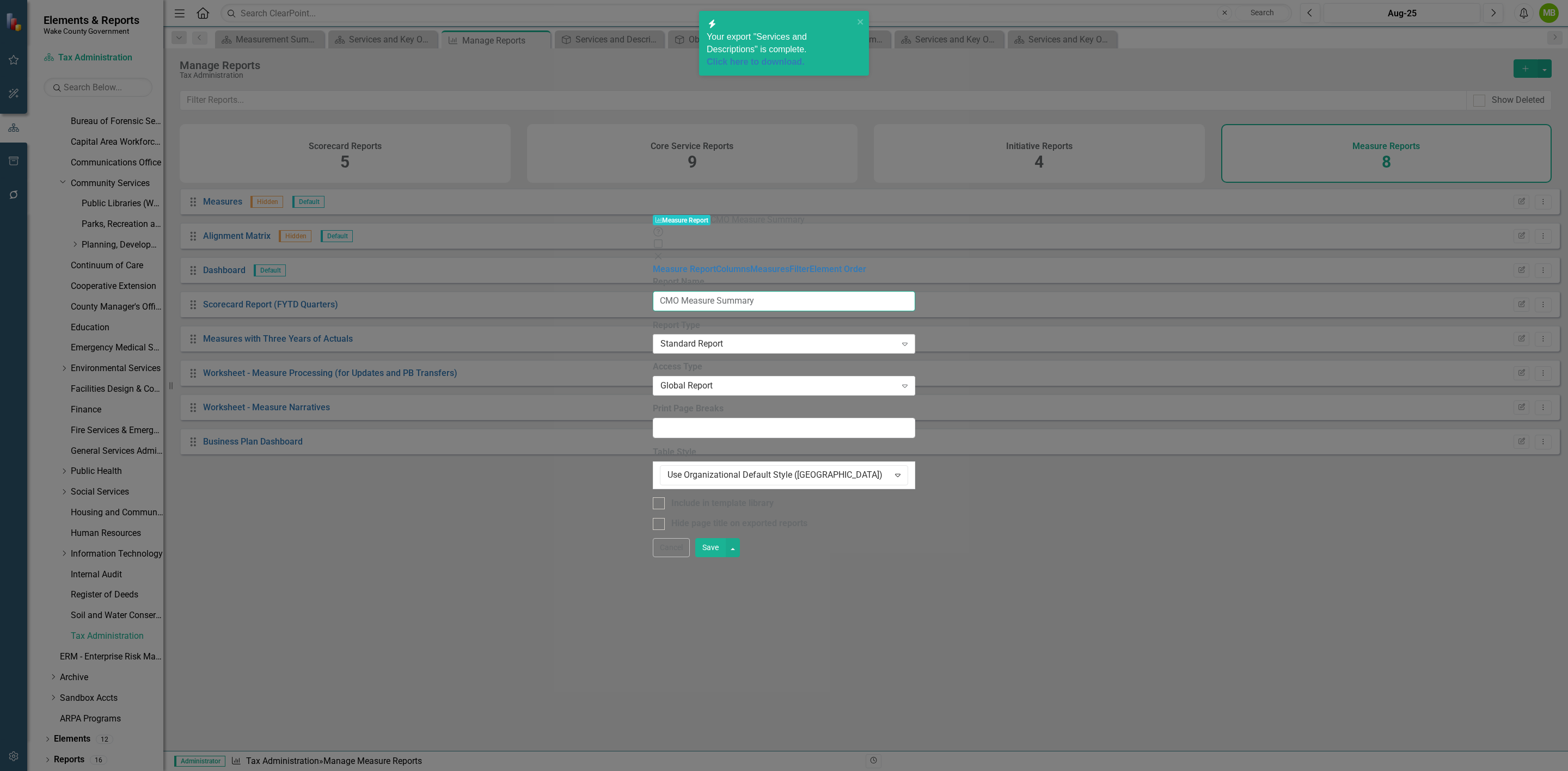
type input "CMO Measure Summary"
click at [660, 338] on div "Standard Report" at bounding box center [778, 344] width 236 height 13
click at [716, 264] on link "Columns" at bounding box center [733, 269] width 34 height 10
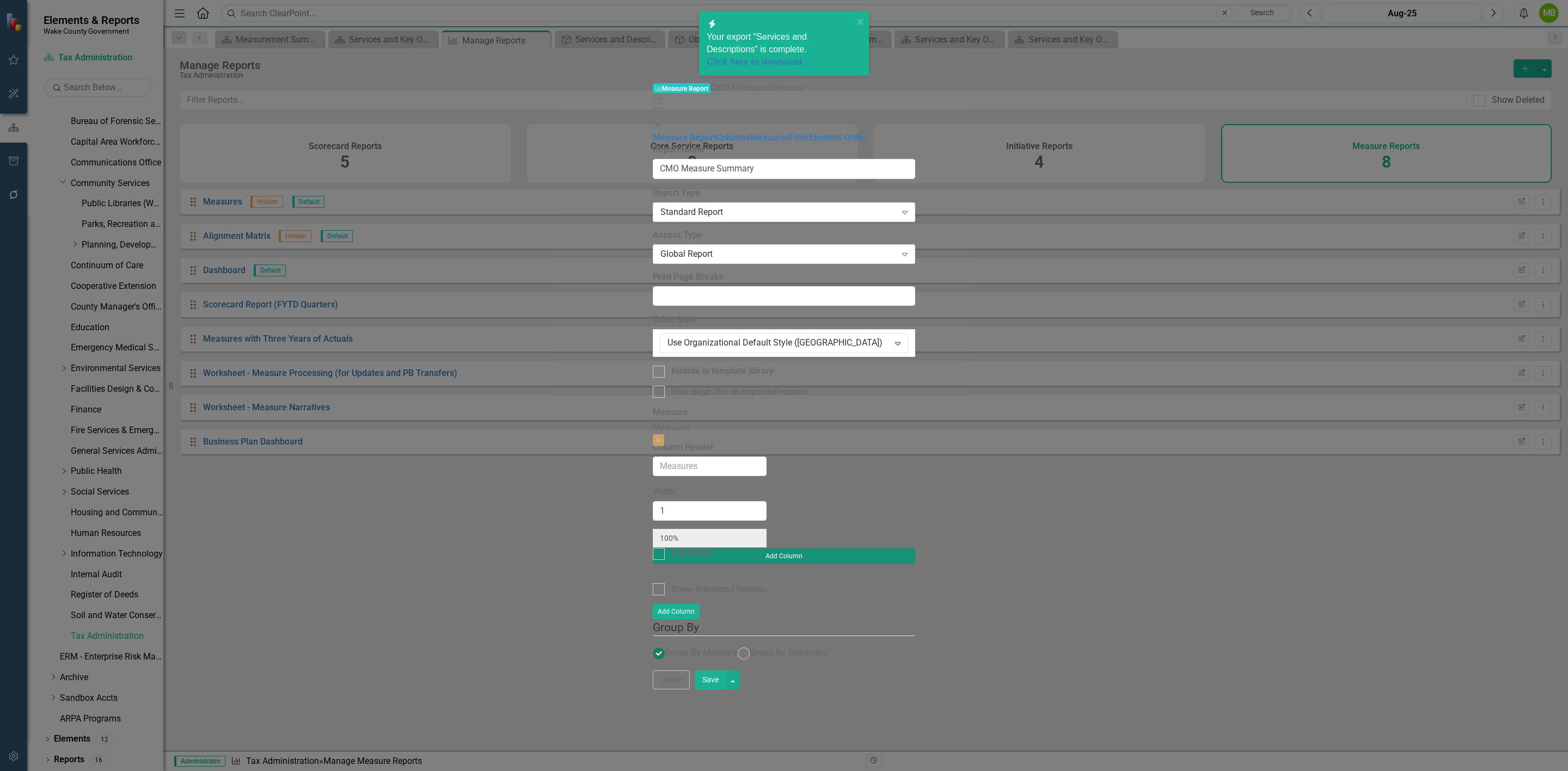
click at [915, 549] on button "Add Column" at bounding box center [783, 556] width 262 height 15
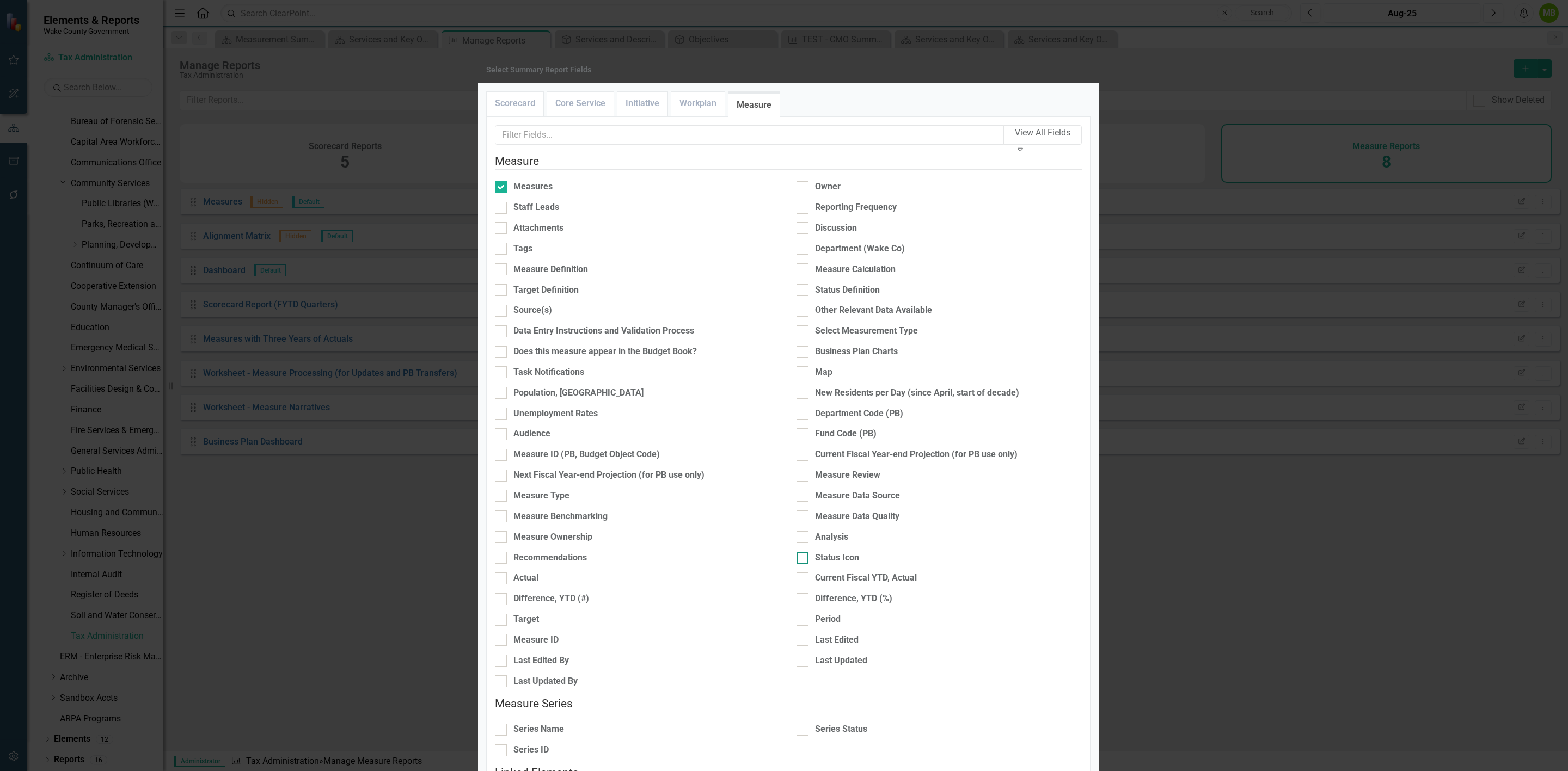
scroll to position [234, 0]
checkbox input "true"
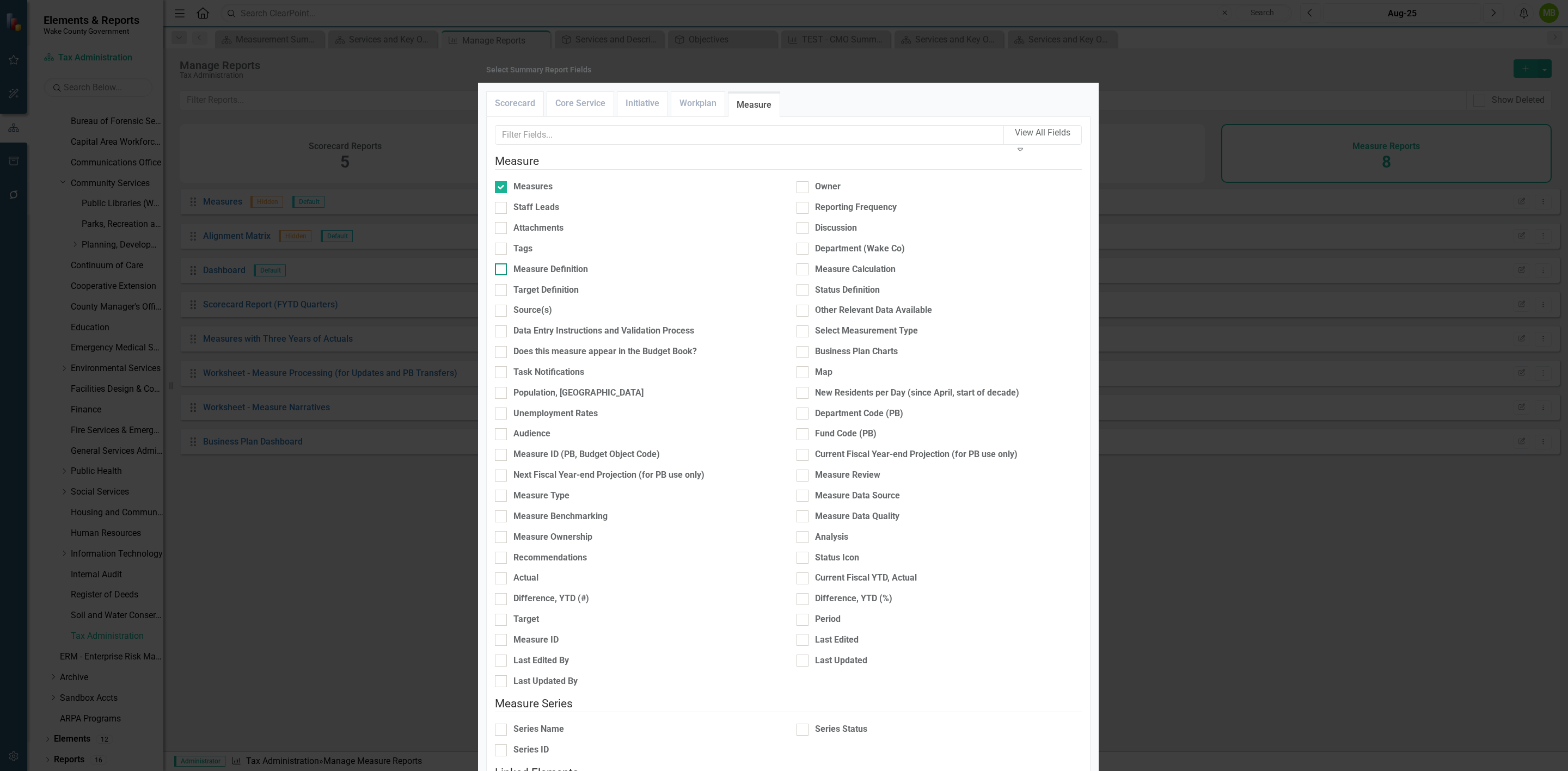
click at [507, 276] on div at bounding box center [501, 270] width 12 height 12
click at [502, 271] on input "Measure Definition" at bounding box center [499, 267] width 7 height 7
checkbox input "true"
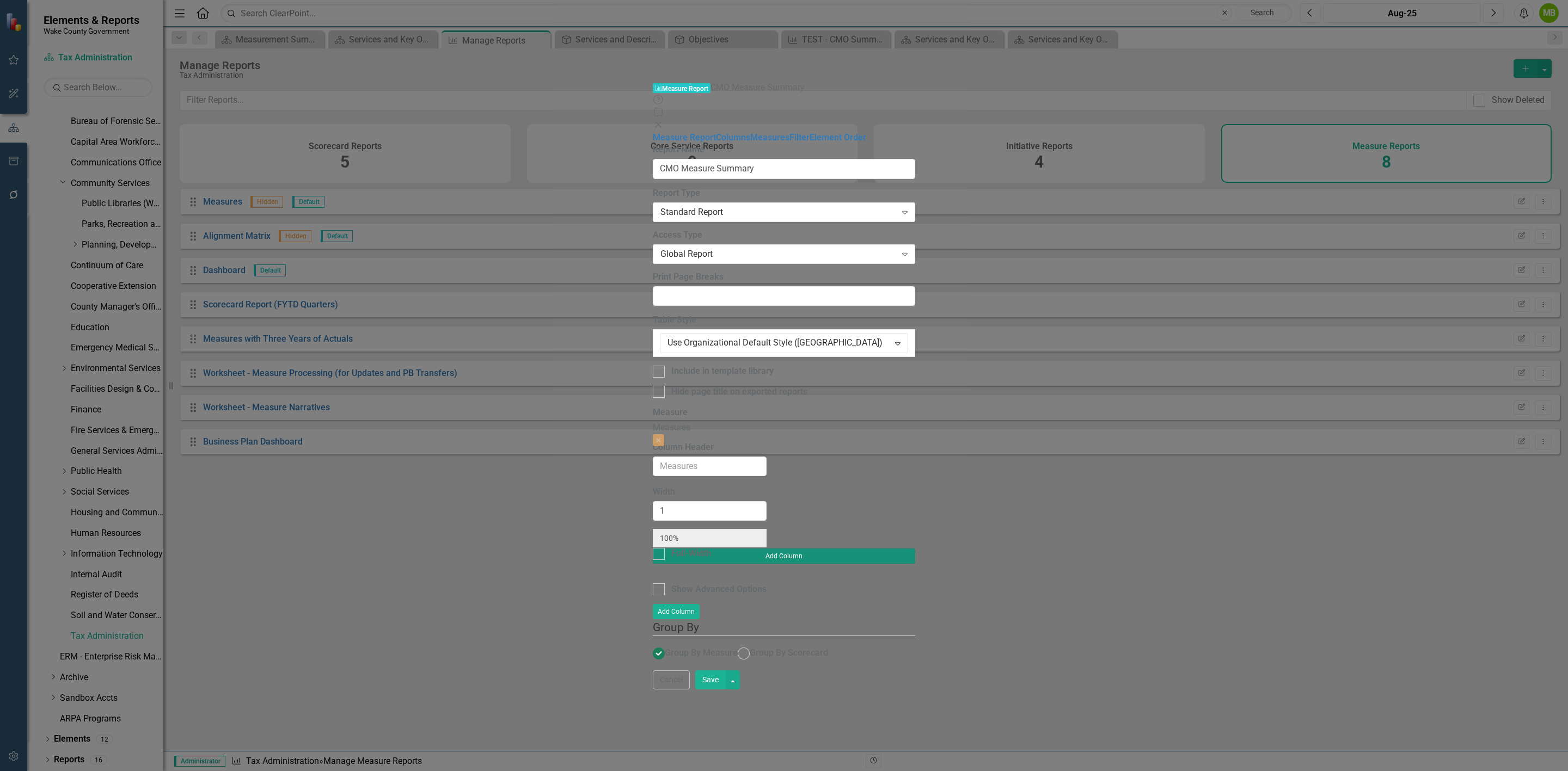
type input "33%"
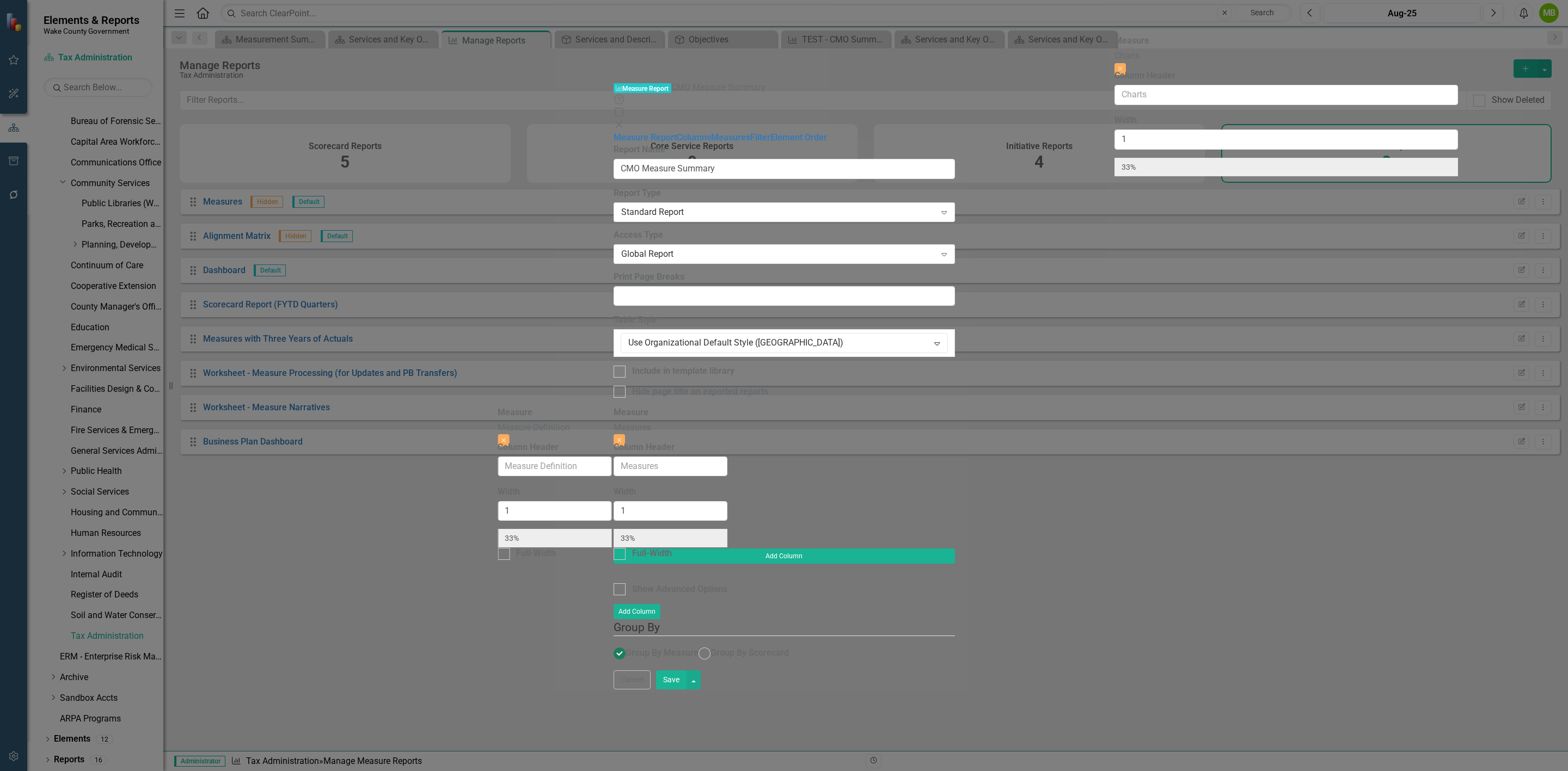
drag, startPoint x: 869, startPoint y: 55, endPoint x: 1179, endPoint y: 55, distance: 310.0
click at [955, 406] on div "Measure Measures Close Column Header Width 1 33% Full-Width Measure Charts Clos…" at bounding box center [784, 477] width 341 height 142
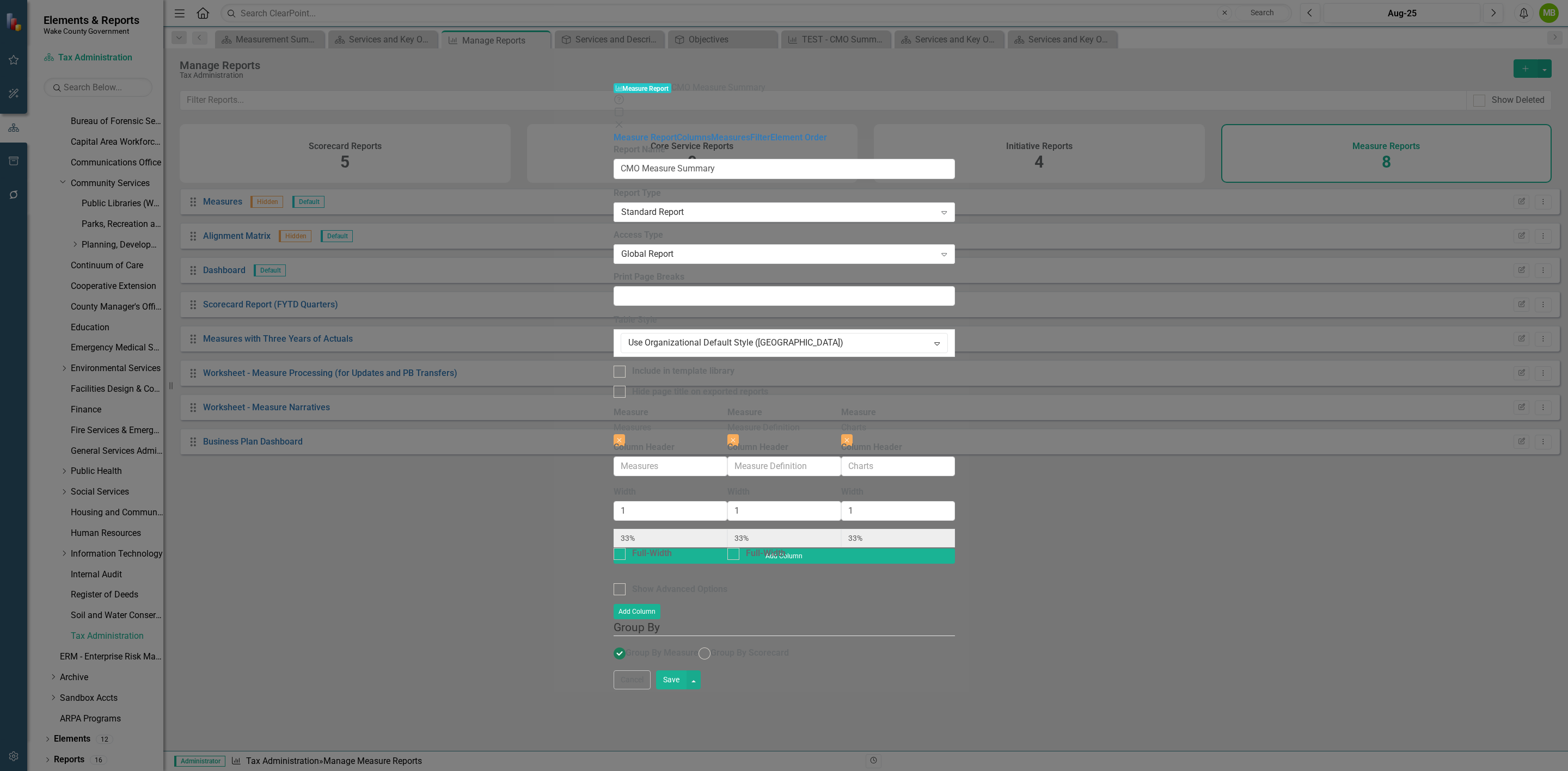
click at [687, 689] on button "Save" at bounding box center [671, 680] width 30 height 19
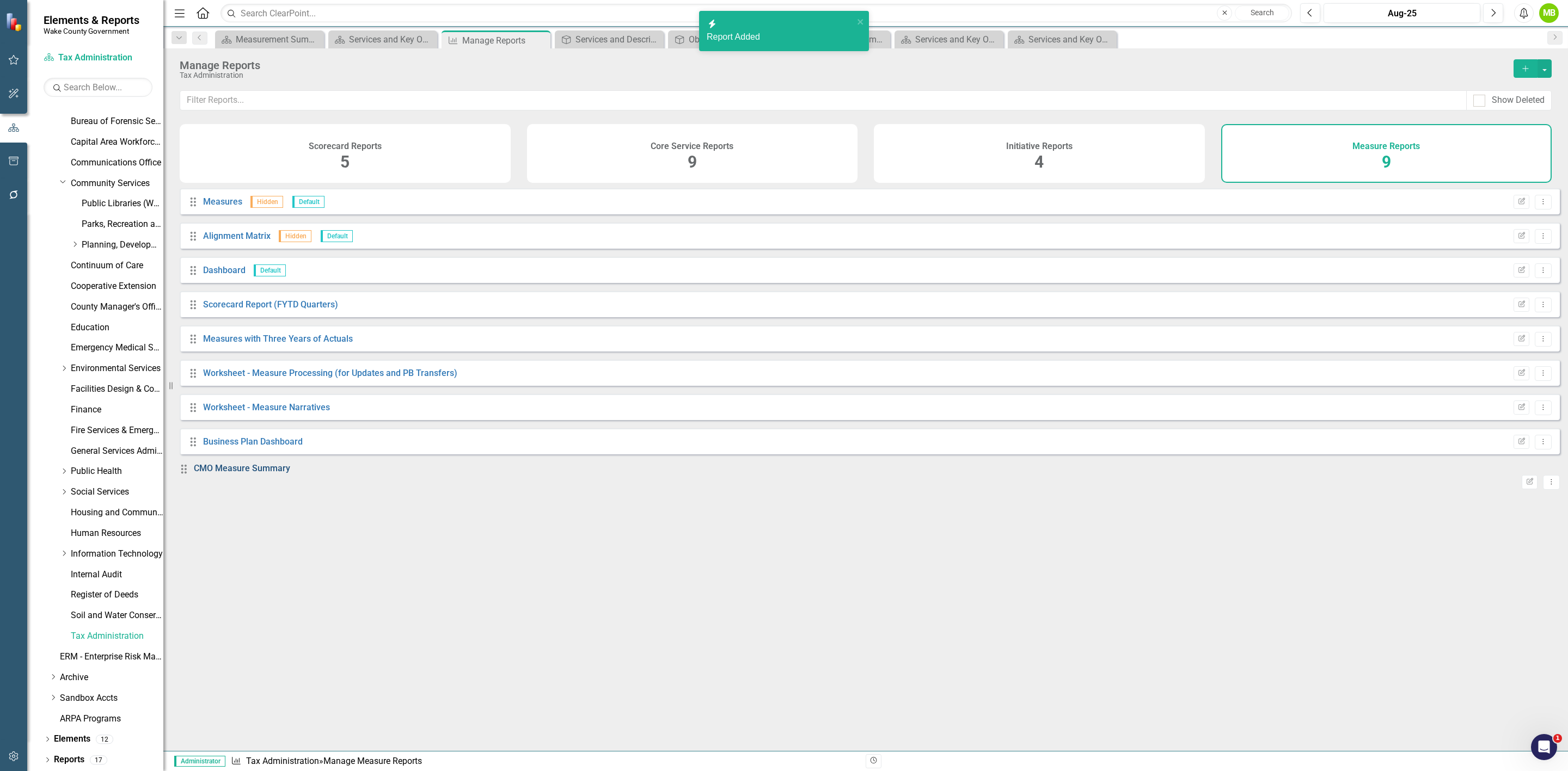
click at [276, 473] on link "CMO Measure Summary" at bounding box center [242, 468] width 96 height 10
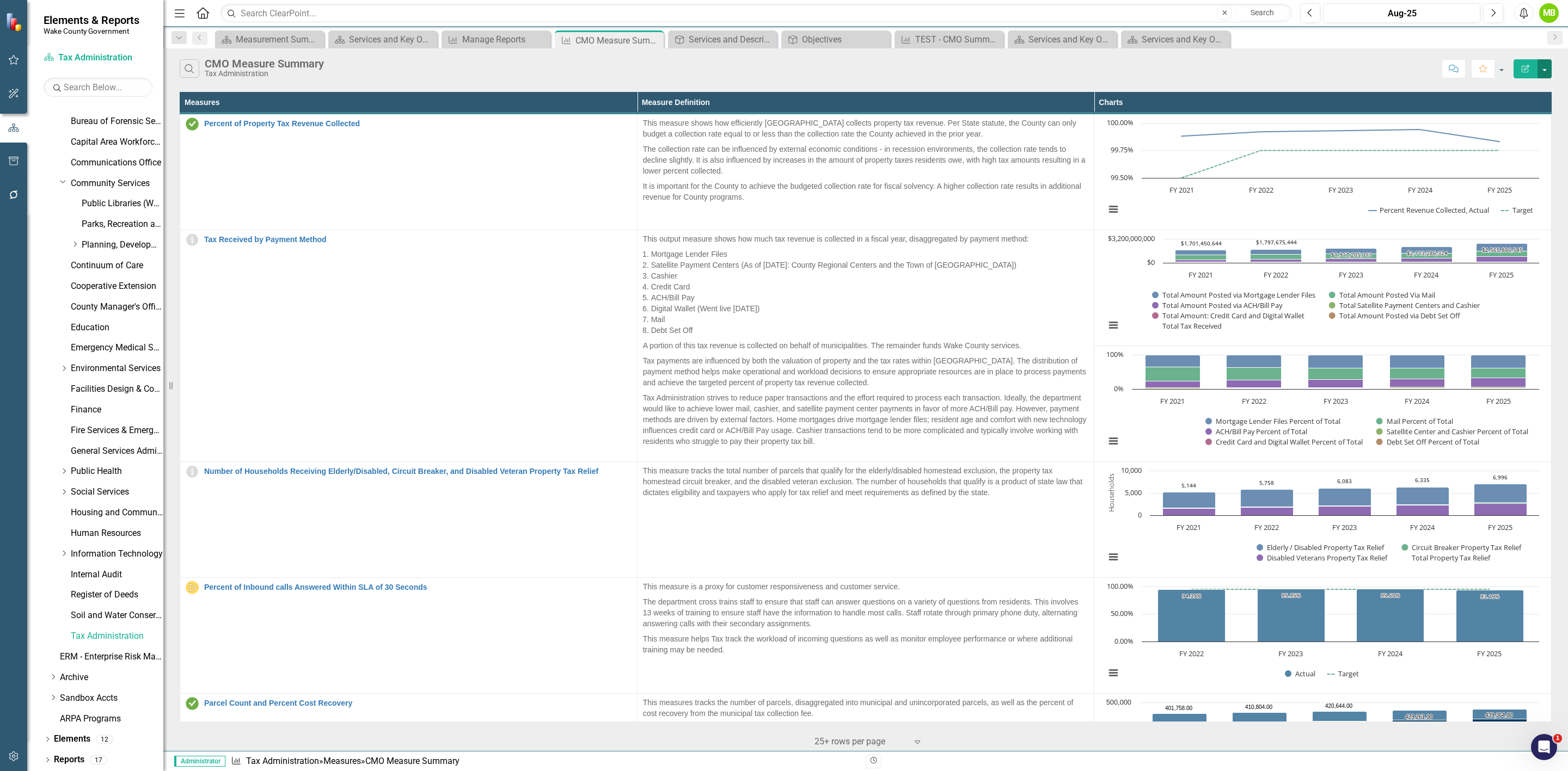
click at [1544, 72] on button "button" at bounding box center [1544, 68] width 14 height 19
click at [1529, 83] on link "Edit Report Edit Report" at bounding box center [1508, 89] width 86 height 20
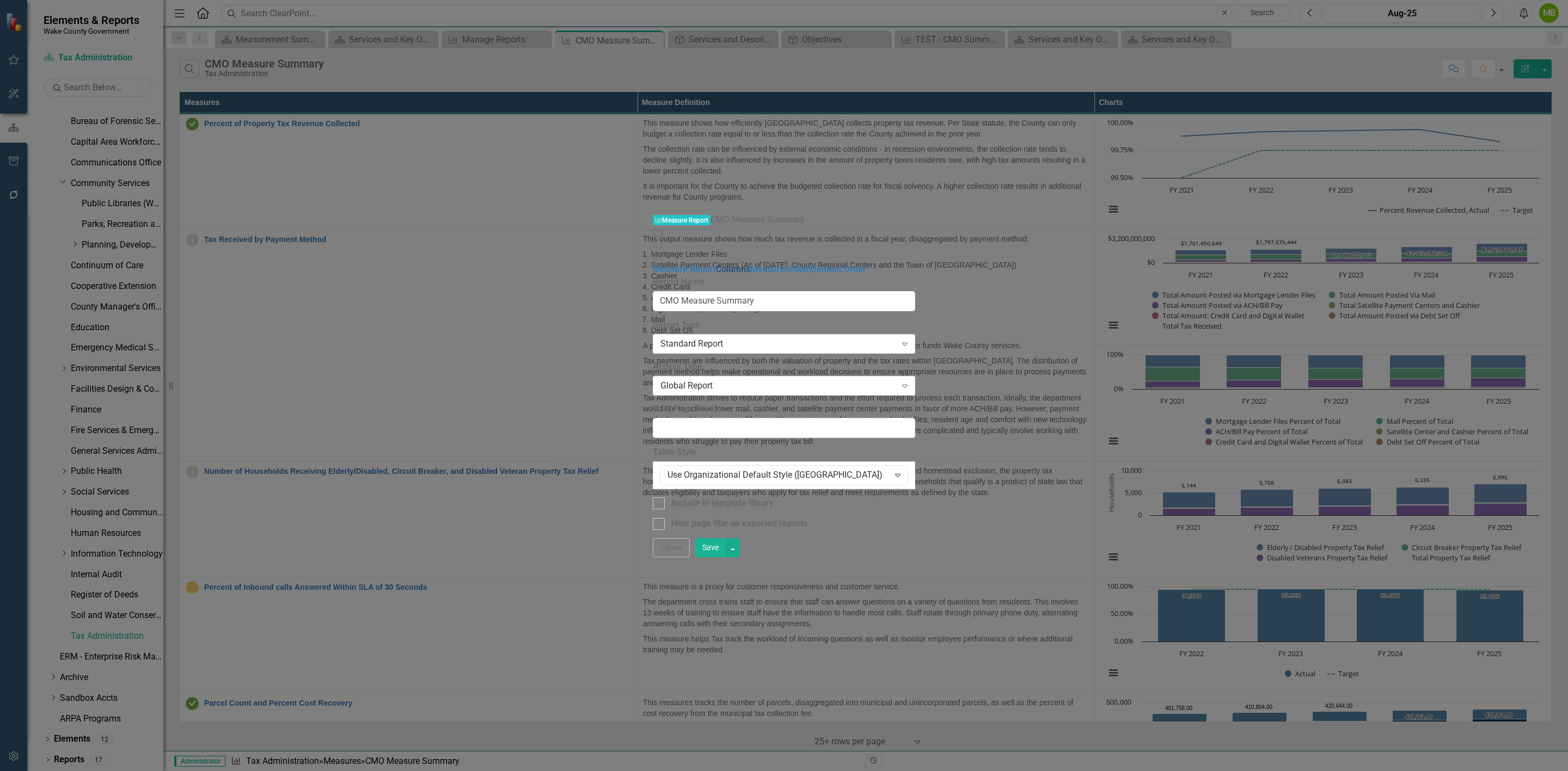
click at [716, 264] on link "Columns" at bounding box center [733, 269] width 34 height 10
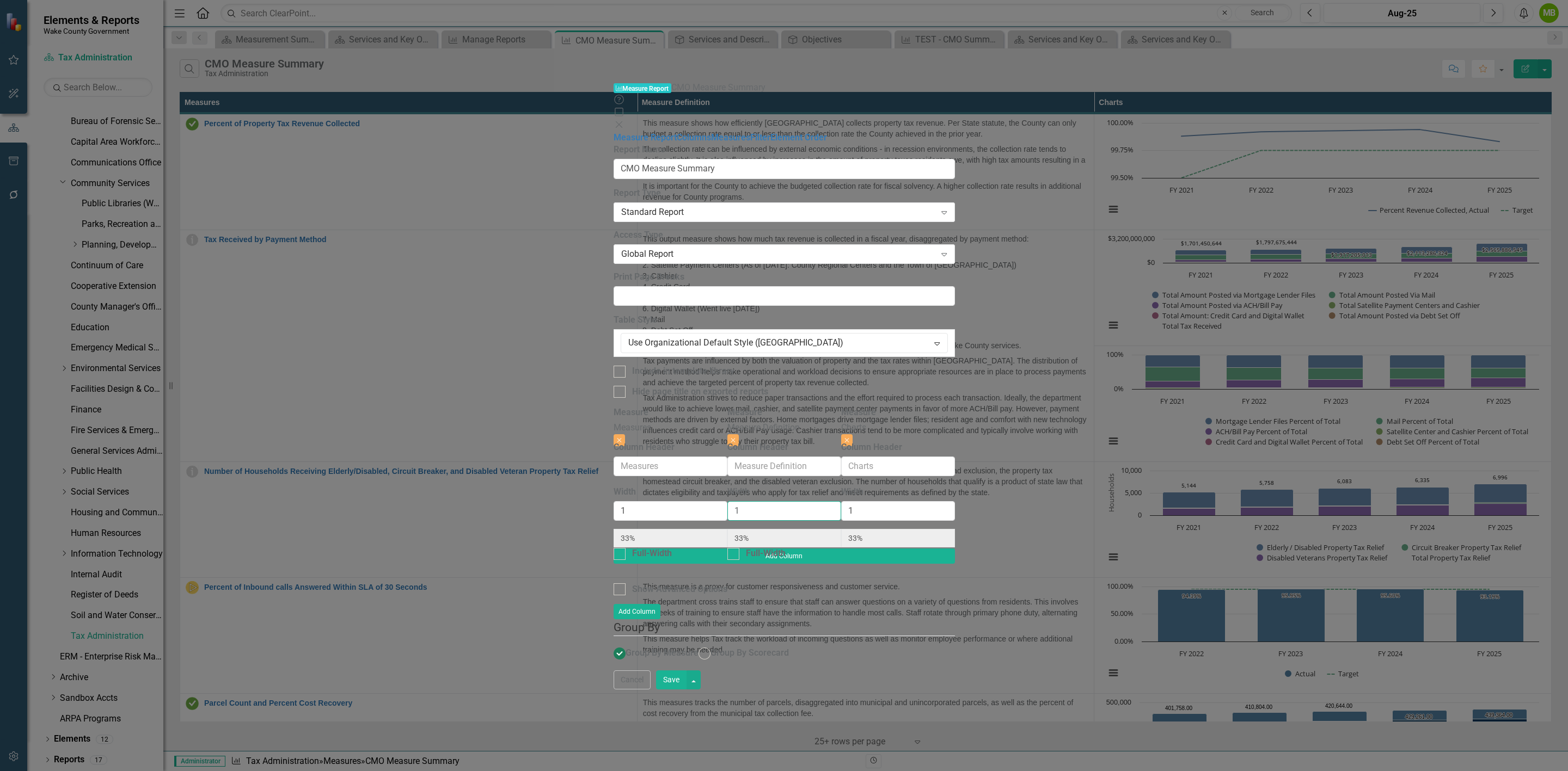
drag, startPoint x: 850, startPoint y: 144, endPoint x: 801, endPoint y: 144, distance: 49.0
click at [801, 501] on input "1" at bounding box center [784, 511] width 114 height 20
type input "2"
type input "25%"
type input "50%"
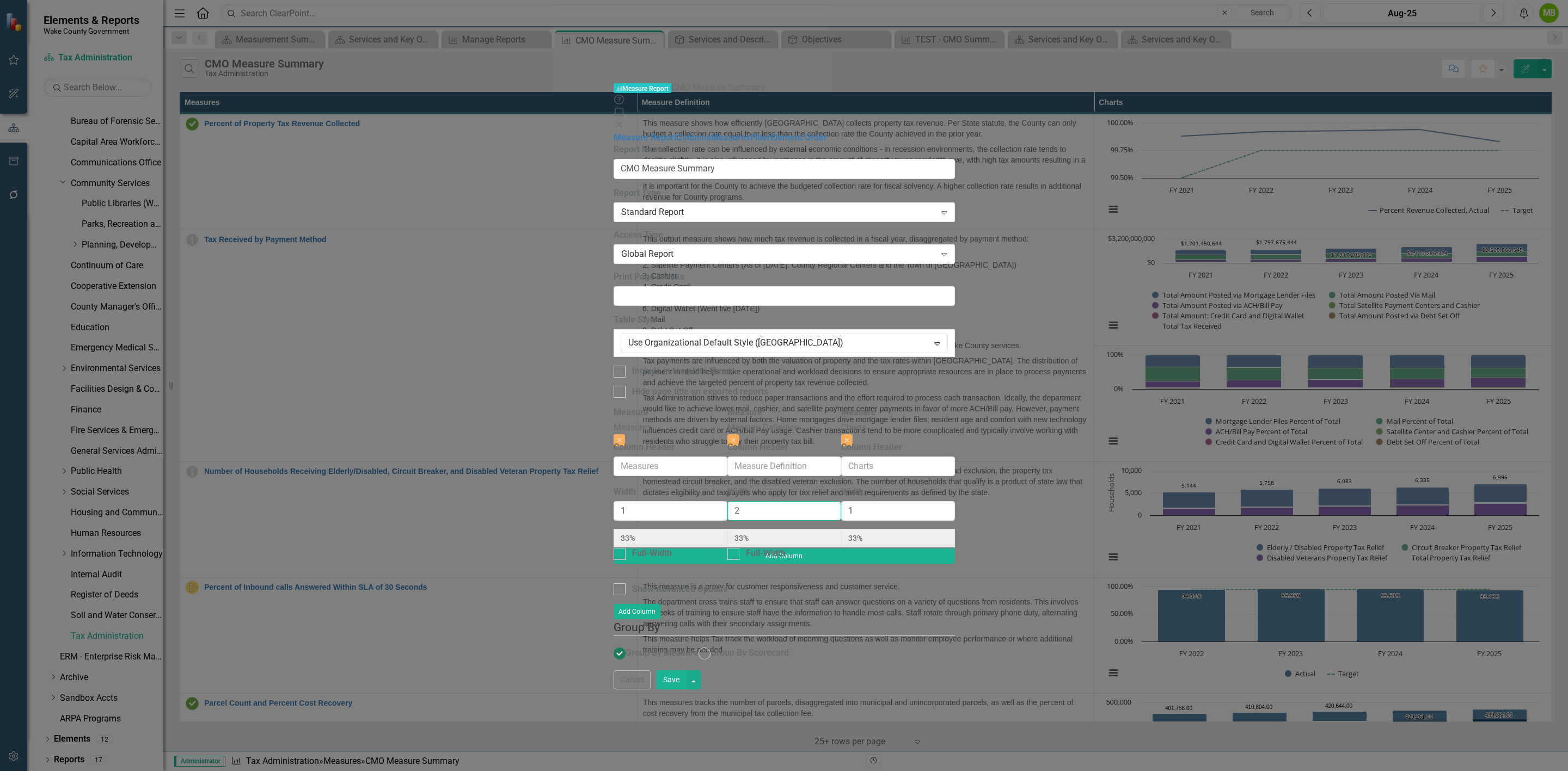
type input "25%"
type input "2"
drag, startPoint x: 1178, startPoint y: 144, endPoint x: 1134, endPoint y: 152, distance: 44.7
click at [955, 486] on div "Width 1 25%" at bounding box center [898, 517] width 114 height 63
type input "4"
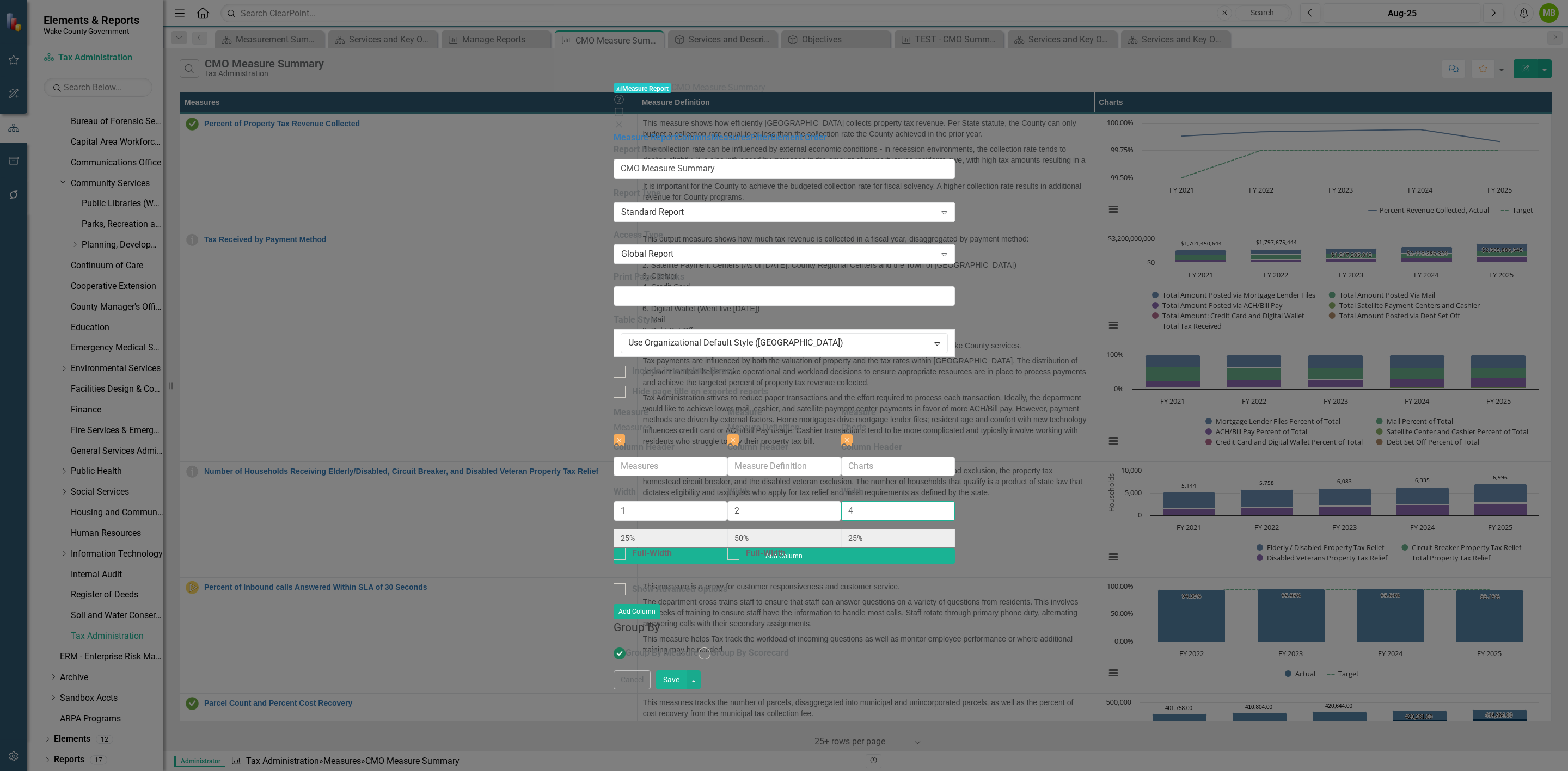
type input "14%"
type input "29%"
type input "57%"
type input "4"
click at [955, 430] on div "To add columns to your report, click on the "Select Columns" button below. All …" at bounding box center [784, 539] width 341 height 264
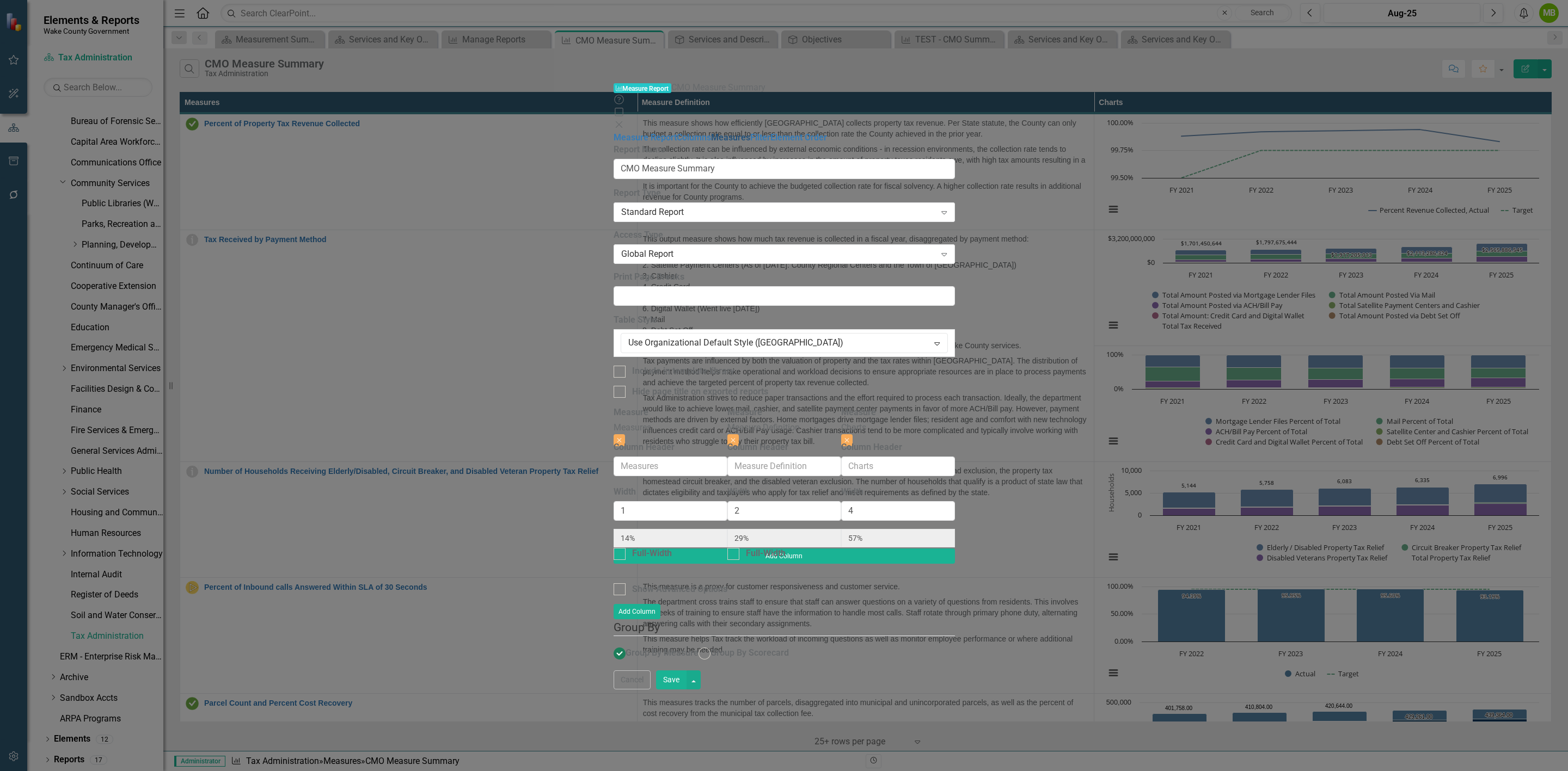
click at [711, 132] on link "Measures" at bounding box center [730, 137] width 39 height 10
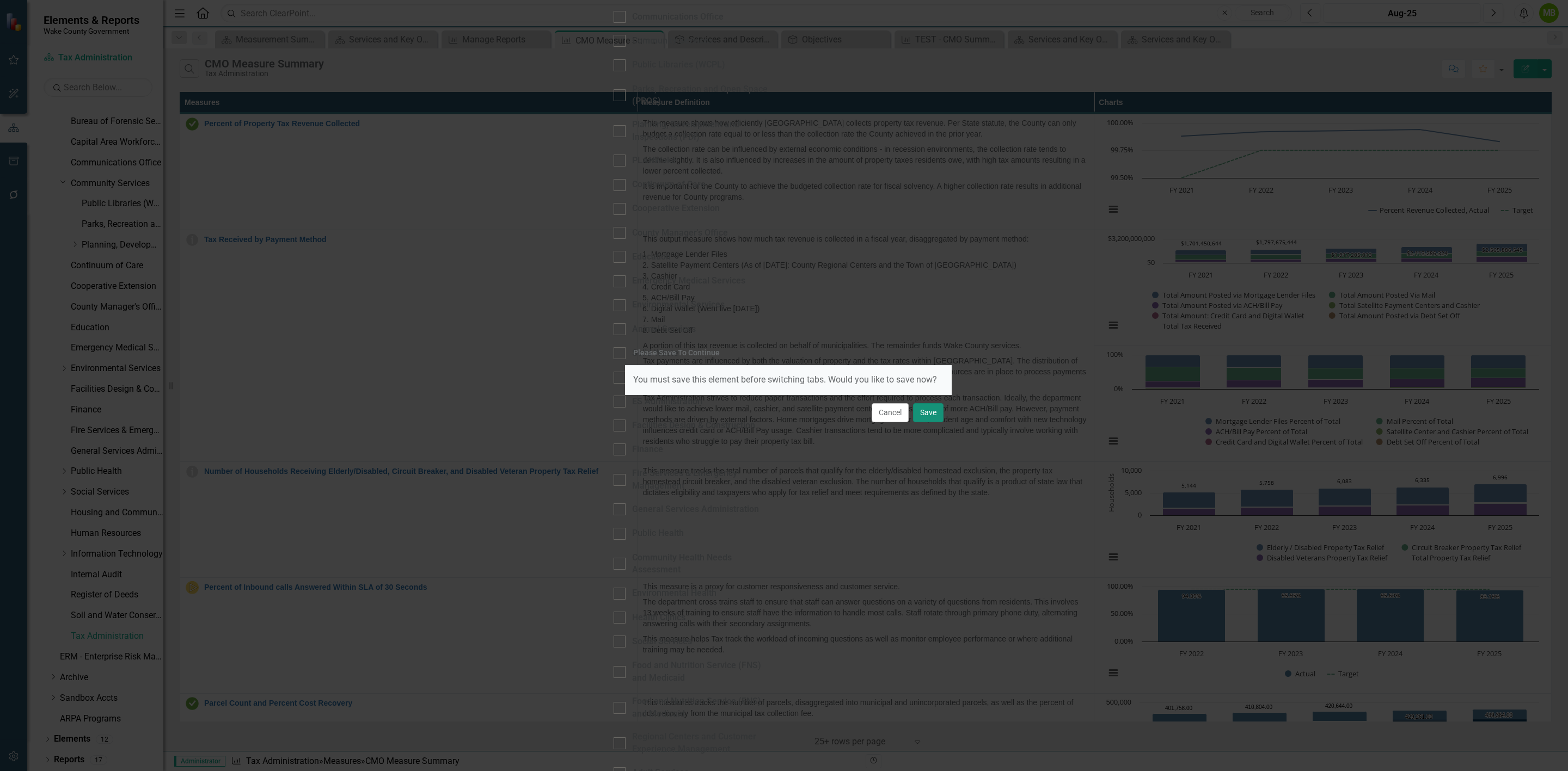
click at [923, 419] on button "Save" at bounding box center [928, 413] width 30 height 19
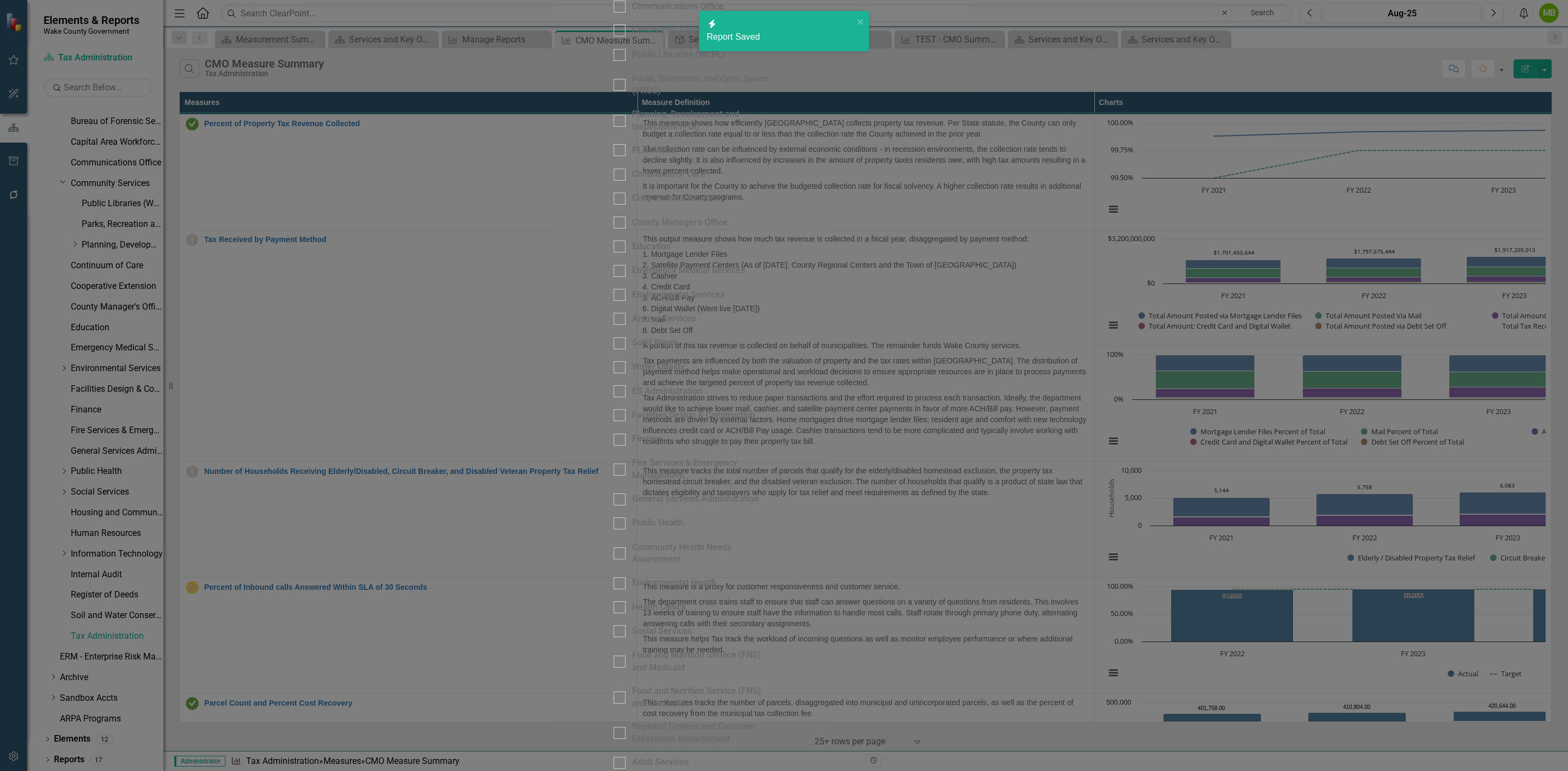
radio input "true"
type input "Measure Definition"
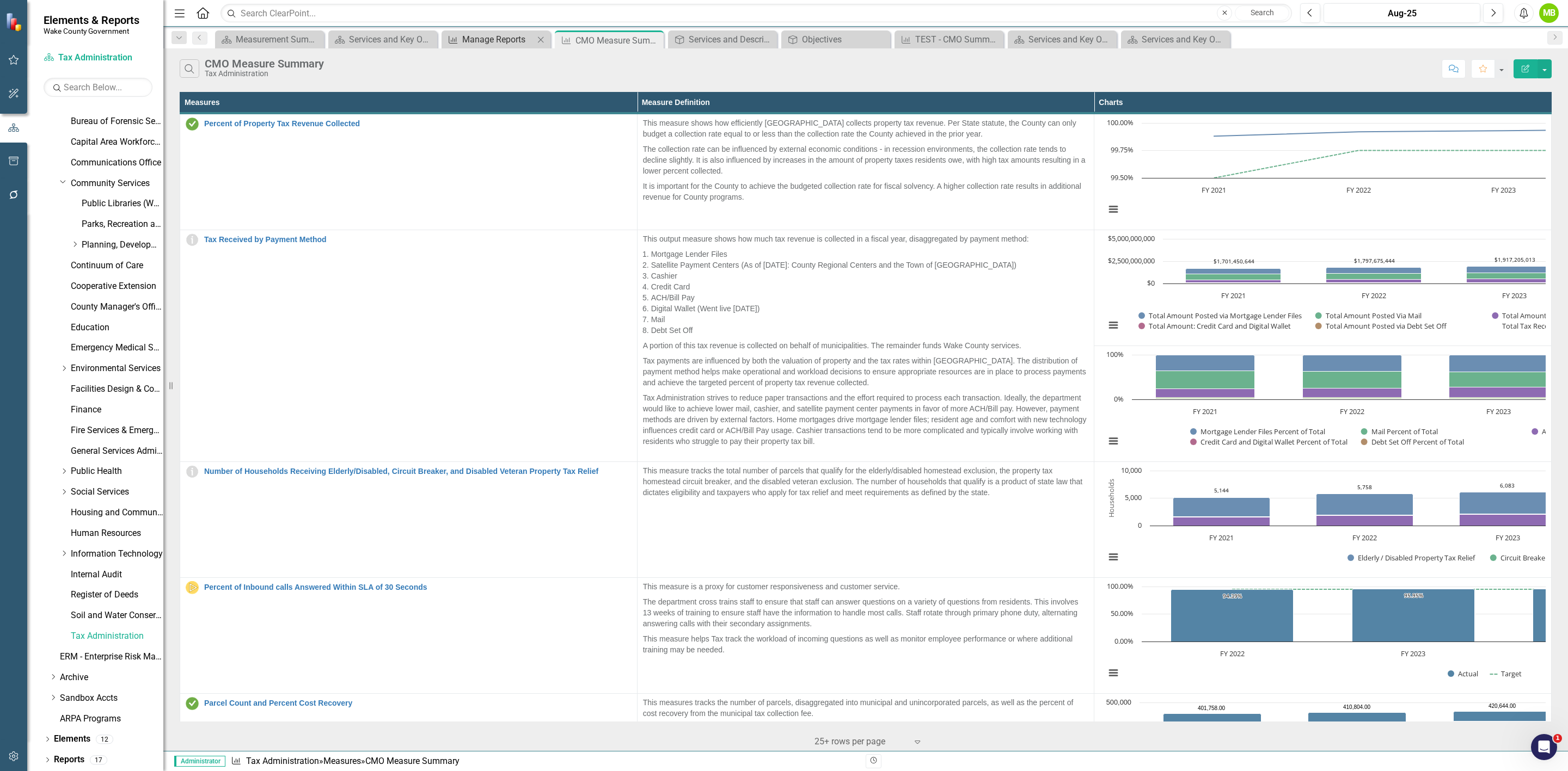
click at [497, 44] on div "Manage Reports" at bounding box center [498, 40] width 72 height 13
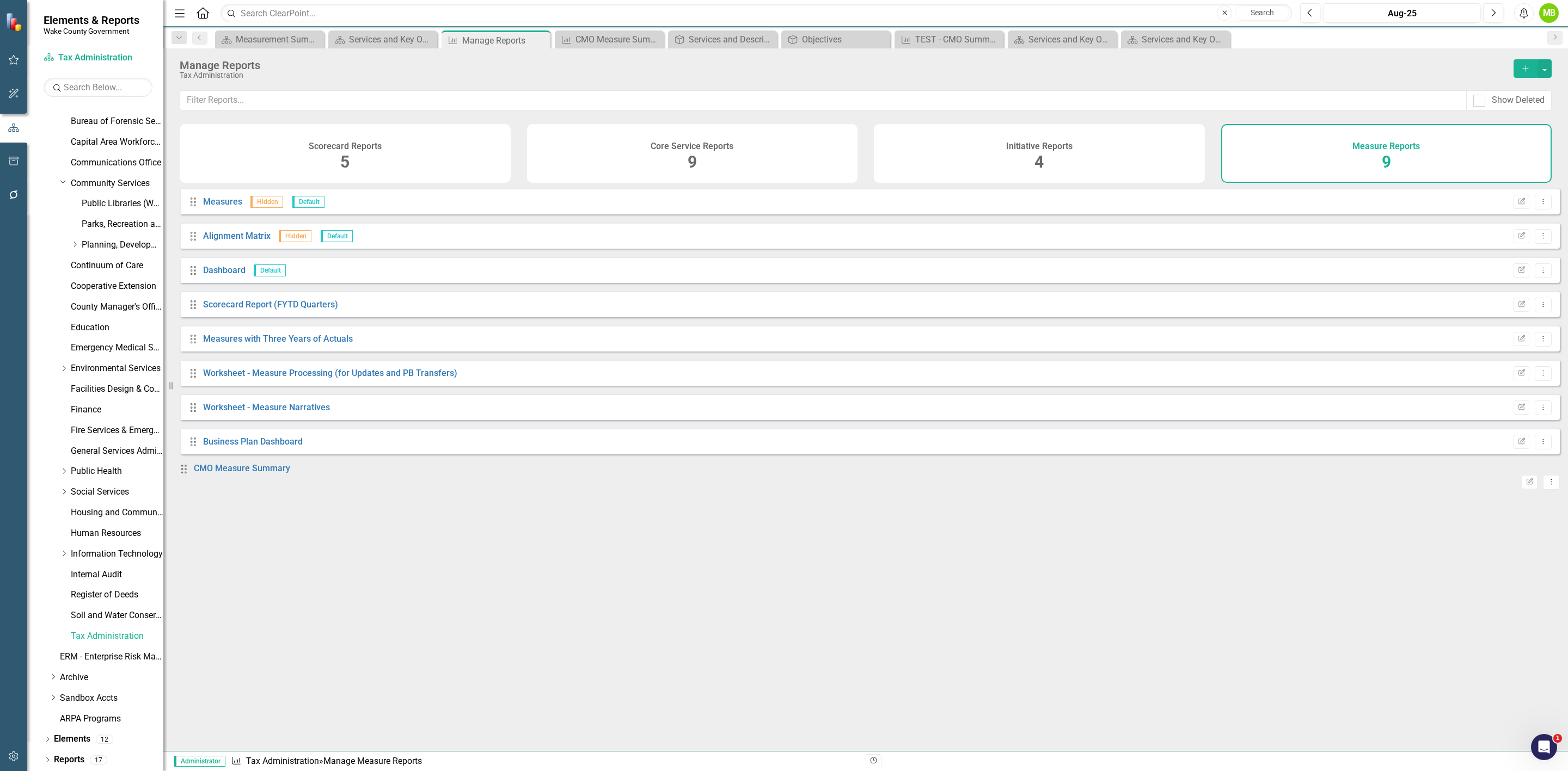
click at [1524, 72] on icon "Add" at bounding box center [1525, 68] width 10 height 8
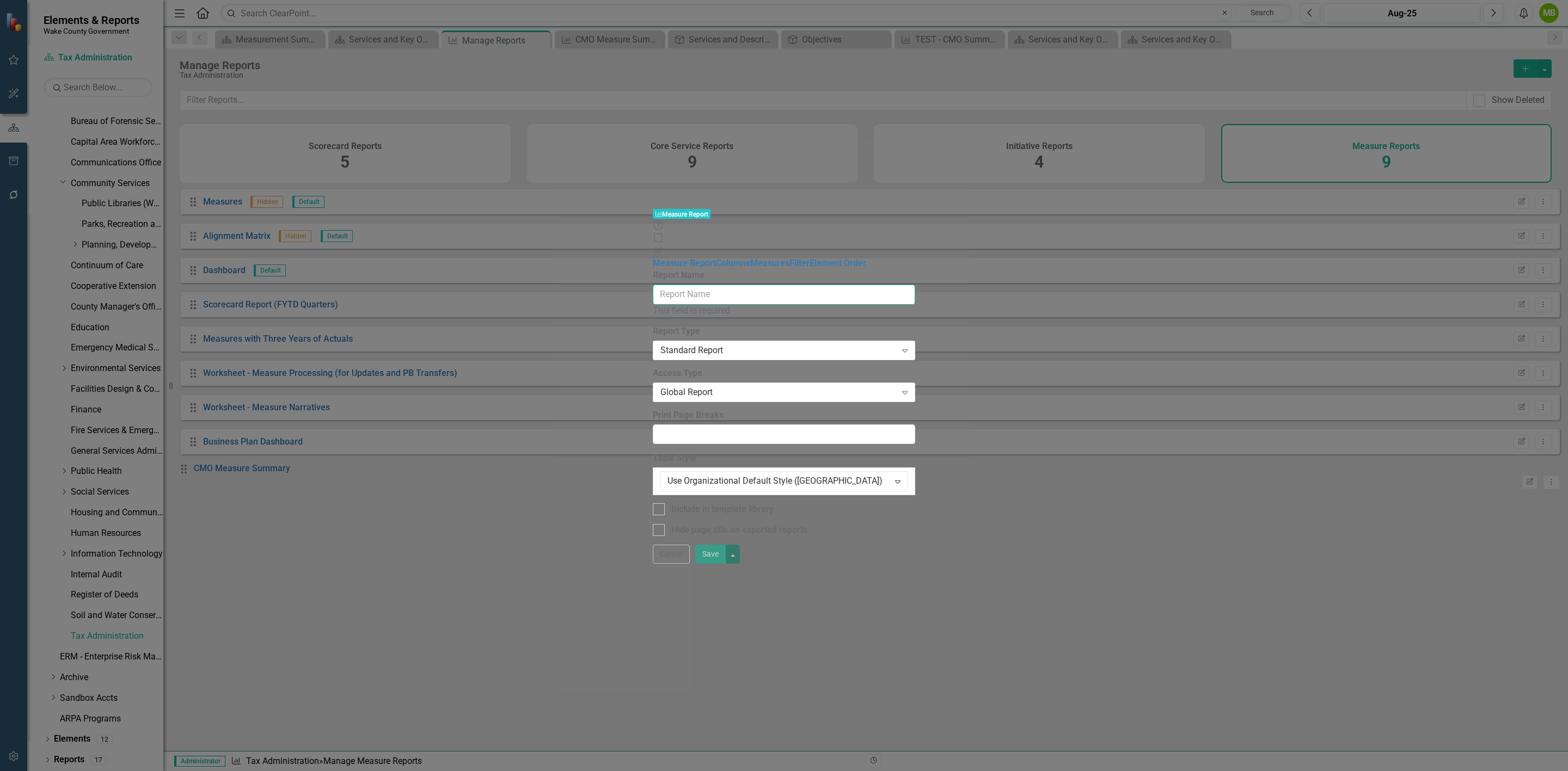
click at [653, 285] on input "Report Name" at bounding box center [783, 295] width 262 height 20
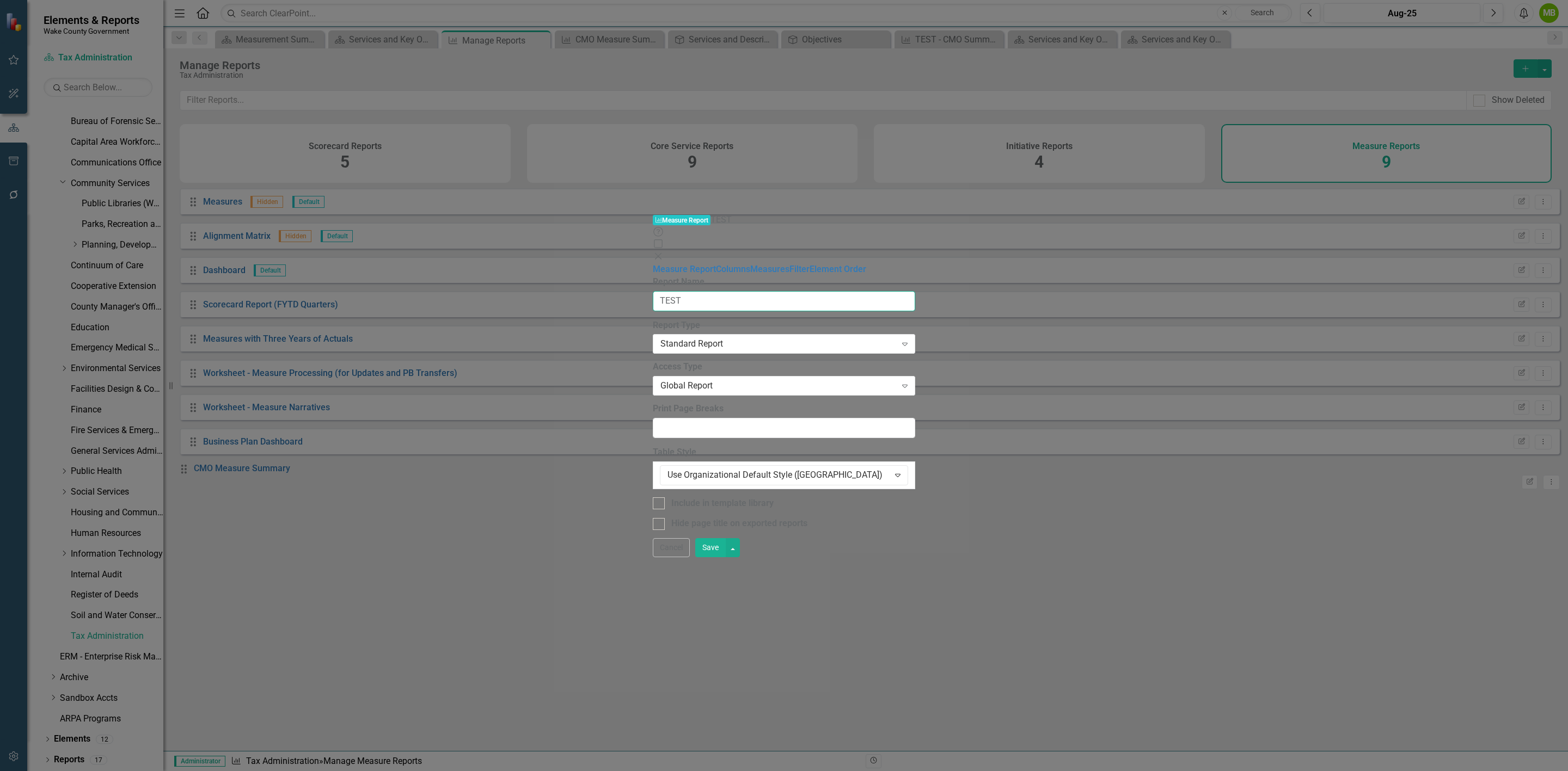
type input "TEST"
drag, startPoint x: 748, startPoint y: 373, endPoint x: 634, endPoint y: 301, distance: 134.8
click at [748, 373] on div "Report Name TEST Report Type Standard Report Expand Global Reports can be seen …" at bounding box center [783, 403] width 262 height 254
click at [716, 264] on link "Columns" at bounding box center [733, 269] width 34 height 10
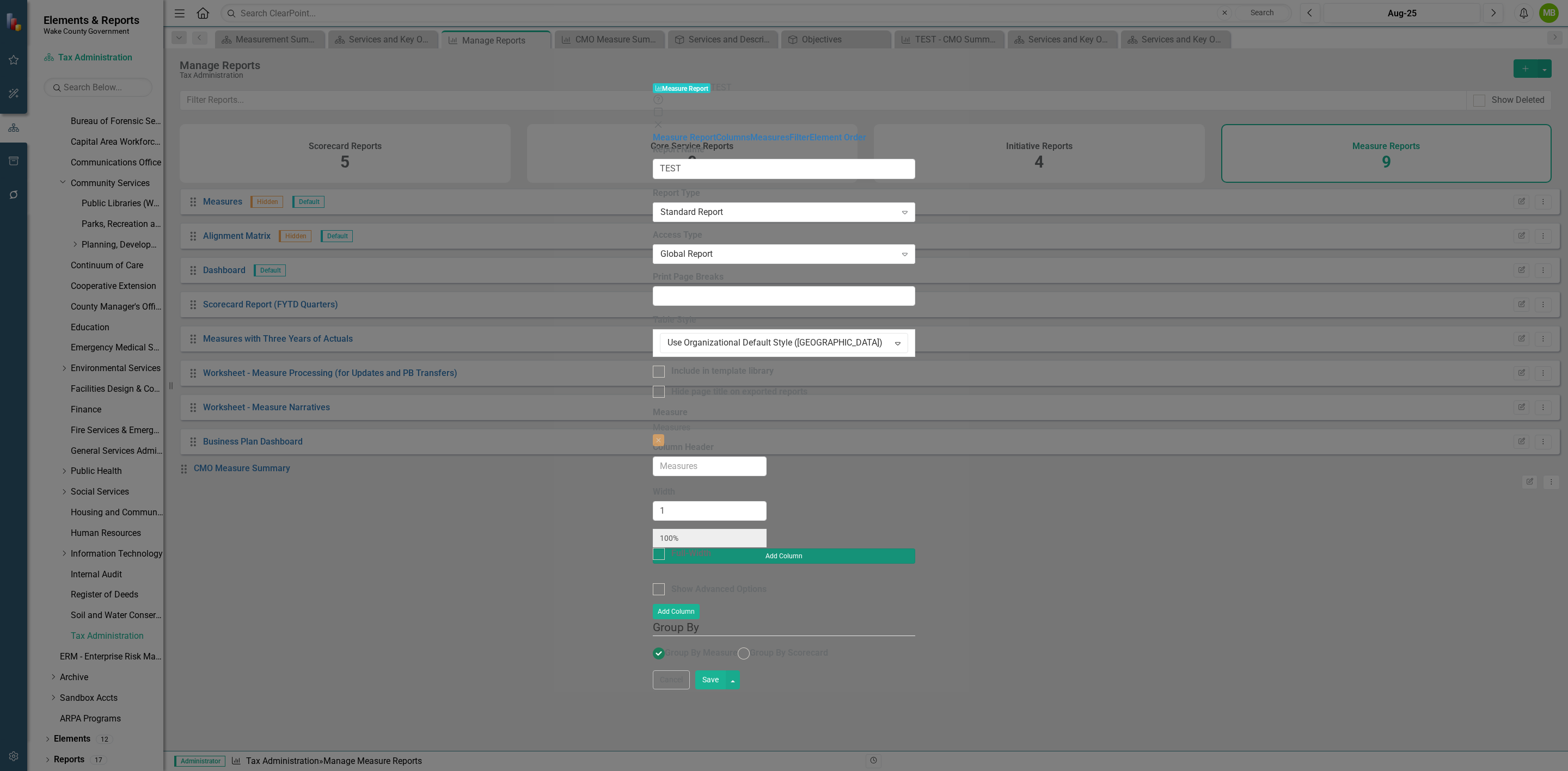
click at [915, 549] on button "Add Column" at bounding box center [783, 556] width 262 height 15
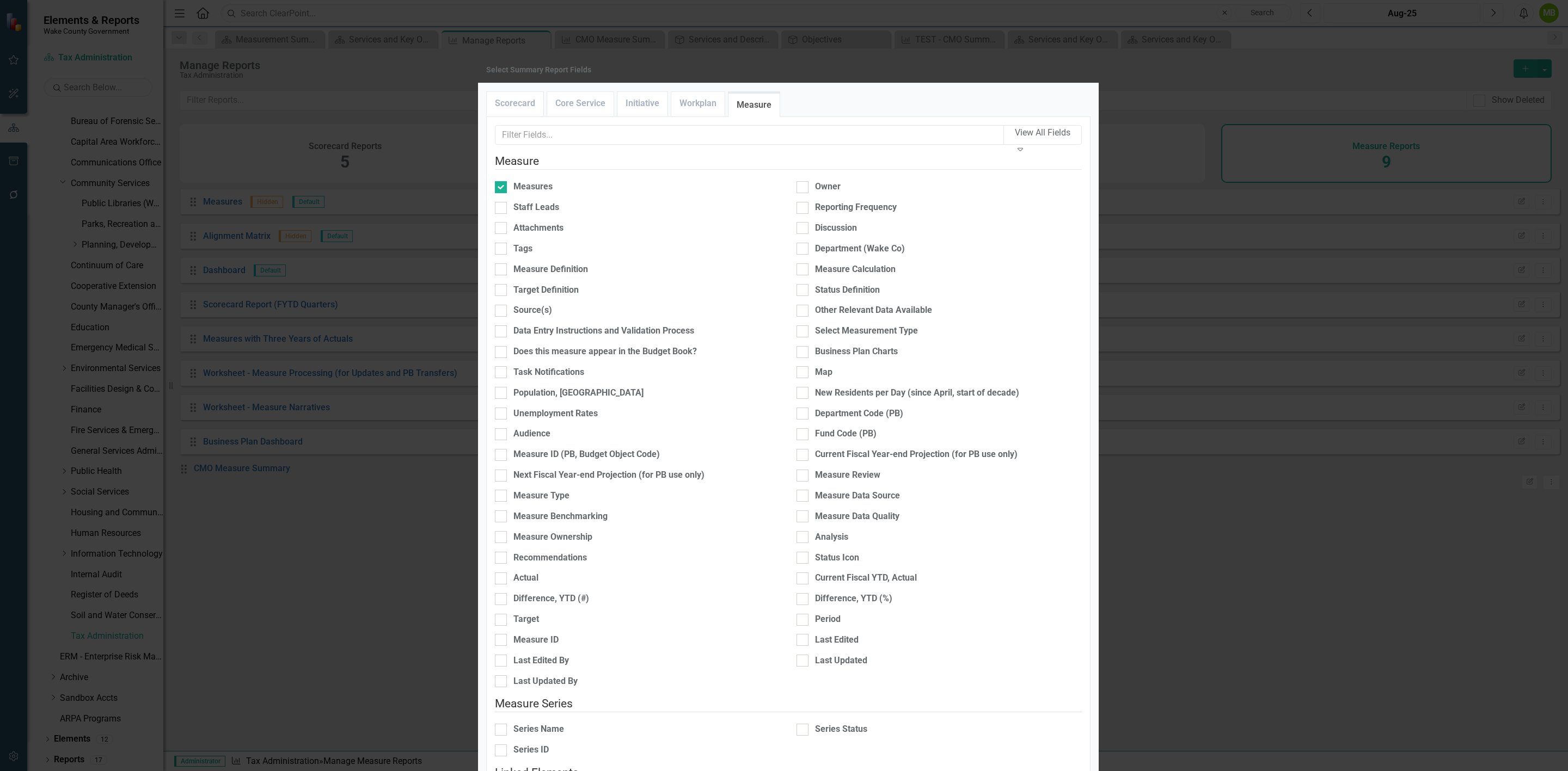
scroll to position [234, 0]
checkbox input "true"
drag, startPoint x: 1065, startPoint y: 662, endPoint x: 1026, endPoint y: 626, distance: 53.1
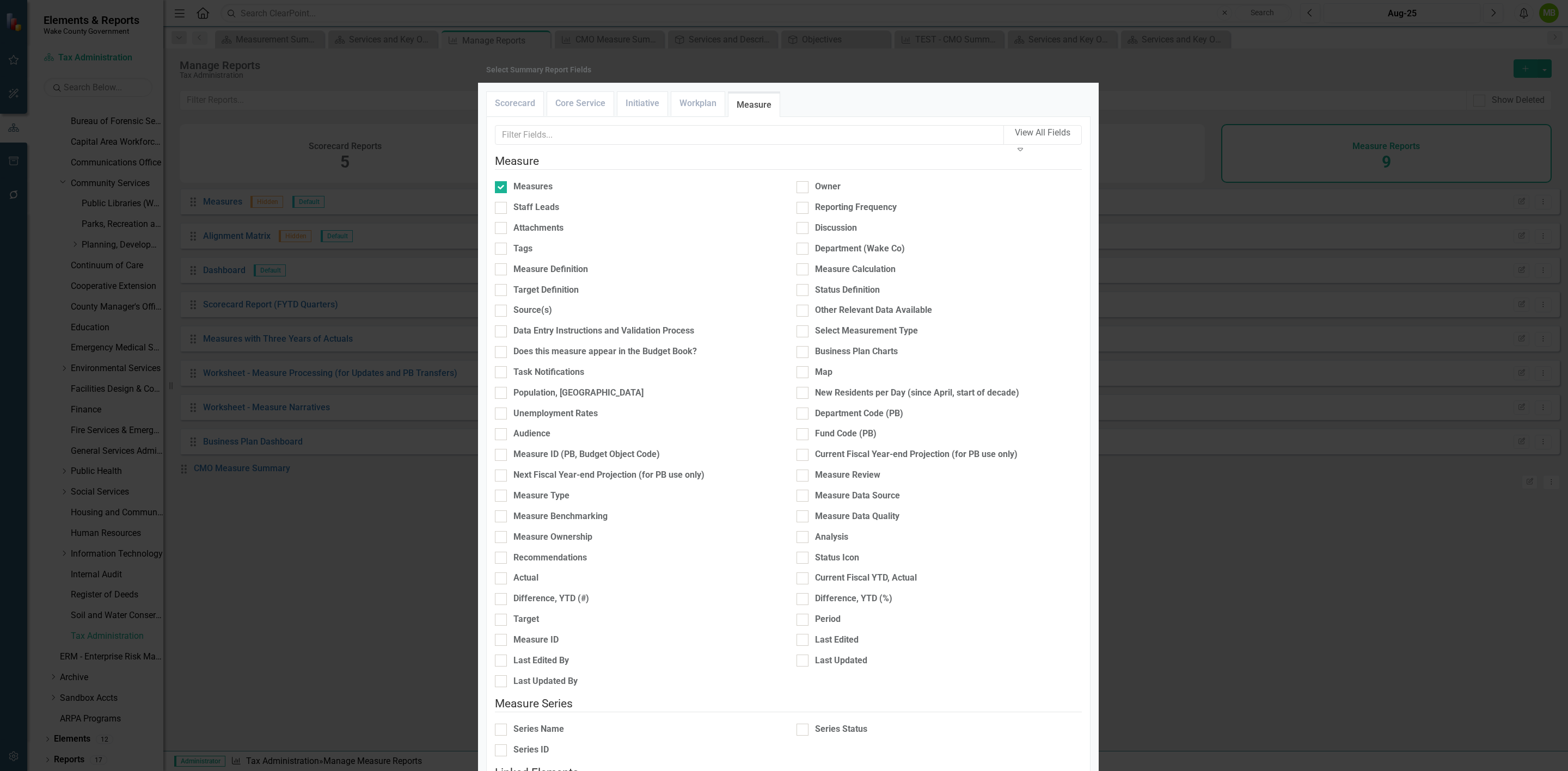
type input "50%"
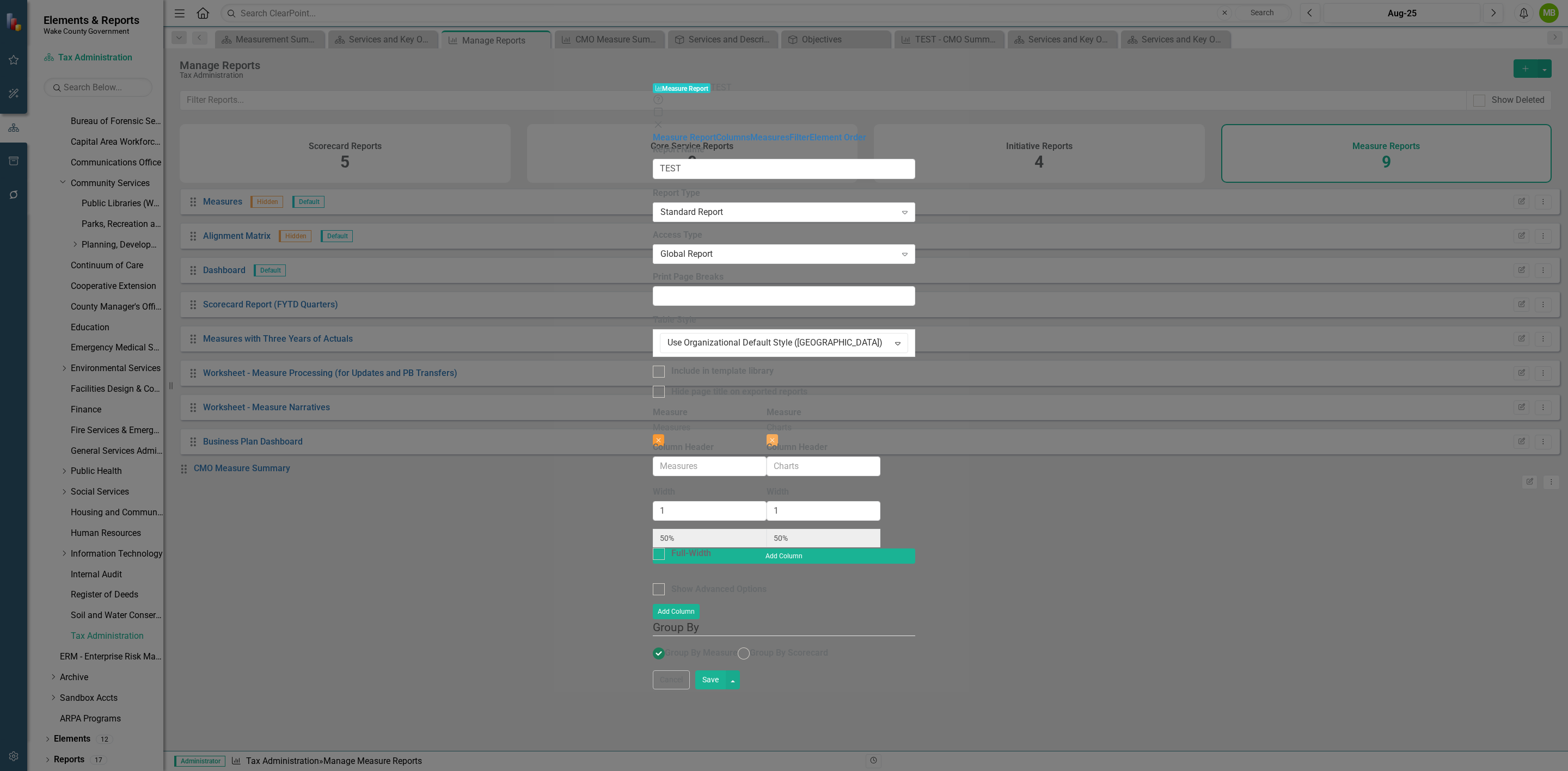
click at [664, 434] on button "Close" at bounding box center [658, 441] width 12 height 12
type input "100%"
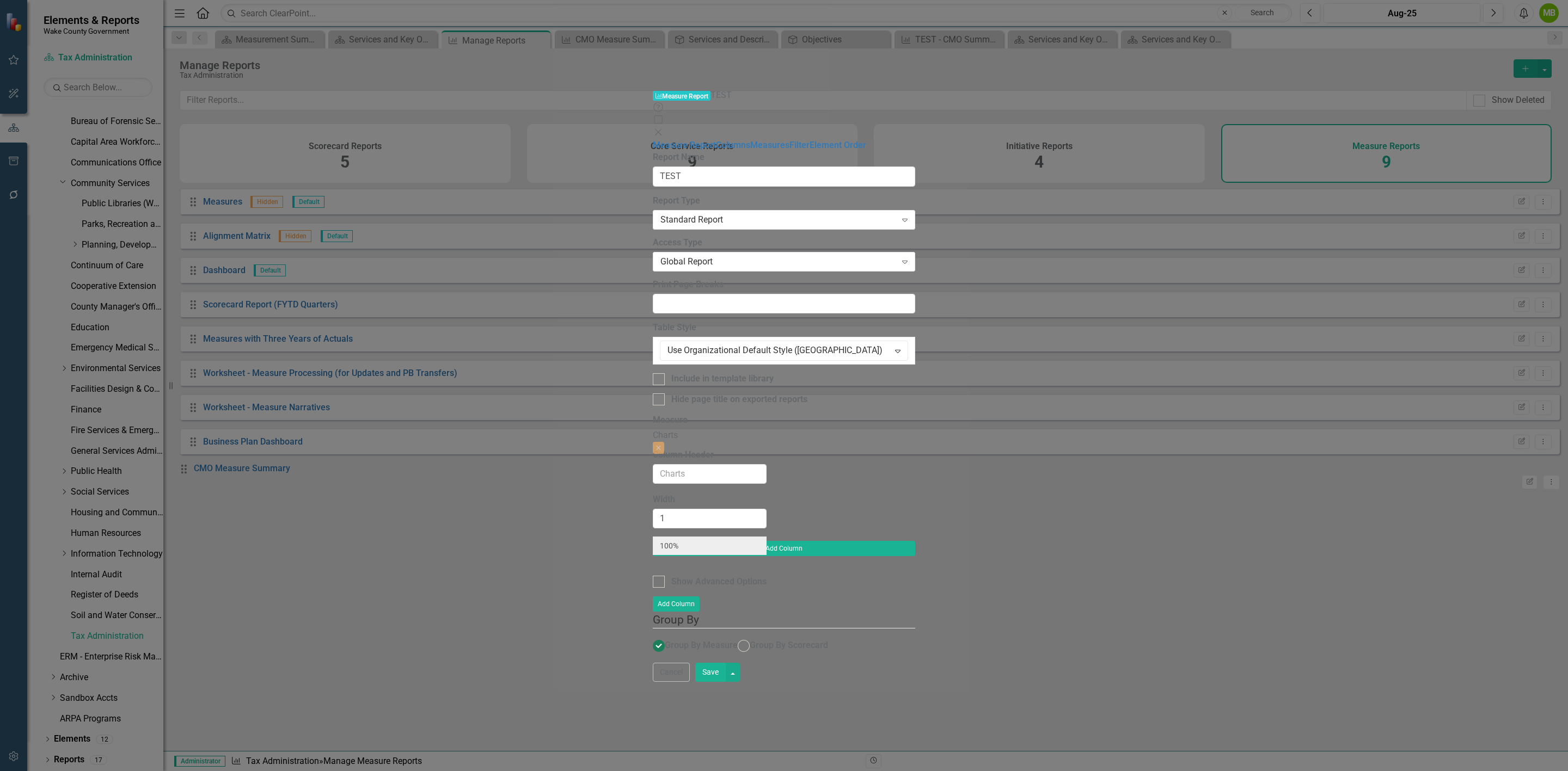
click at [726, 682] on button "Save" at bounding box center [710, 672] width 30 height 19
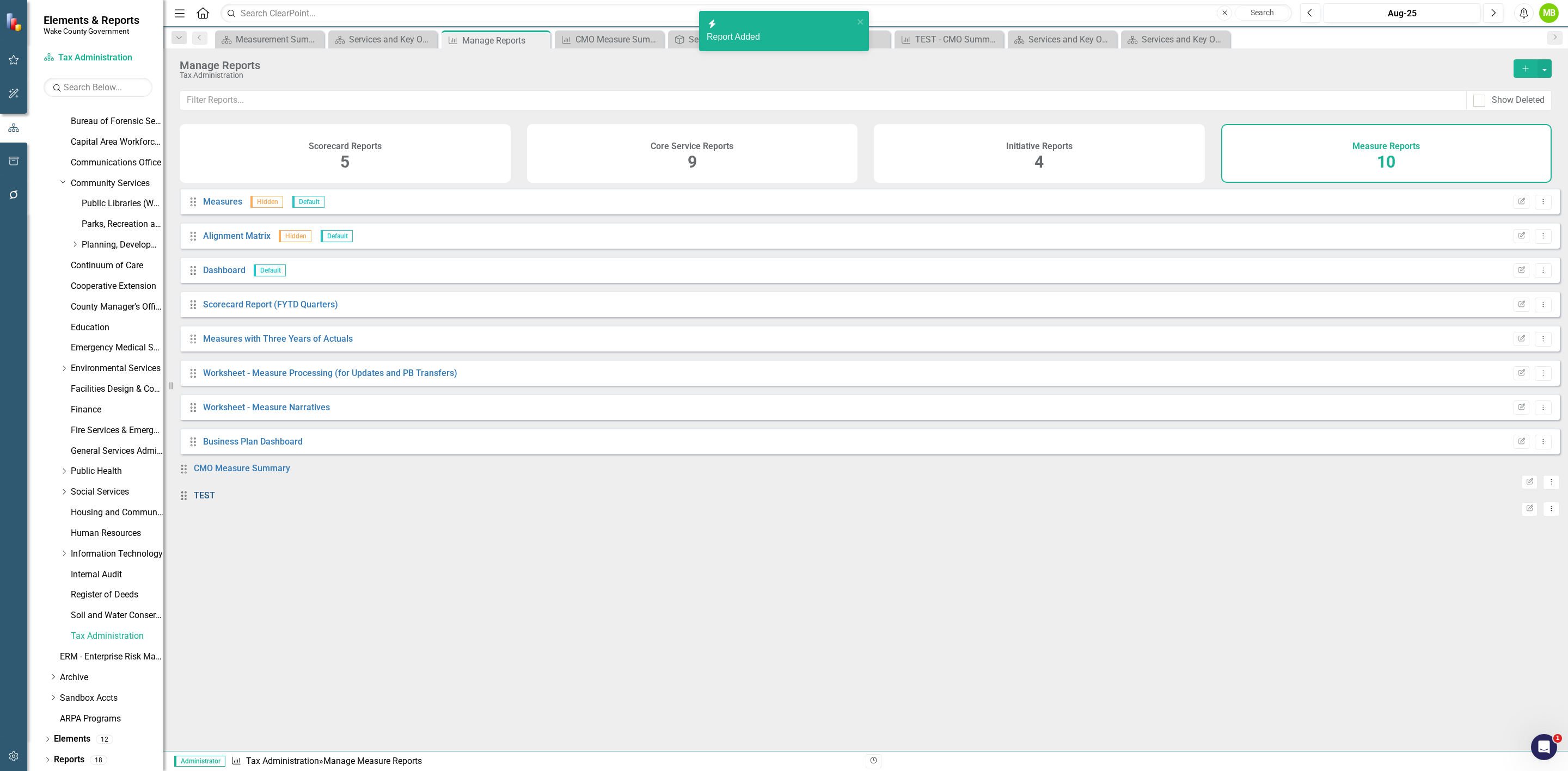
click at [211, 501] on link "TEST" at bounding box center [204, 495] width 21 height 10
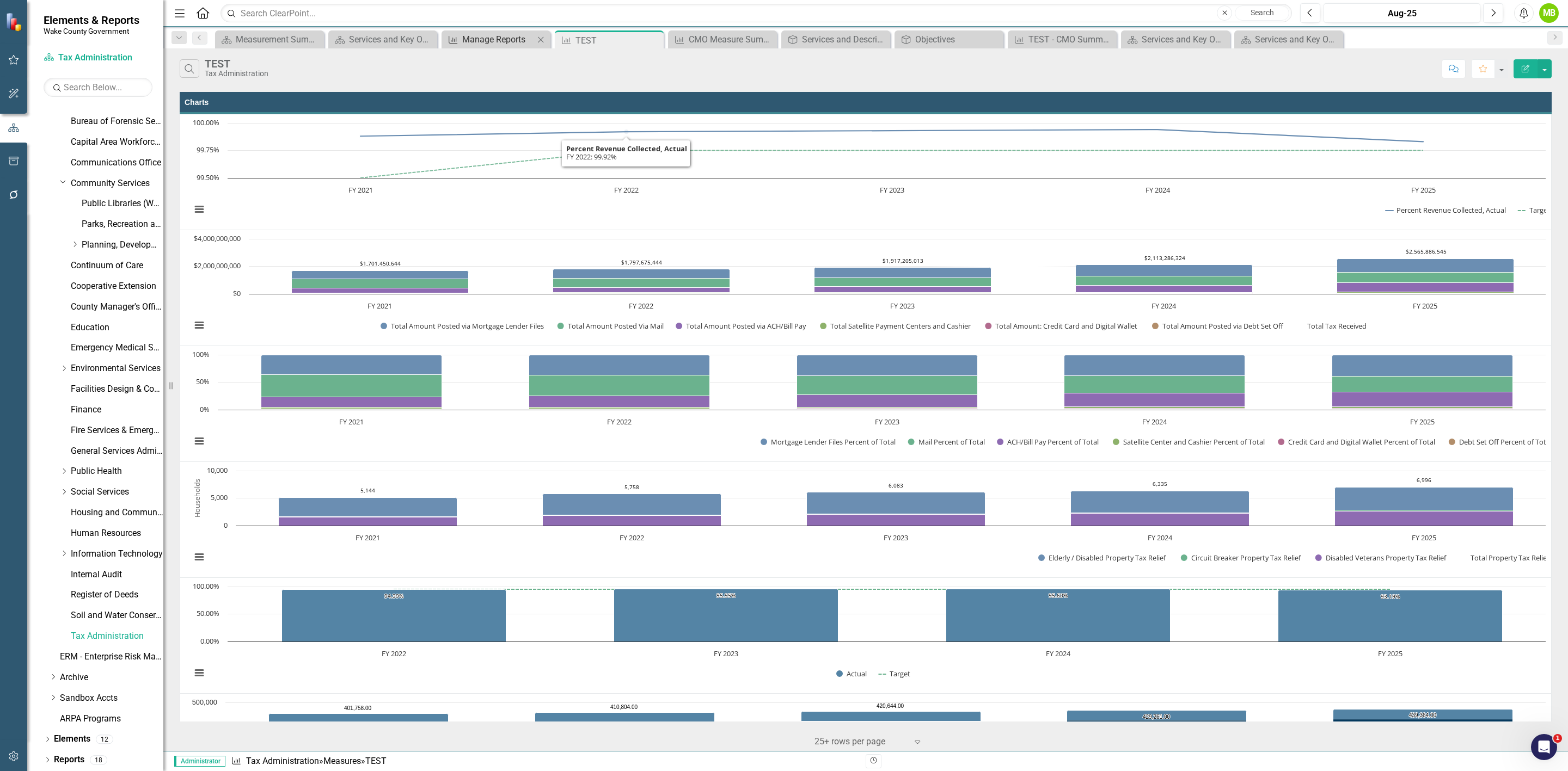
click at [503, 34] on div "Manage Reports" at bounding box center [498, 40] width 72 height 13
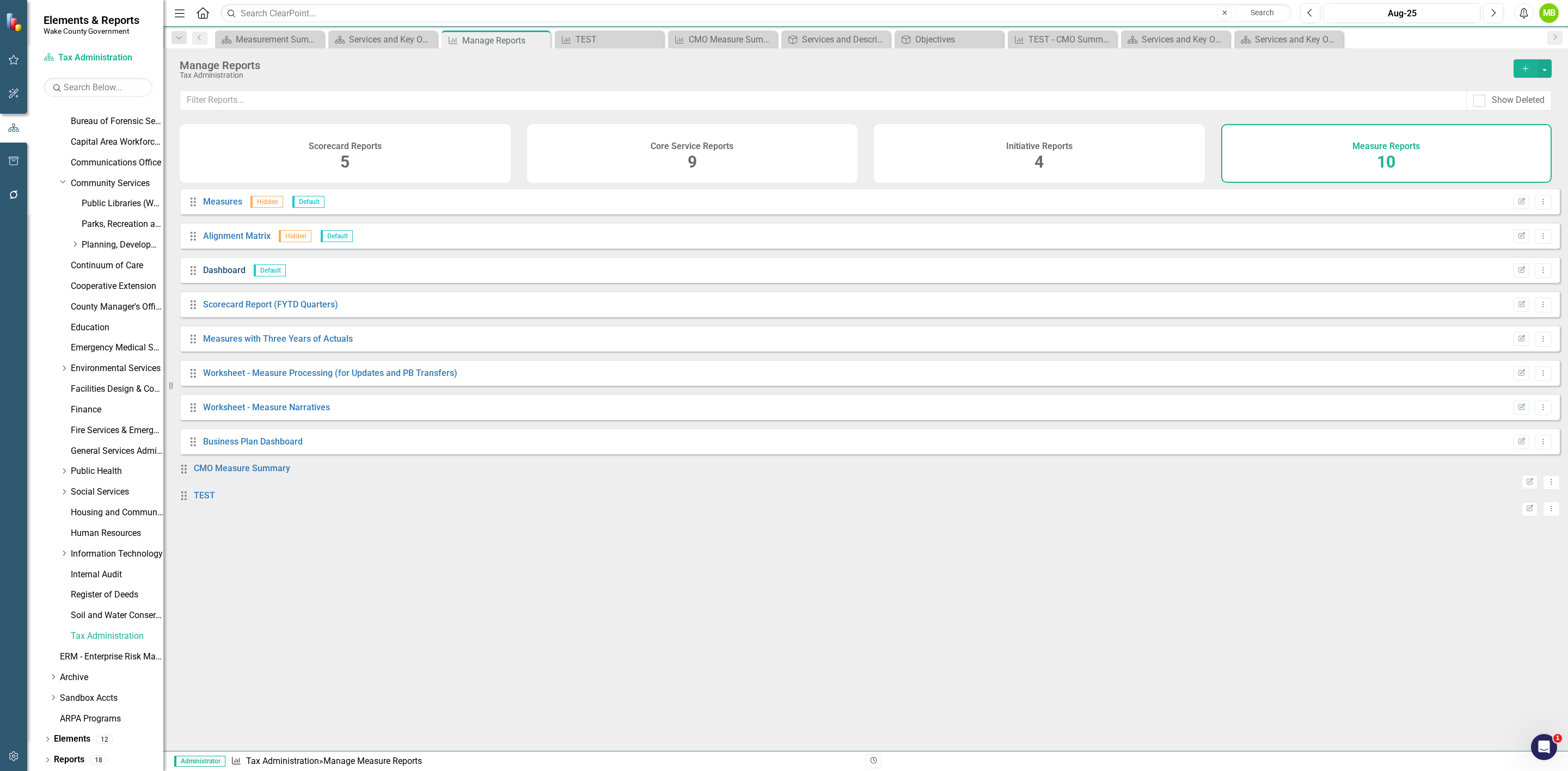
click at [227, 276] on link "Dashboard" at bounding box center [225, 270] width 43 height 10
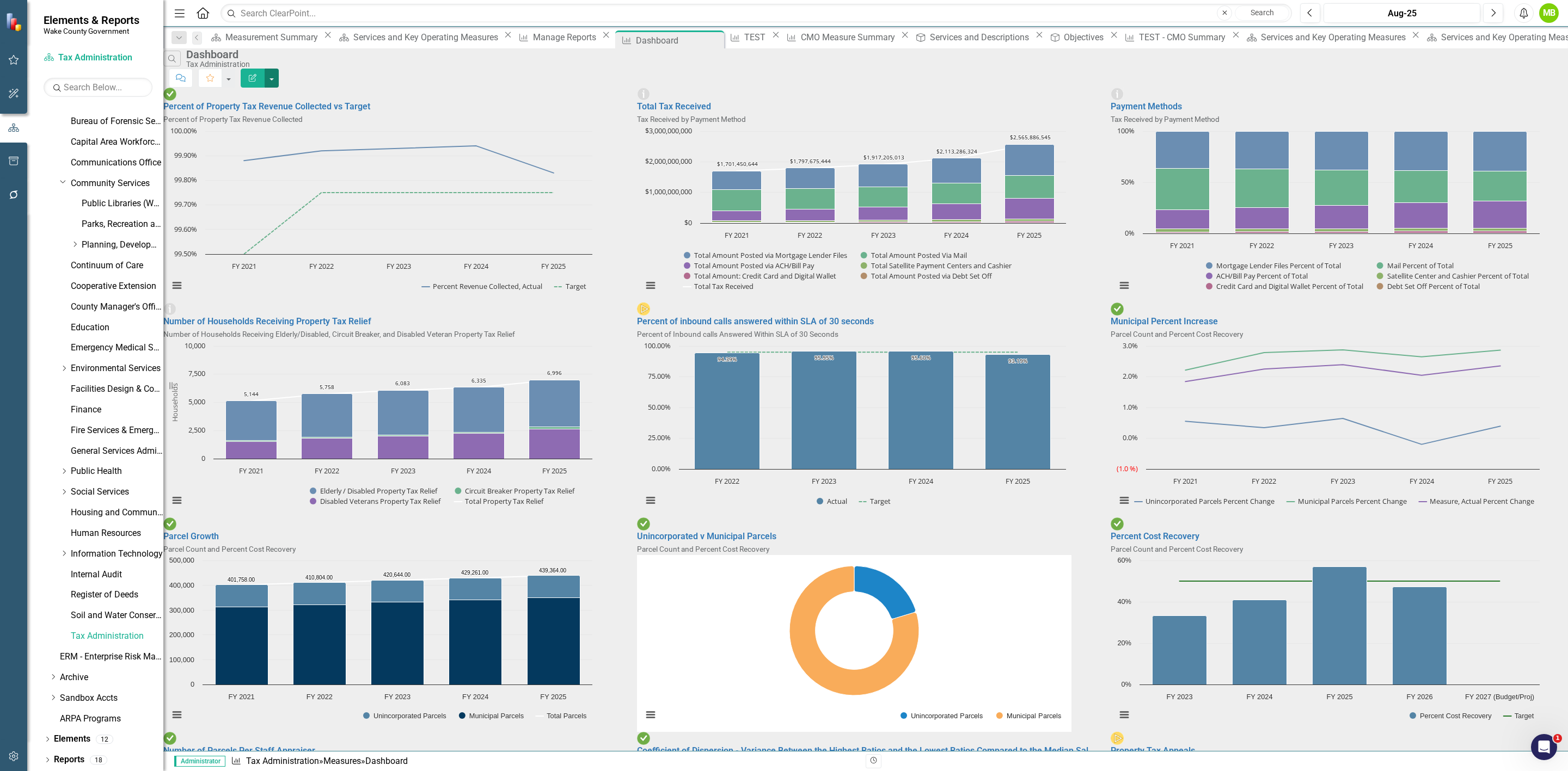
click at [279, 74] on button "button" at bounding box center [271, 78] width 14 height 19
click at [1535, 82] on link "Edit Report Edit Report" at bounding box center [1500, 89] width 107 height 20
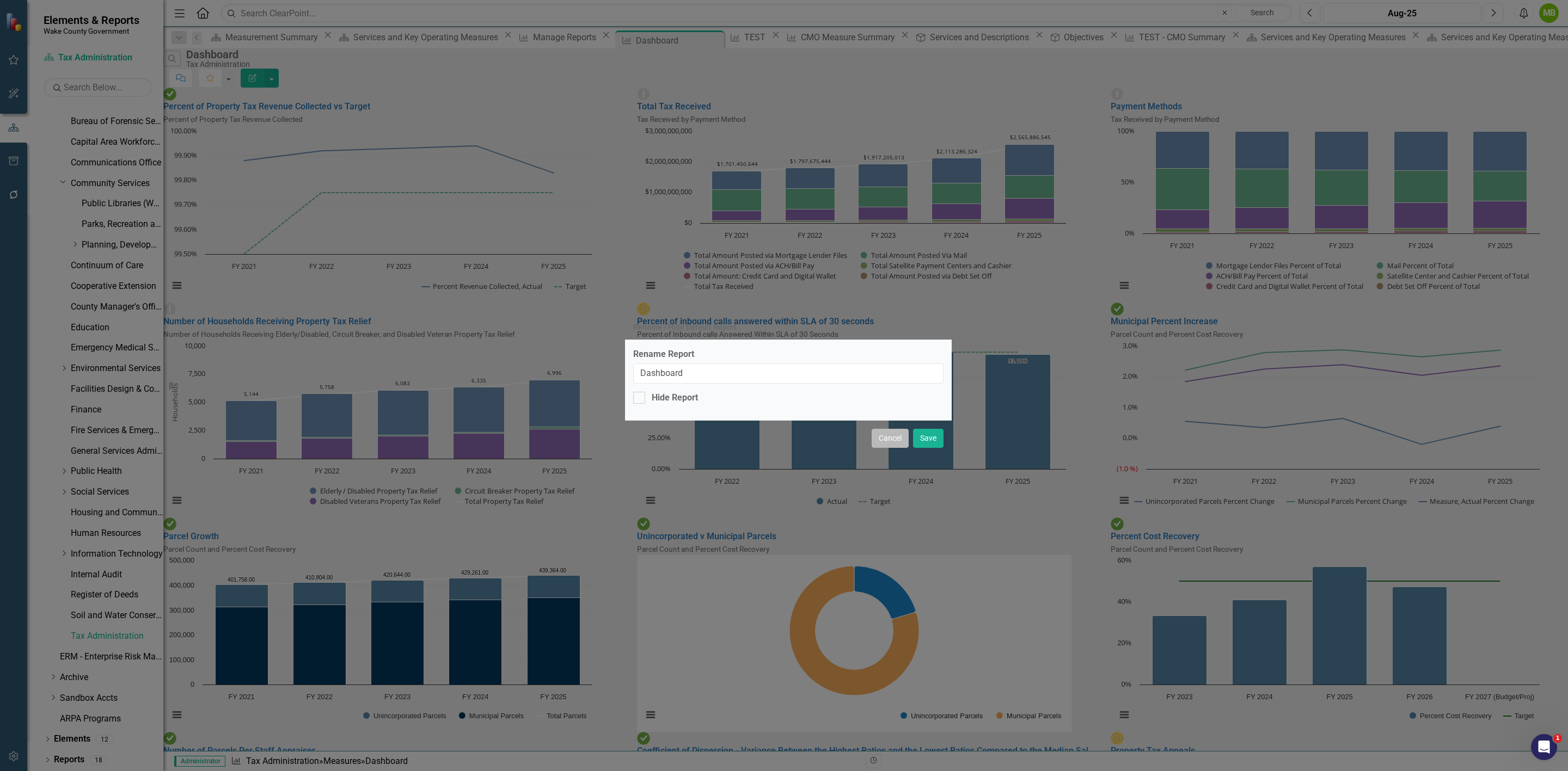
click at [900, 440] on button "Cancel" at bounding box center [890, 438] width 37 height 19
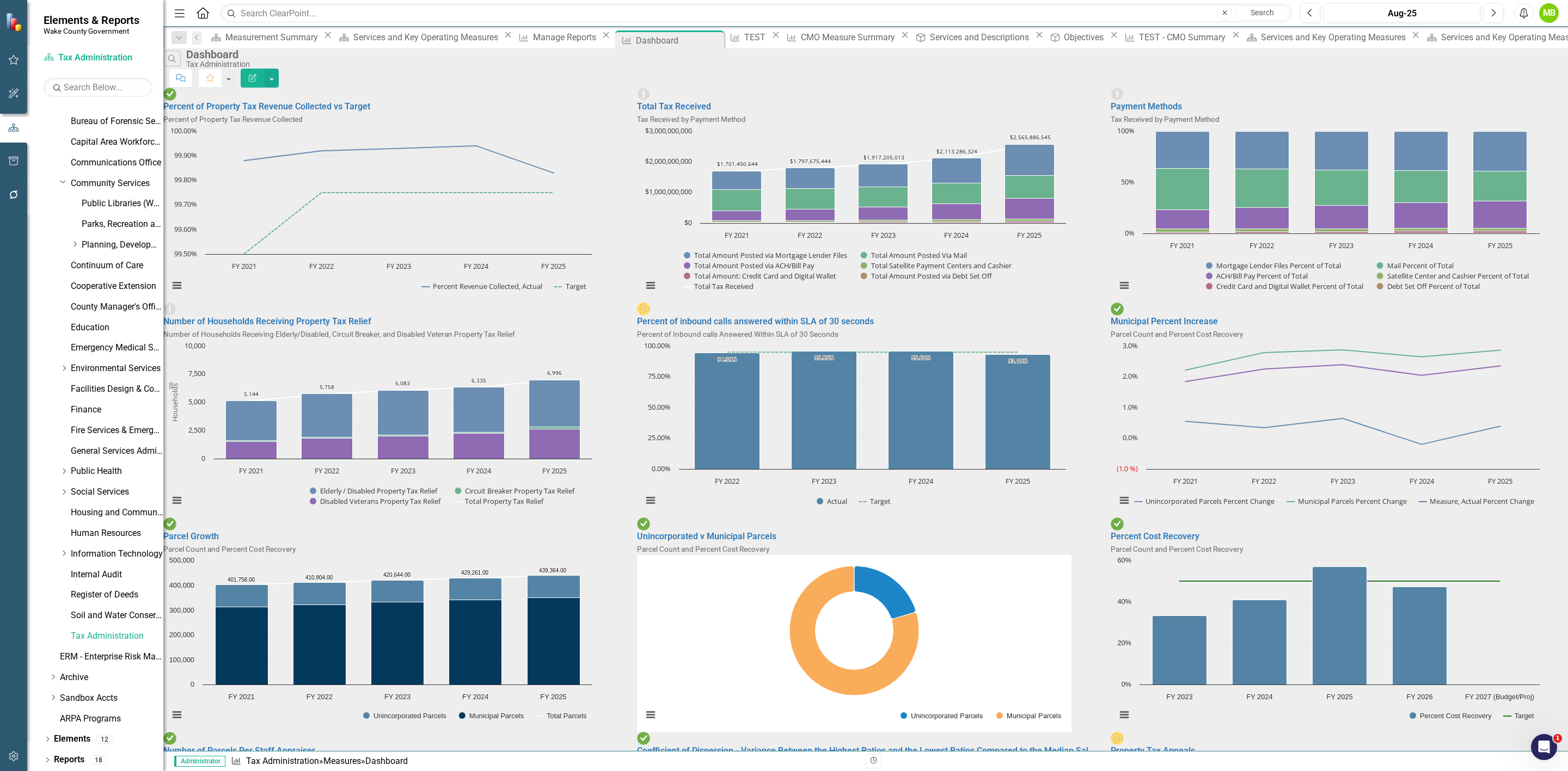
scroll to position [301, 0]
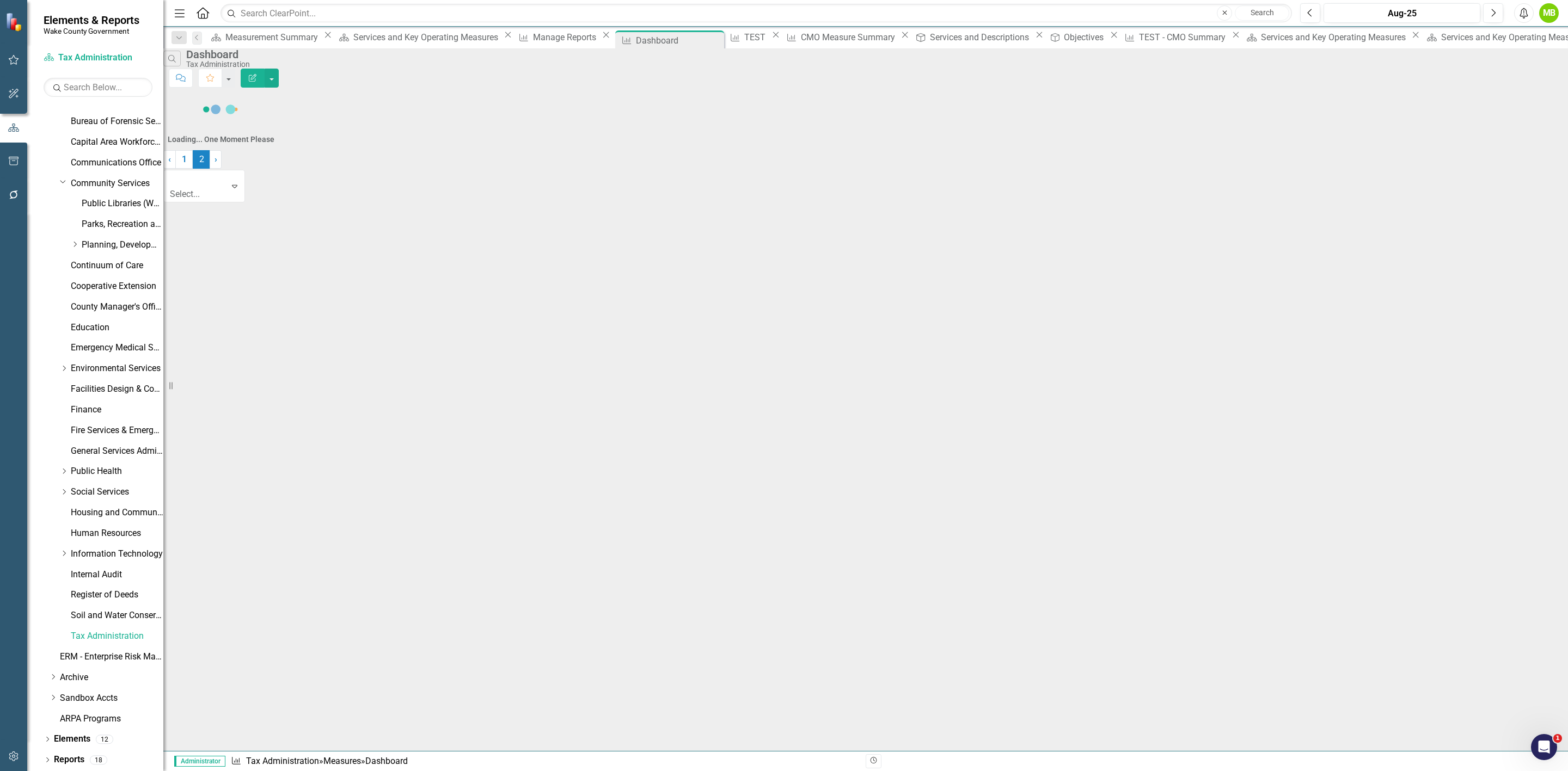
scroll to position [0, 0]
click at [193, 321] on link "1" at bounding box center [184, 312] width 18 height 18
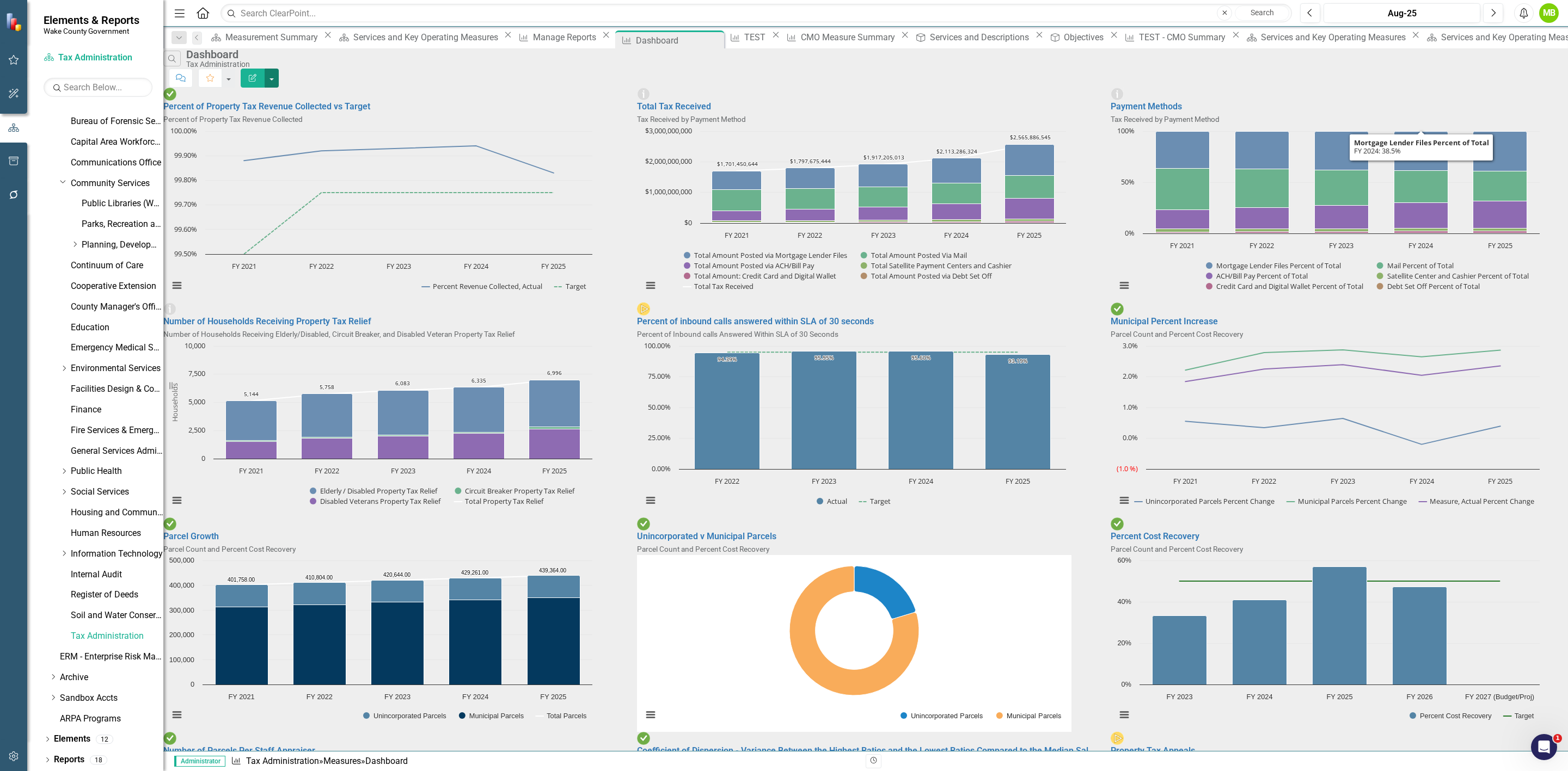
click at [279, 69] on button "button" at bounding box center [271, 78] width 14 height 19
click at [1511, 115] on link "PDF Export to PDF" at bounding box center [1500, 111] width 107 height 20
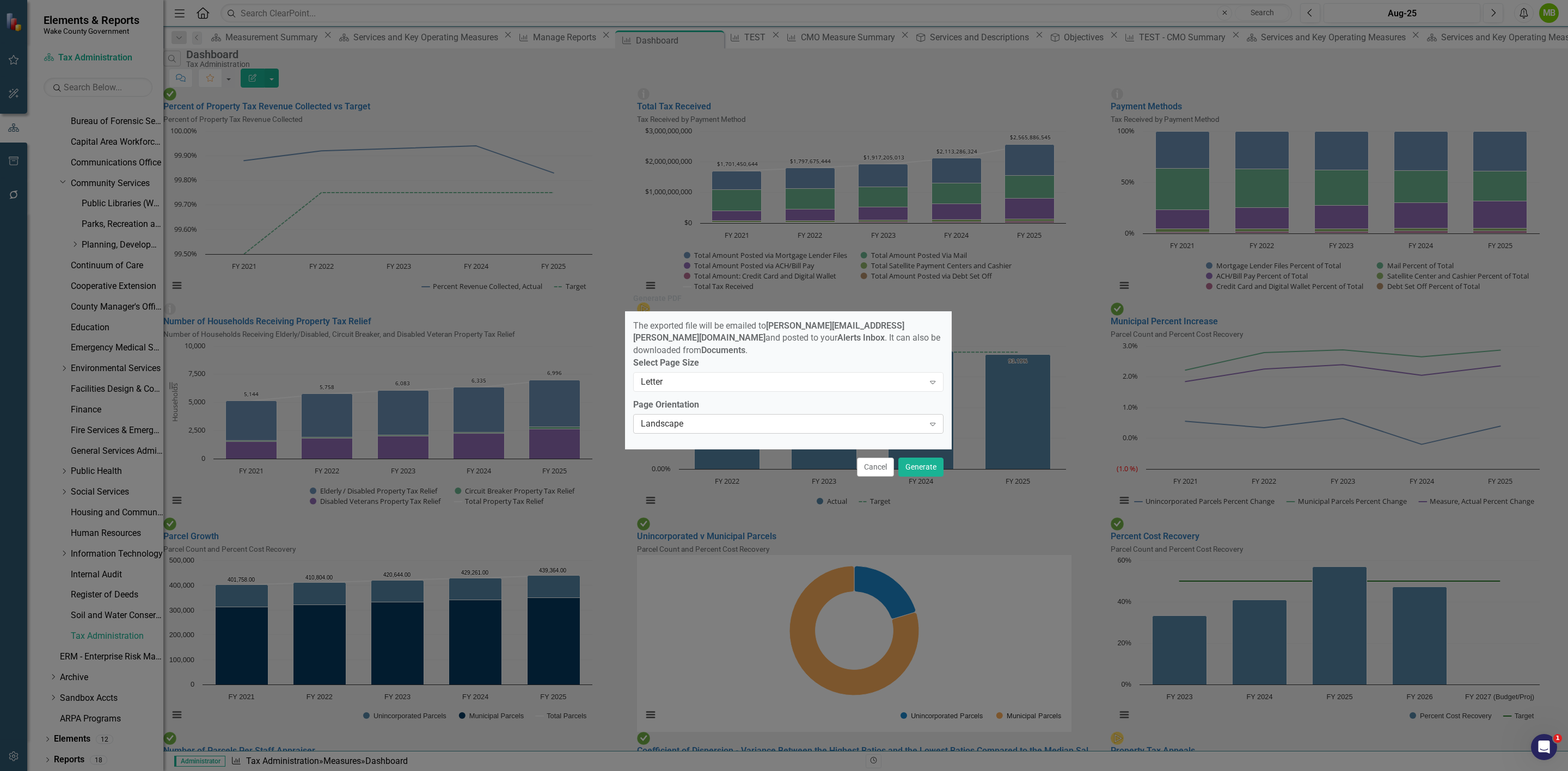
click at [939, 420] on div "Expand" at bounding box center [933, 424] width 19 height 18
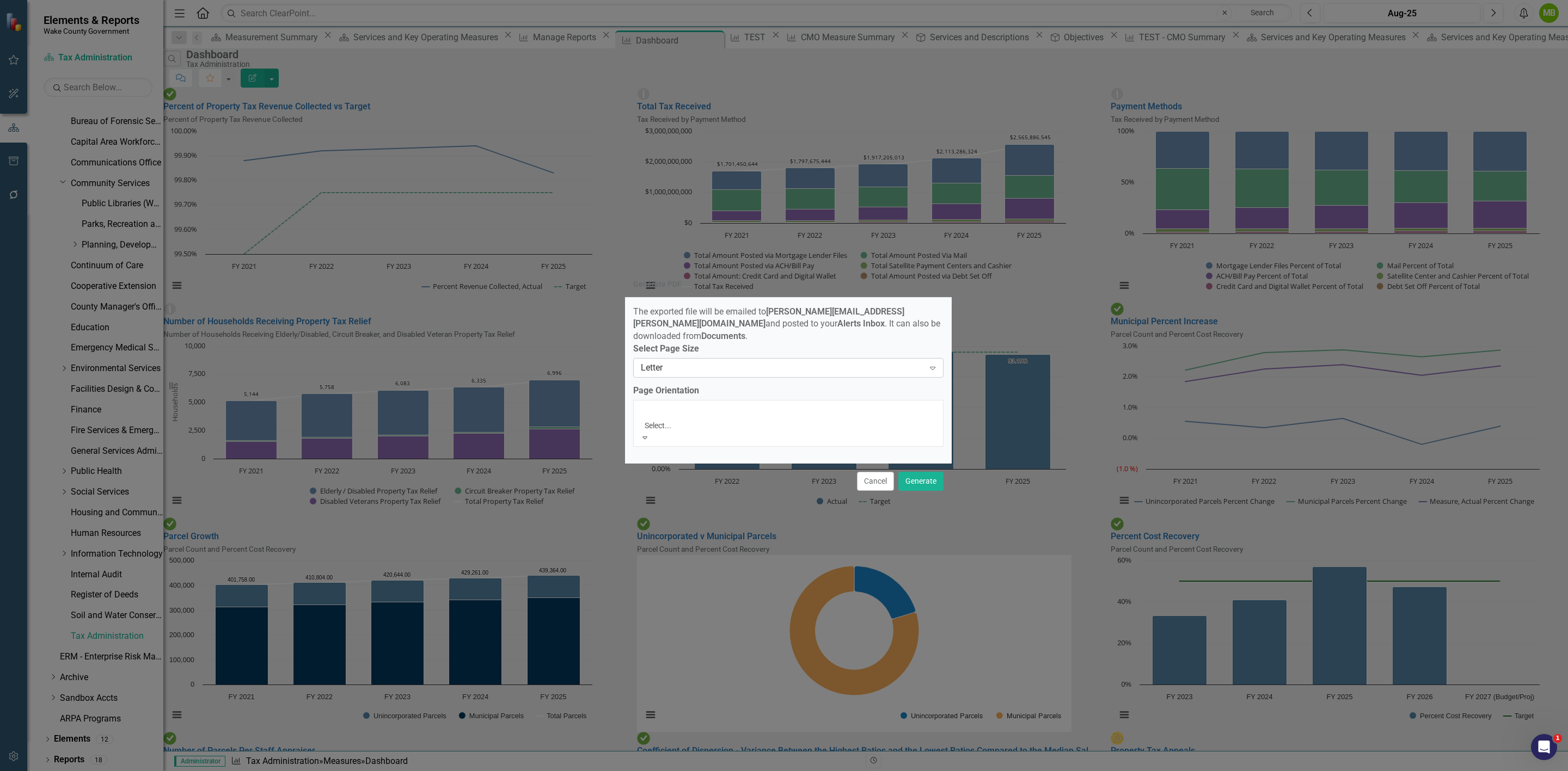
click at [898, 372] on div "Letter" at bounding box center [783, 368] width 284 height 13
click at [897, 355] on label "Select Page Size" at bounding box center [788, 349] width 310 height 13
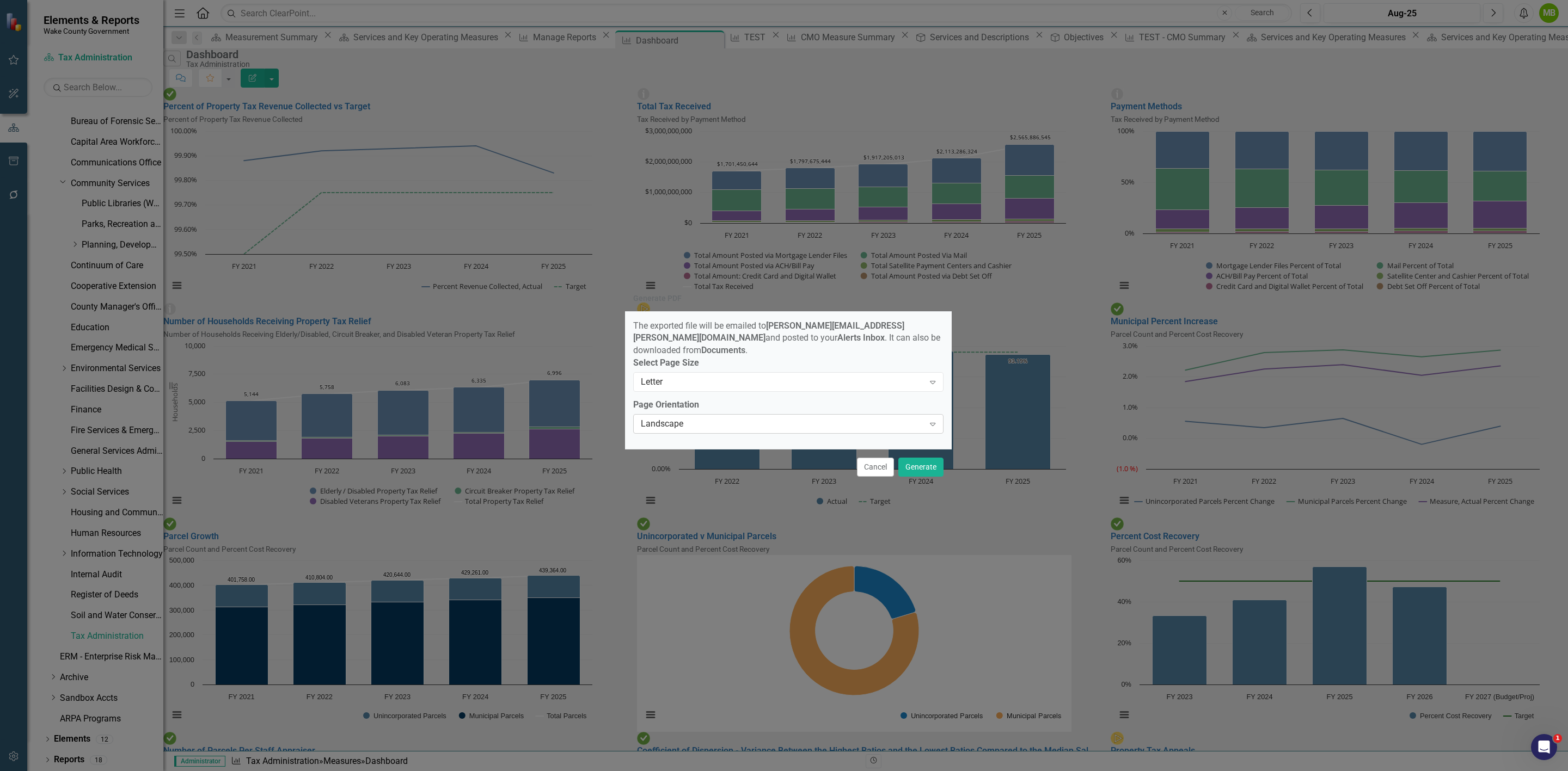
click at [900, 424] on div "Landscape" at bounding box center [783, 424] width 284 height 13
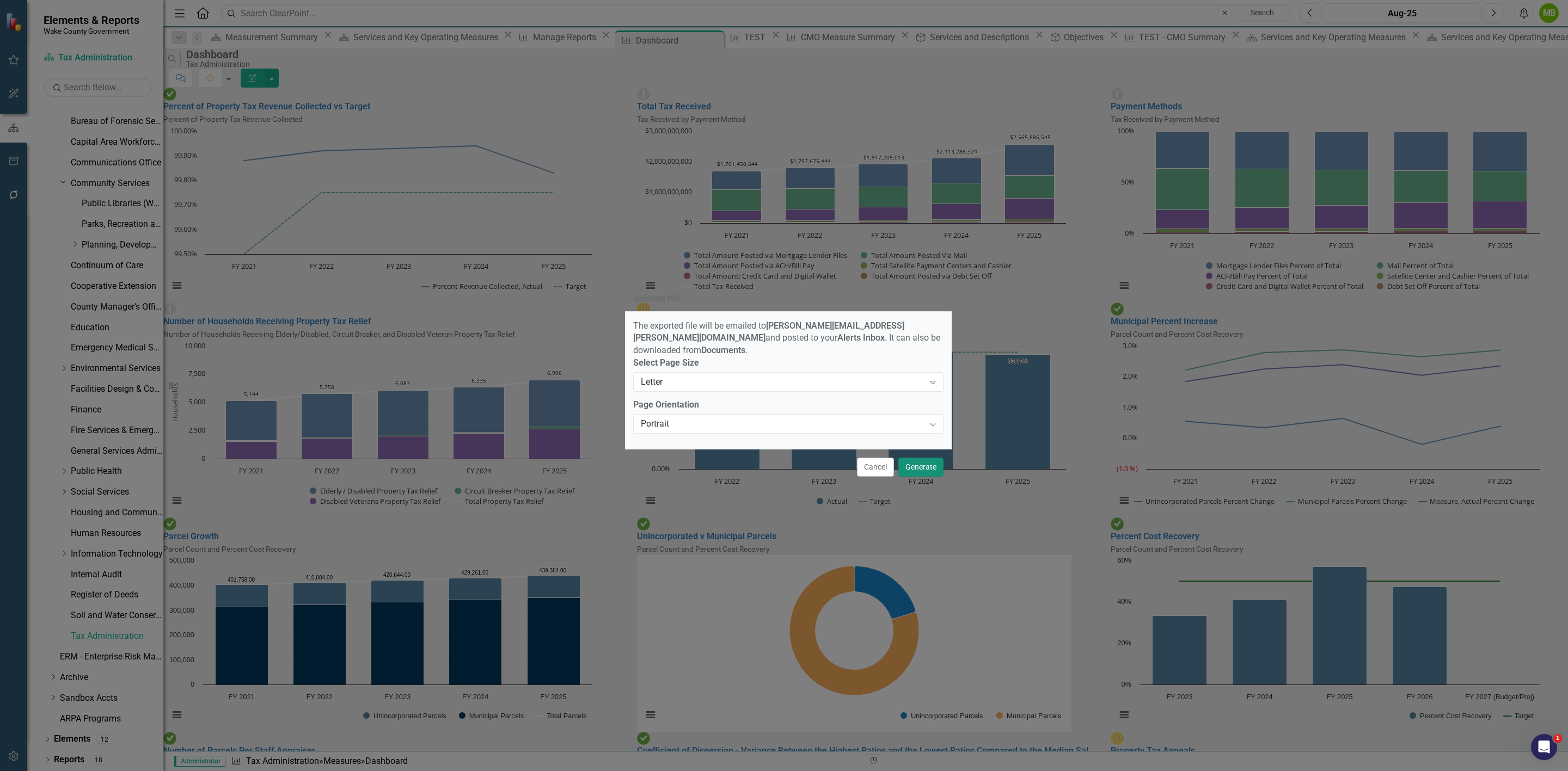
click at [925, 464] on button "Generate" at bounding box center [921, 467] width 45 height 19
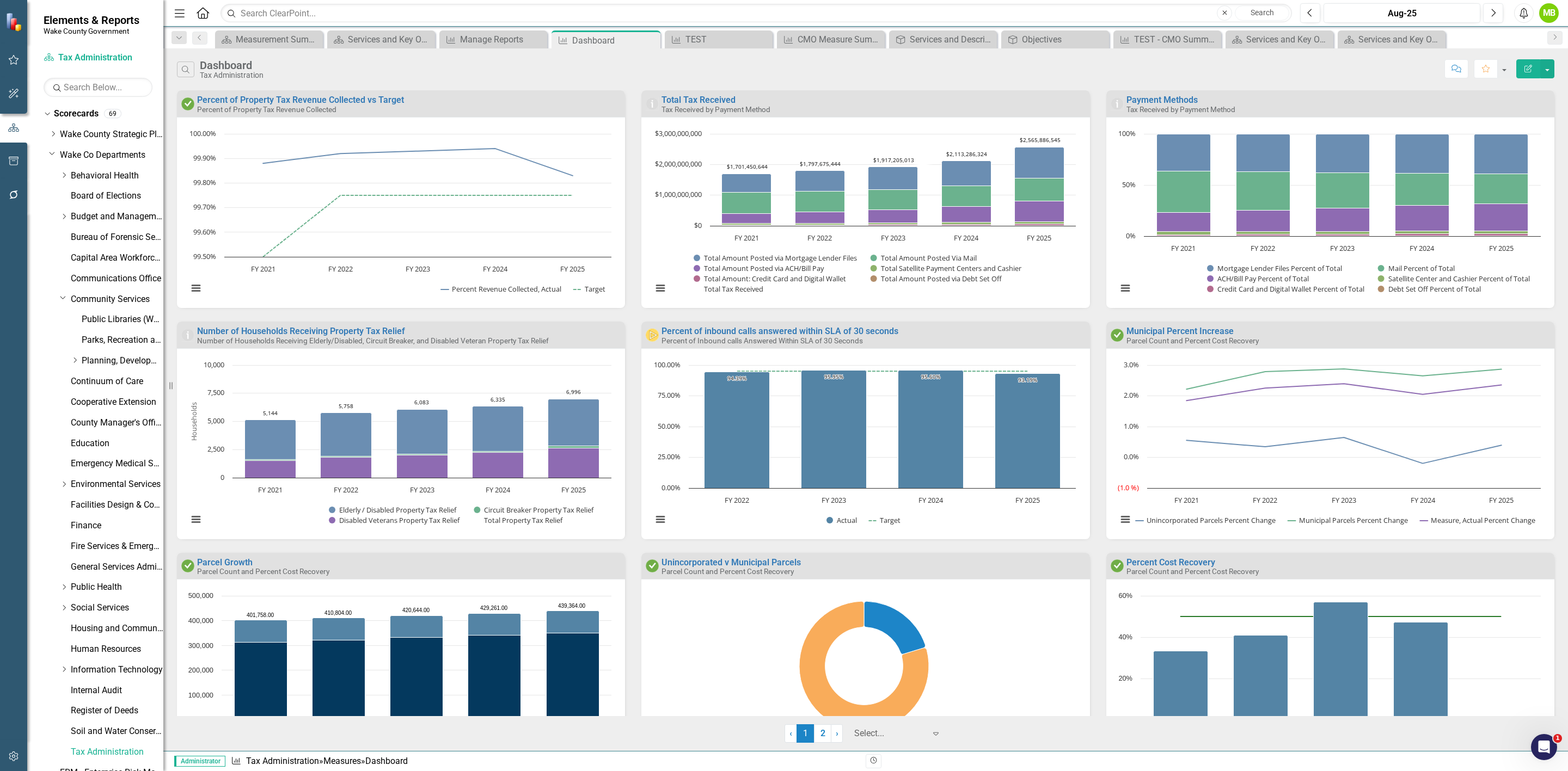
scroll to position [116, 0]
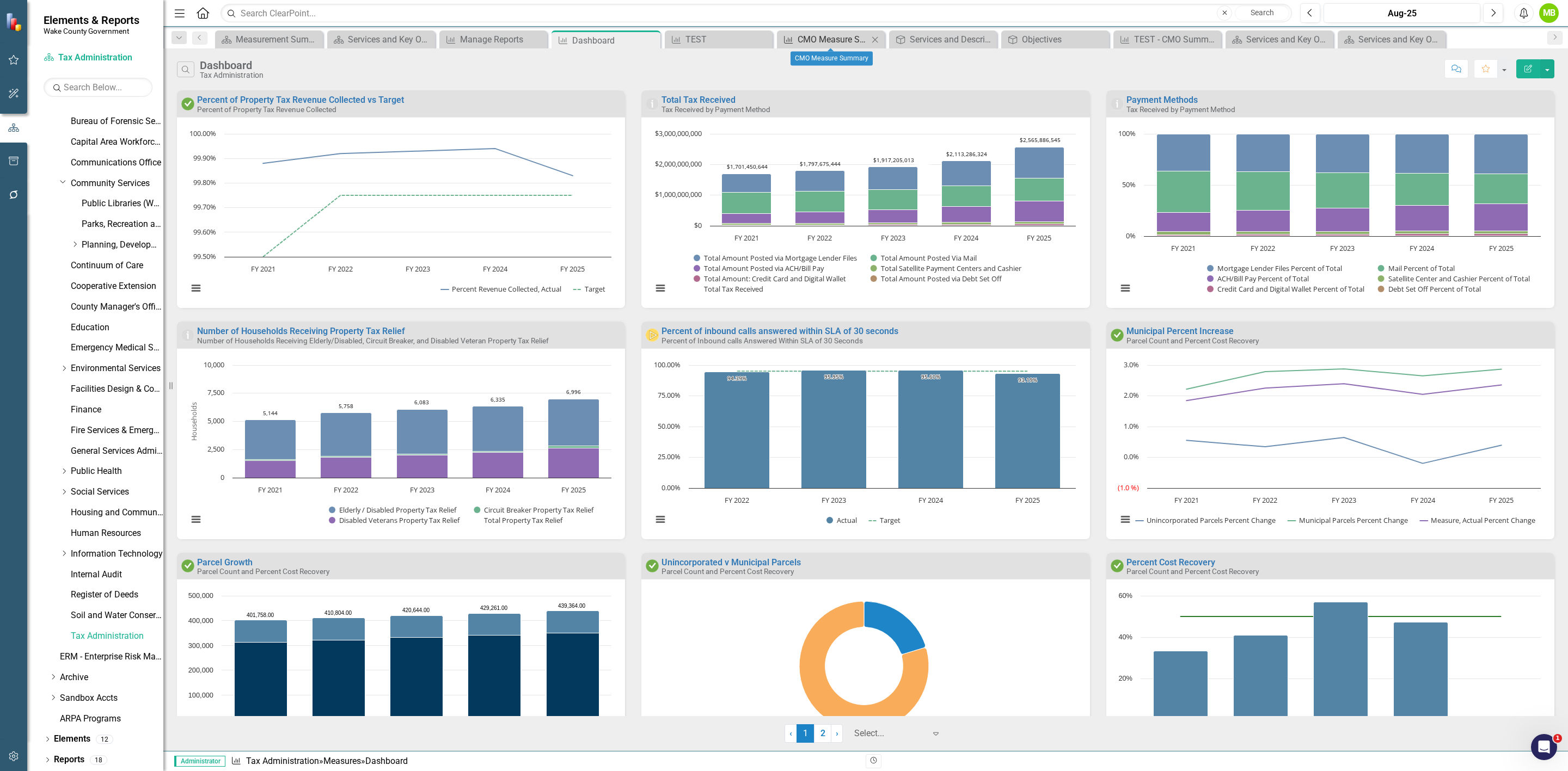
click at [836, 38] on div "CMO Measure Summary" at bounding box center [833, 40] width 71 height 13
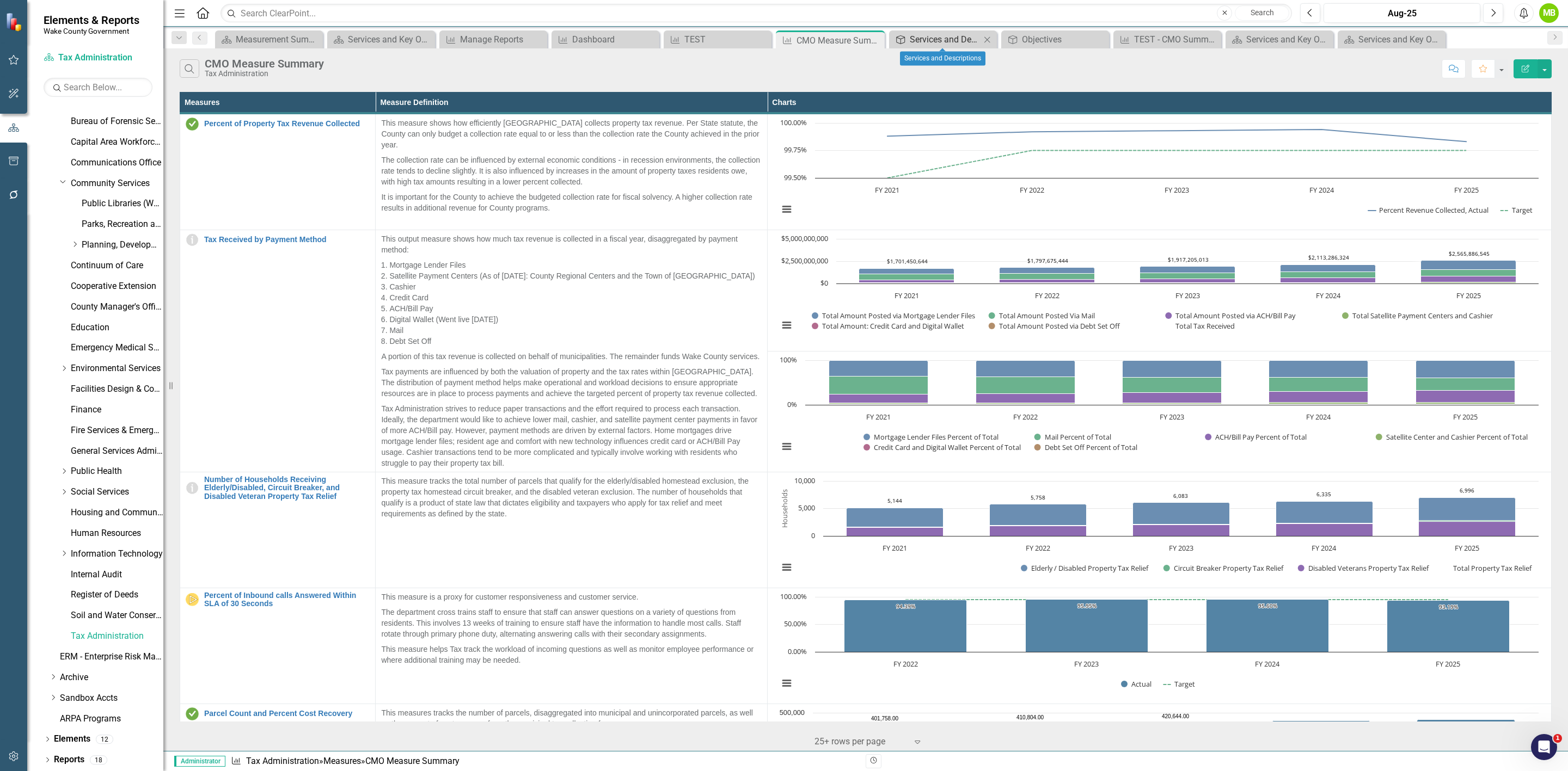
click at [947, 38] on div "Services and Descriptions" at bounding box center [945, 40] width 71 height 13
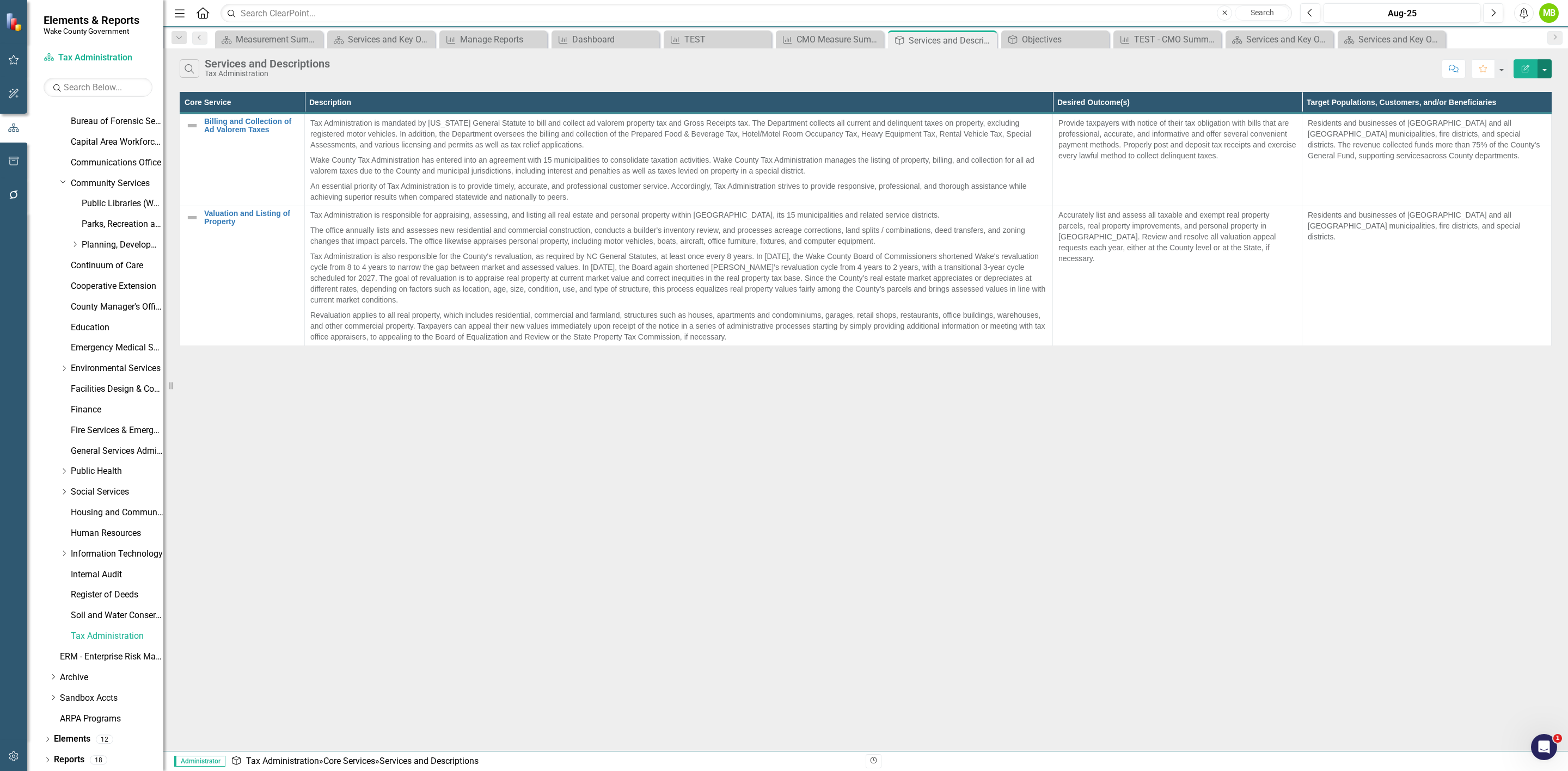
click at [1549, 74] on button "button" at bounding box center [1544, 68] width 14 height 19
click at [1525, 114] on link "PDF Export to PDF" at bounding box center [1508, 111] width 86 height 20
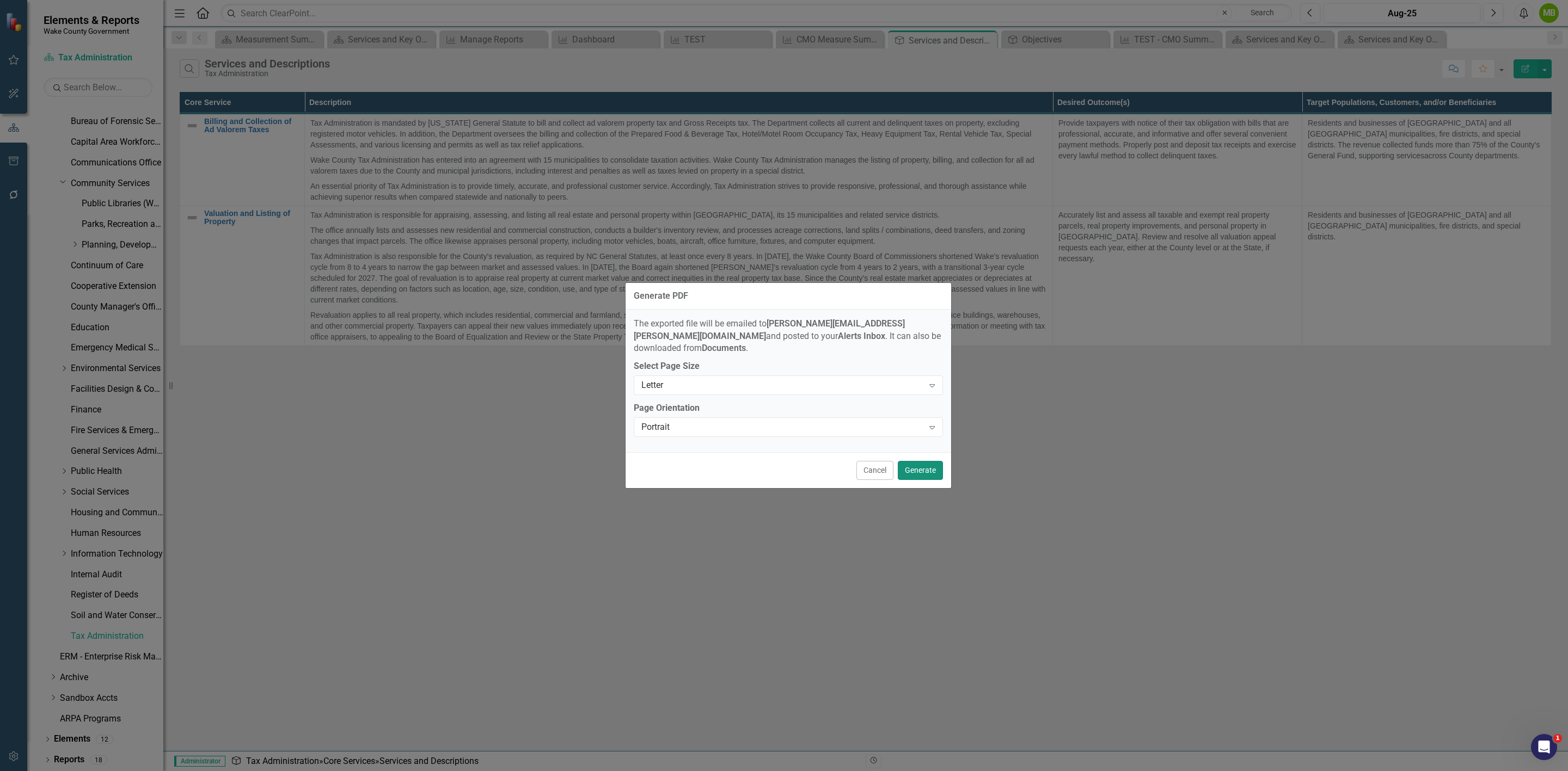
click at [923, 466] on button "Generate" at bounding box center [920, 470] width 45 height 19
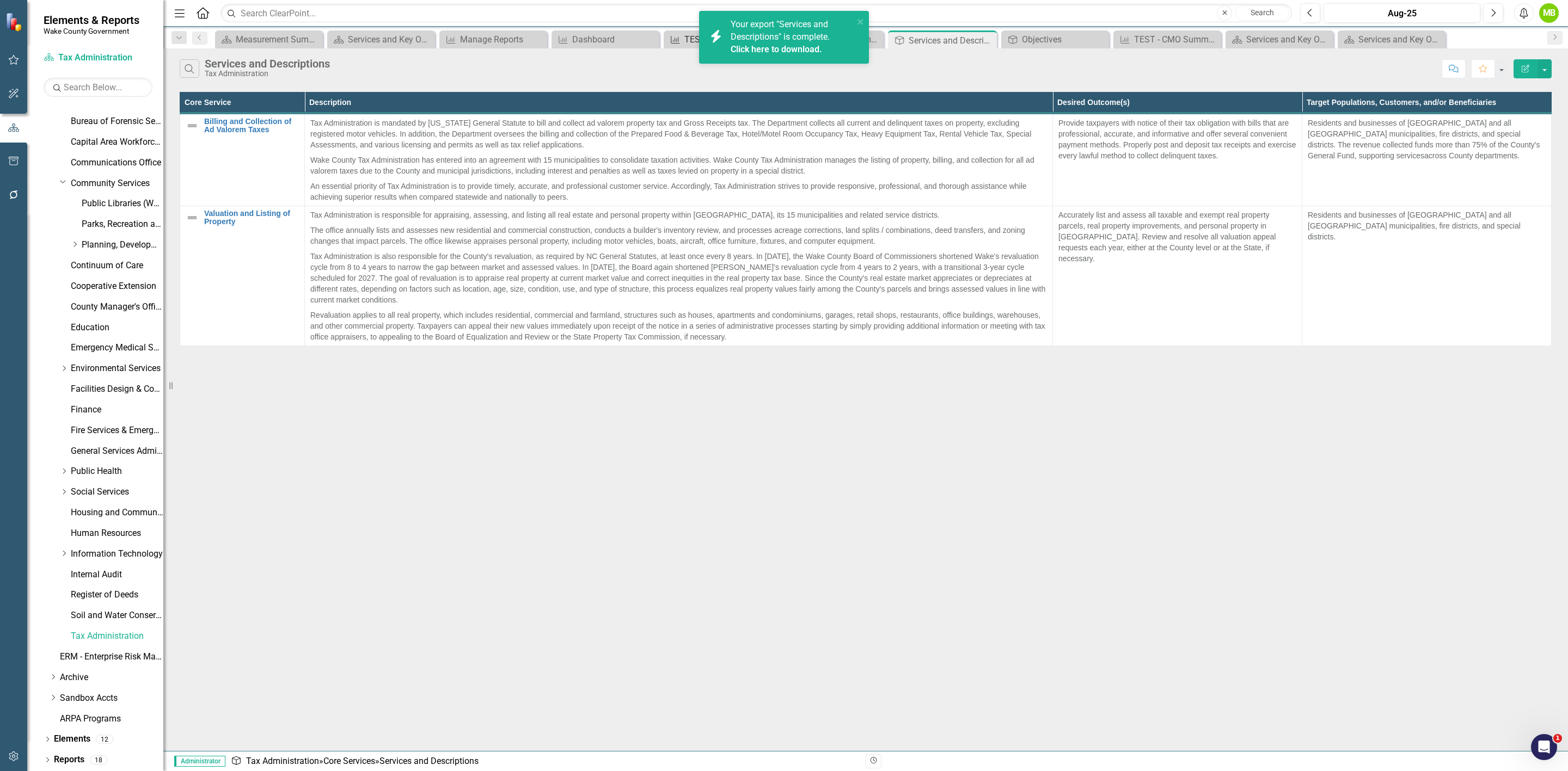
click at [677, 34] on div "Measure" at bounding box center [673, 40] width 13 height 13
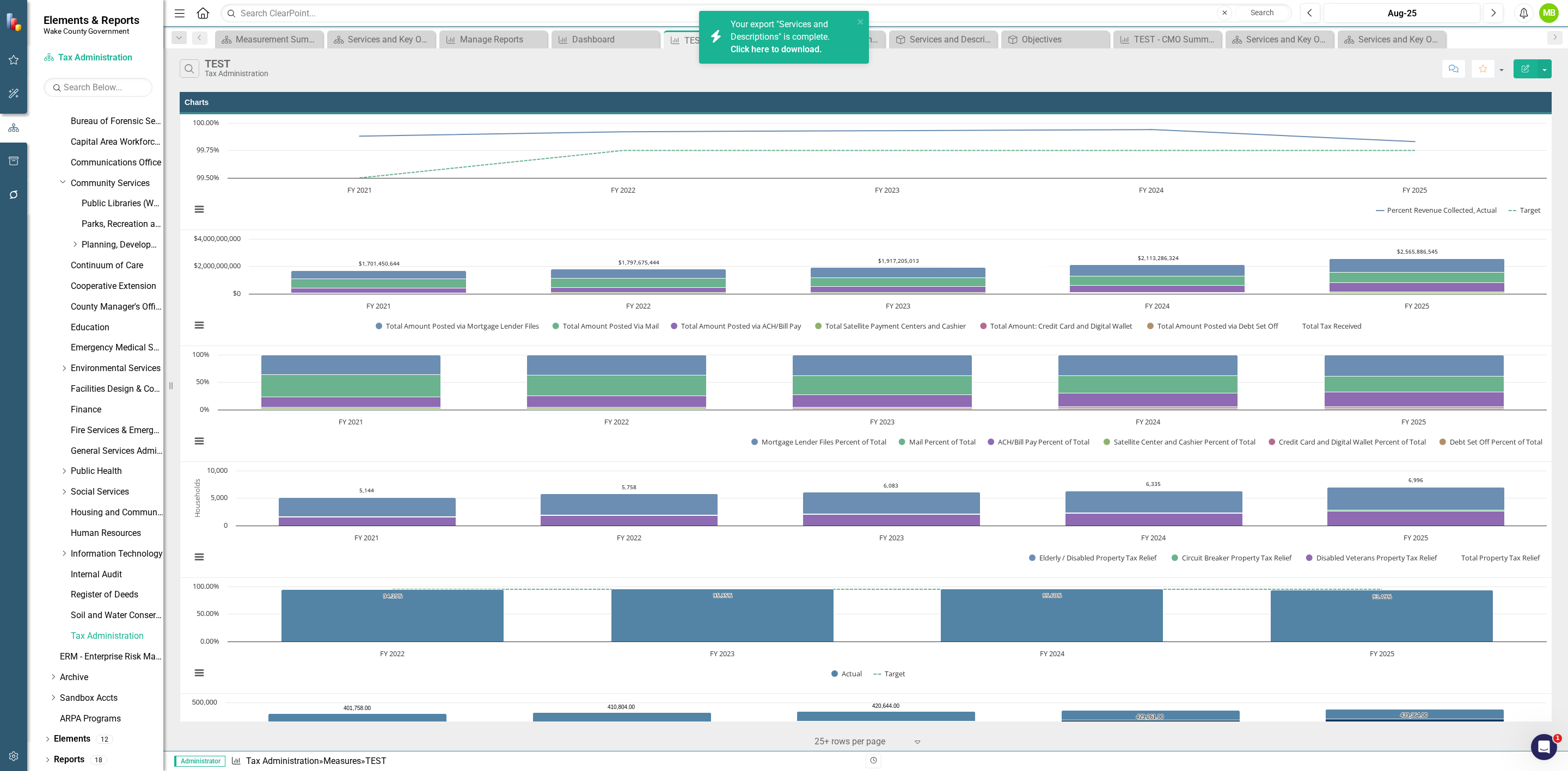
click at [856, 18] on div "icon.bolt Your export "Services and Descriptions" is complete. Click here to do…" at bounding box center [780, 37] width 153 height 44
click at [603, 41] on div "Dashboard" at bounding box center [607, 40] width 71 height 13
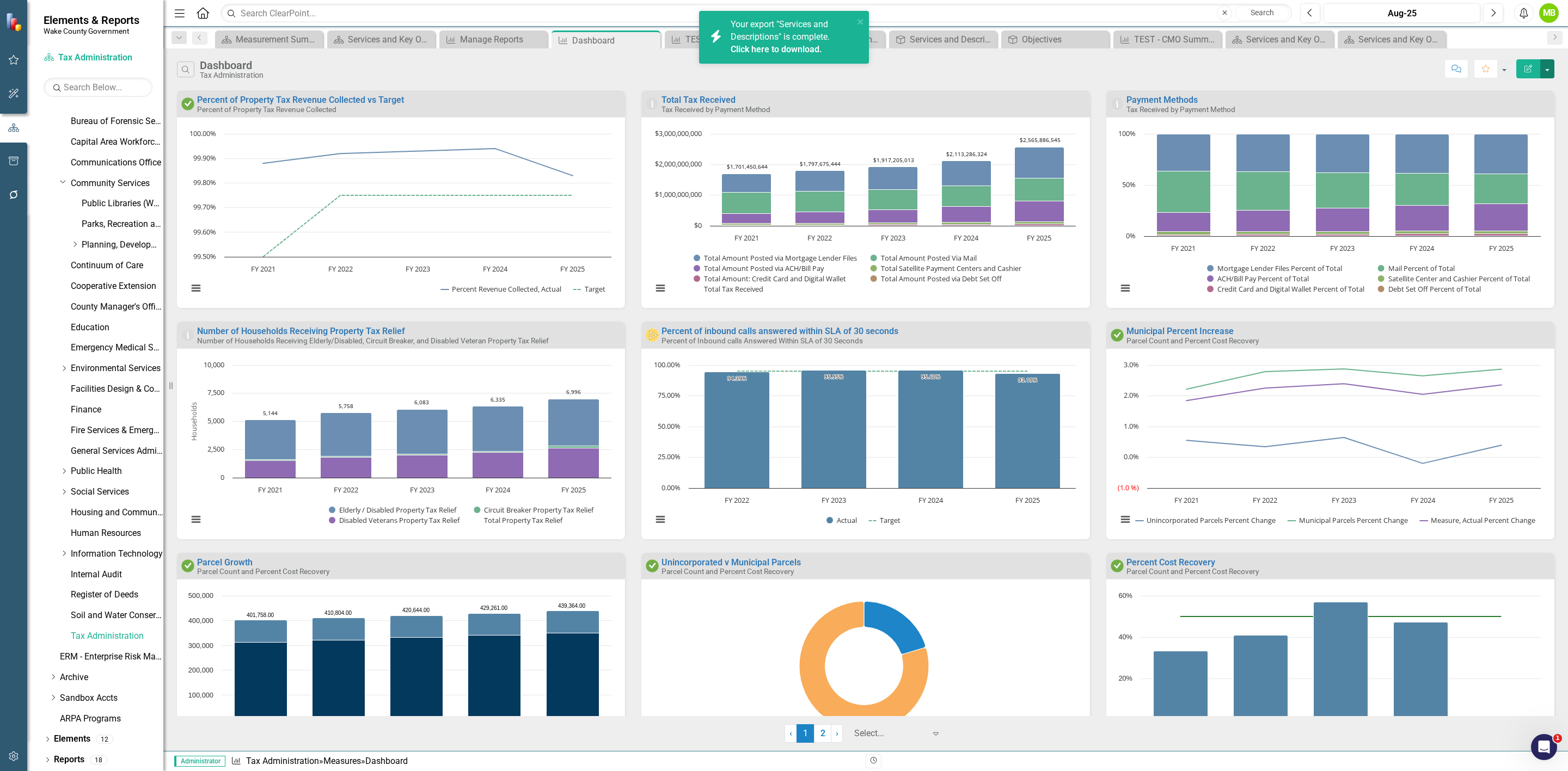
click at [1545, 77] on button "button" at bounding box center [1547, 68] width 14 height 19
click at [1521, 116] on link "PDF Export to PDF" at bounding box center [1500, 111] width 107 height 20
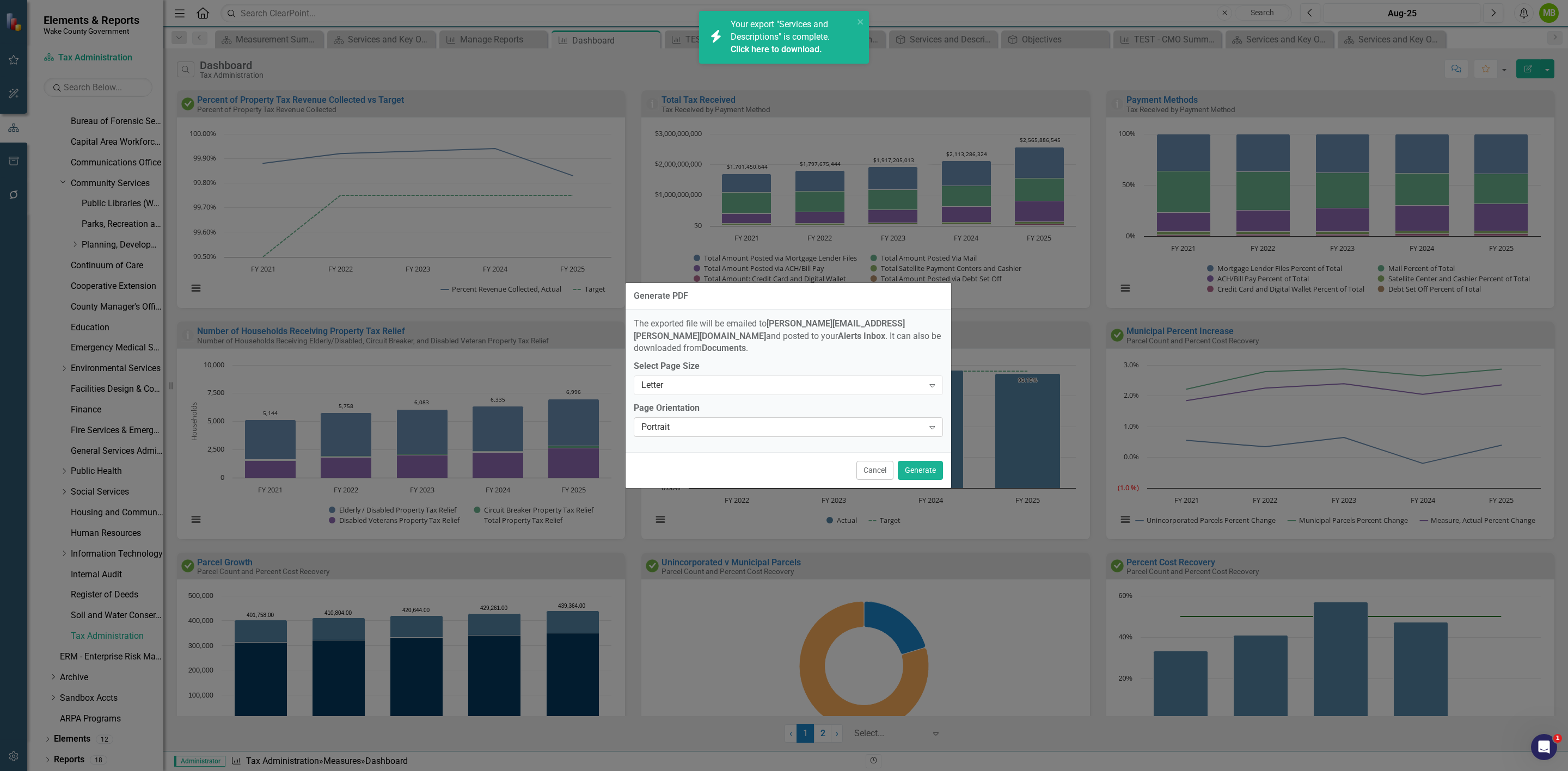
click at [706, 422] on div "Portrait" at bounding box center [783, 427] width 282 height 13
click at [711, 441] on div "Landscape" at bounding box center [790, 439] width 292 height 13
click at [915, 466] on button "Generate" at bounding box center [920, 470] width 45 height 19
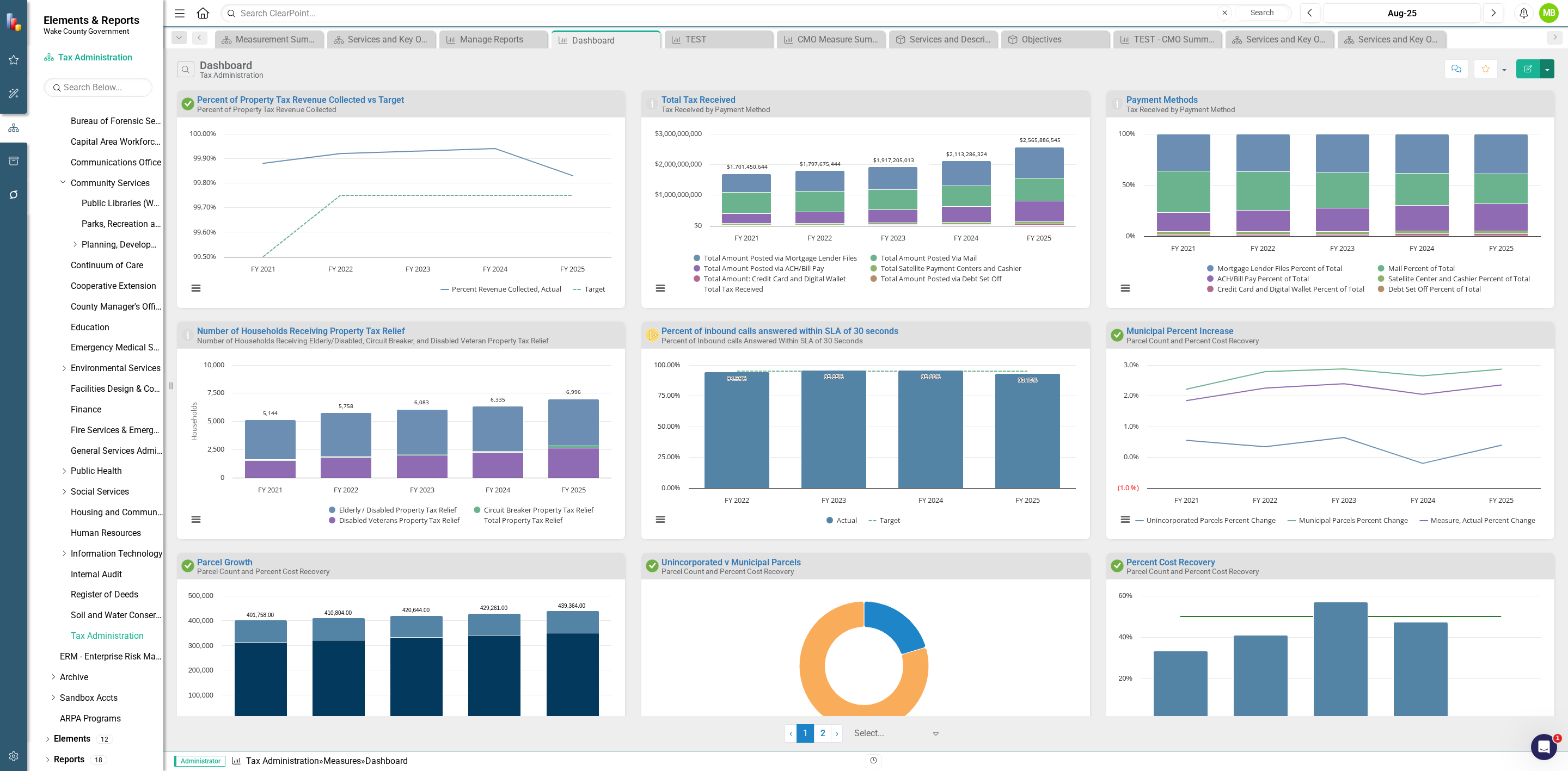
click at [1549, 75] on button "button" at bounding box center [1547, 68] width 14 height 19
click at [1508, 115] on link "PDF Export to PDF" at bounding box center [1500, 111] width 107 height 20
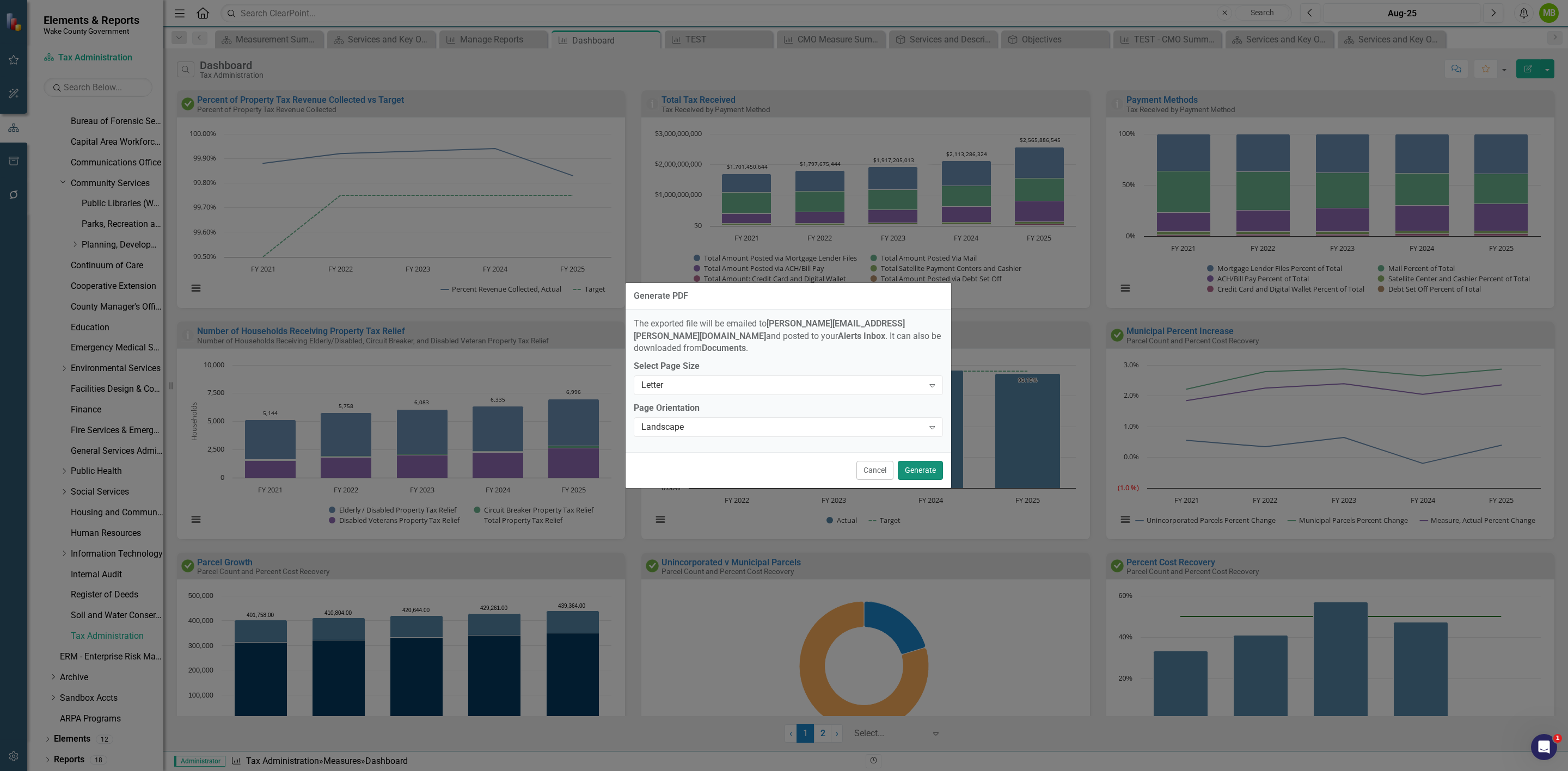
click at [911, 466] on button "Generate" at bounding box center [920, 470] width 45 height 19
